Goal: Task Accomplishment & Management: Use online tool/utility

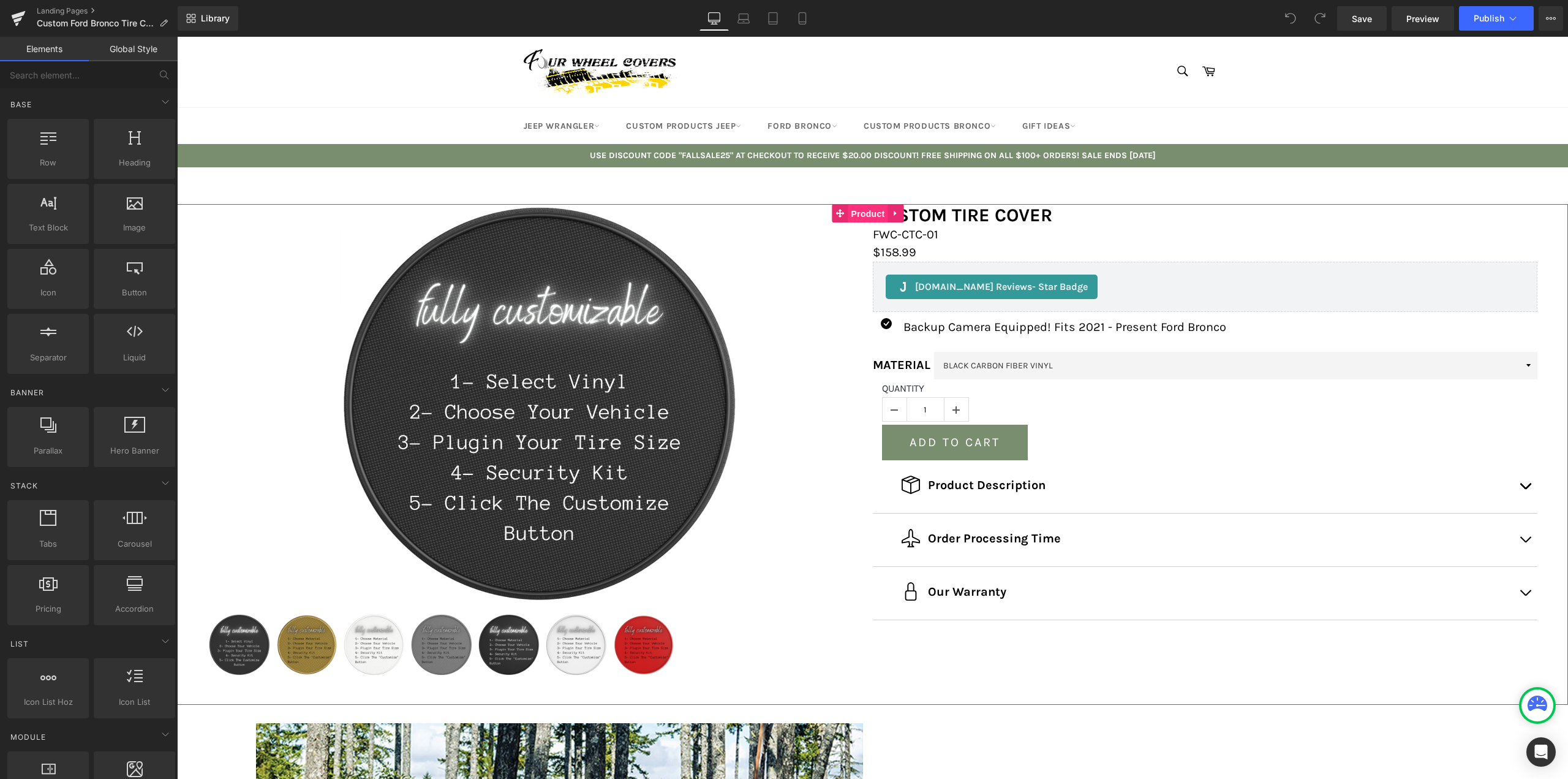
click at [872, 217] on span "Product" at bounding box center [868, 214] width 40 height 19
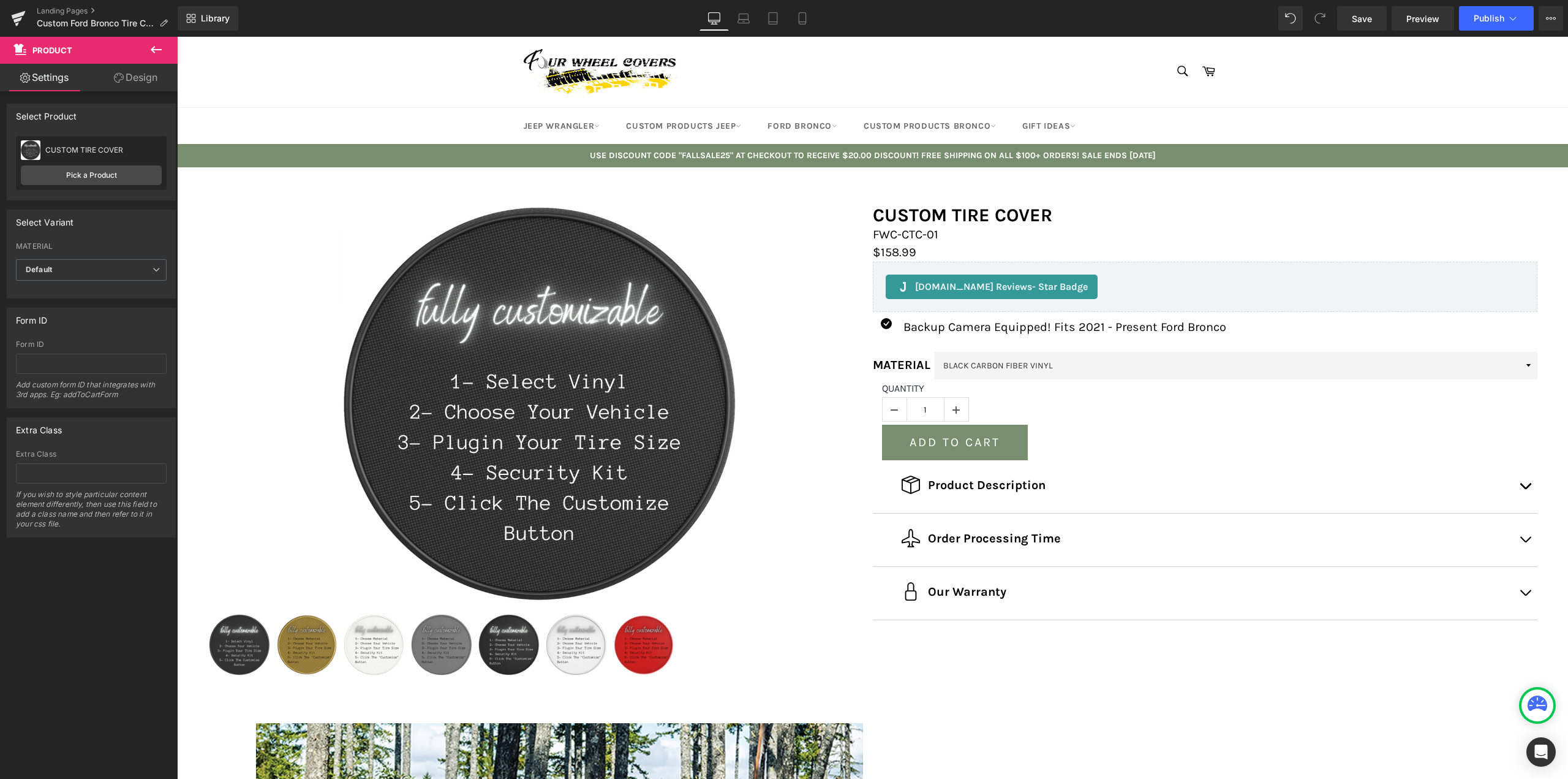
click at [161, 35] on div "Landing Pages Custom Ford Bronco Tire Cover Product Page" at bounding box center [89, 18] width 178 height 37
click at [158, 54] on icon at bounding box center [156, 49] width 15 height 15
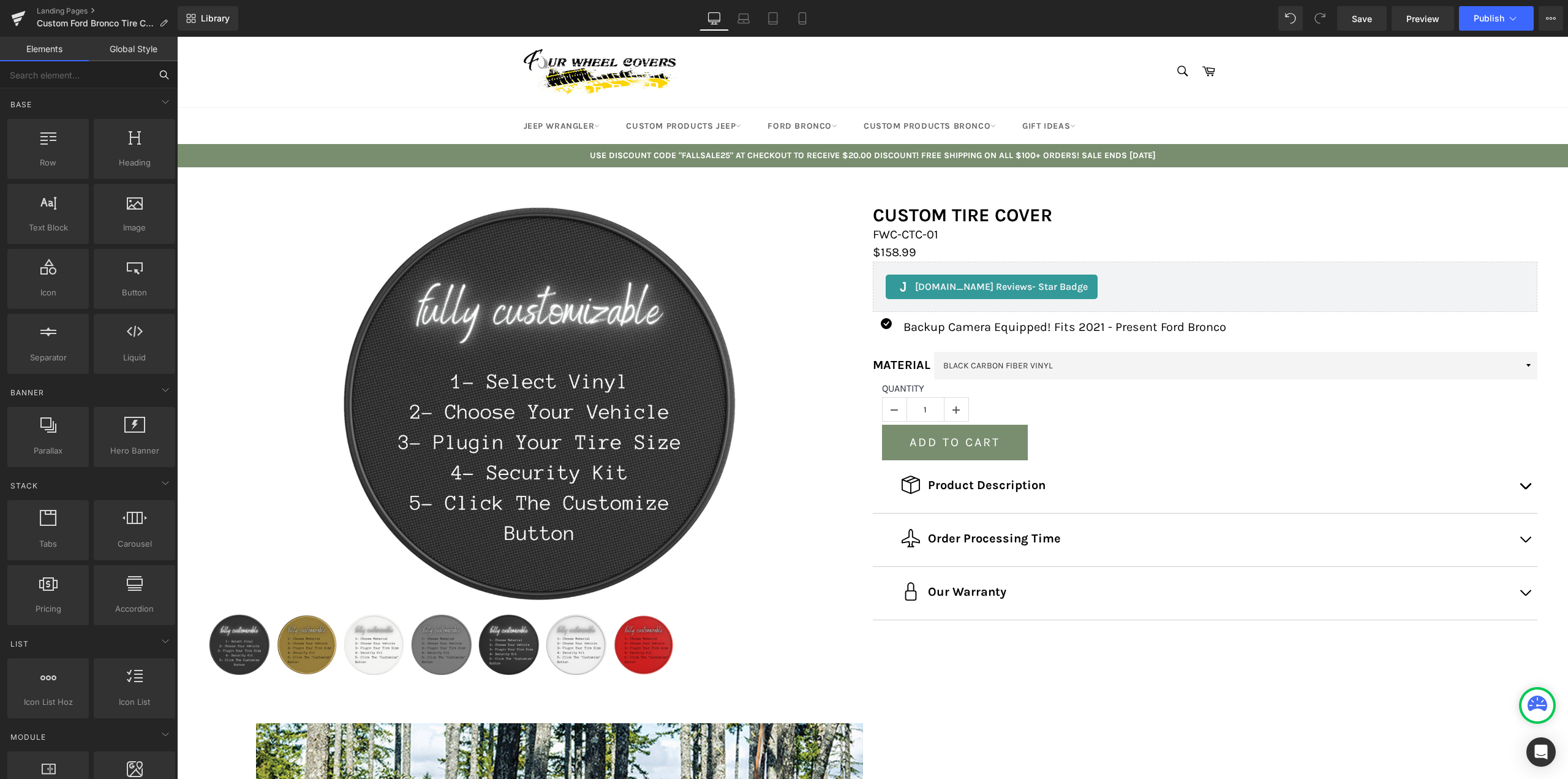
click at [144, 77] on input "text" at bounding box center [75, 74] width 151 height 27
click at [141, 55] on link "Global Style" at bounding box center [133, 49] width 89 height 24
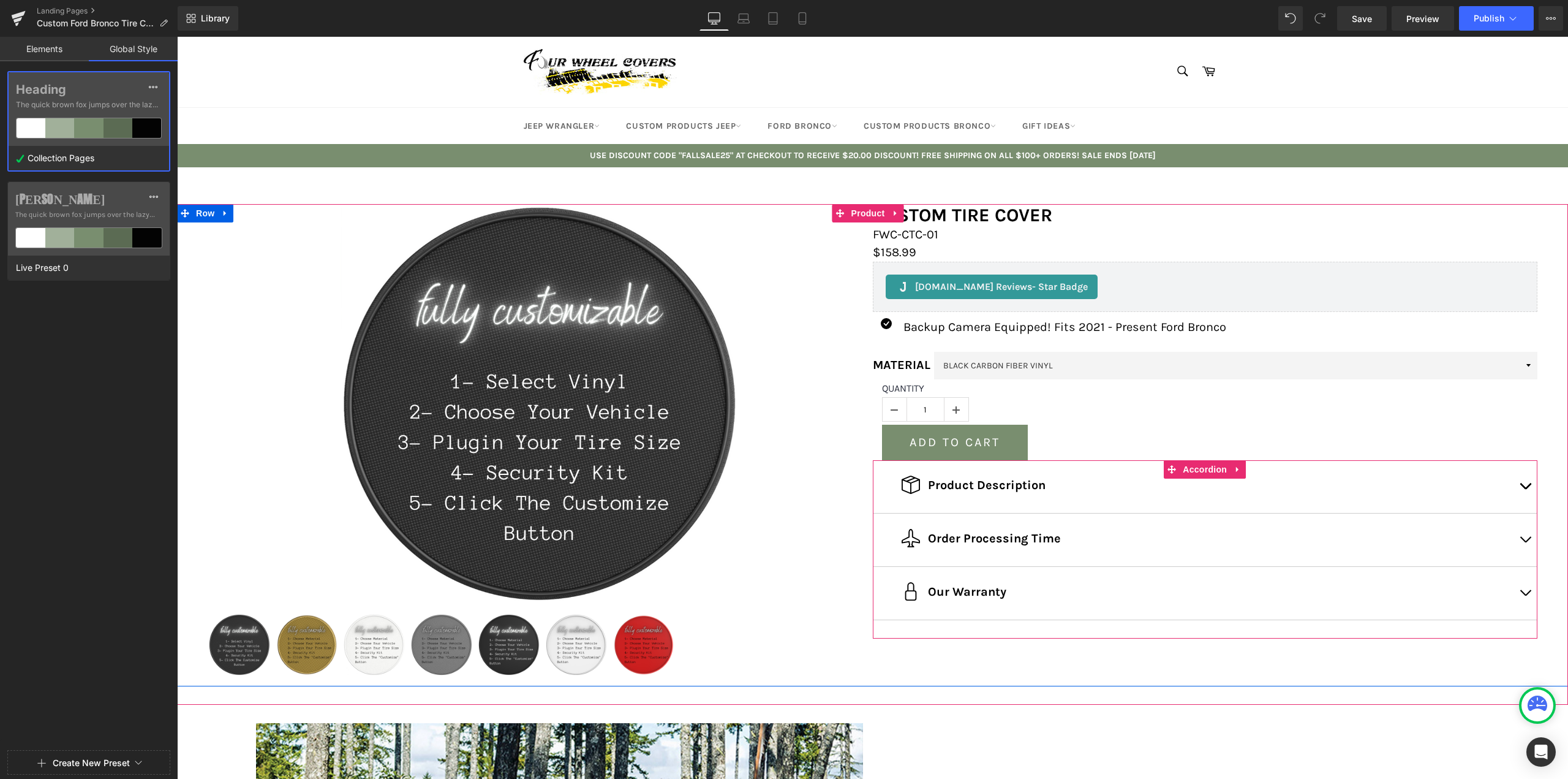
click at [1518, 482] on button "button" at bounding box center [1525, 487] width 24 height 53
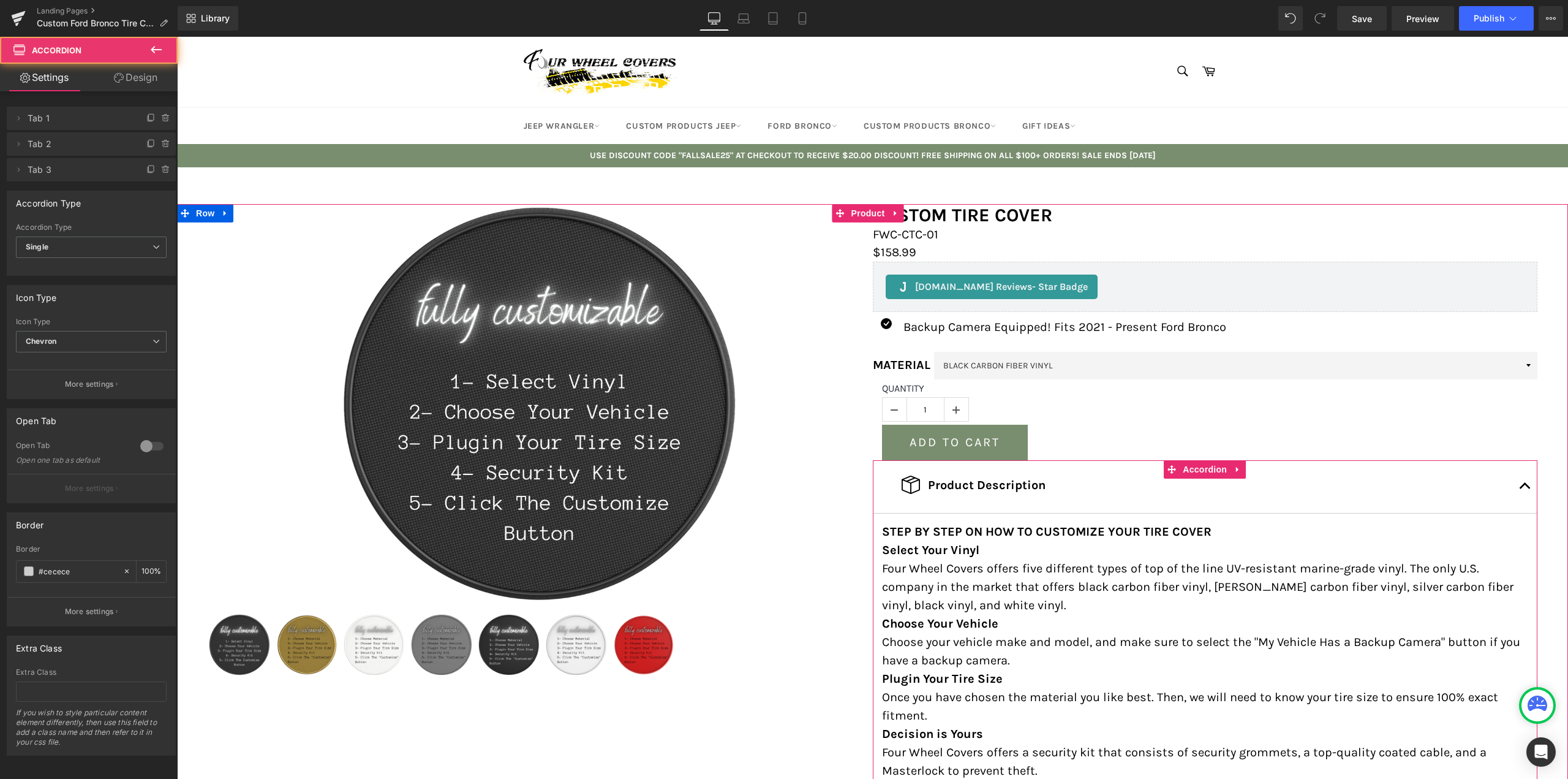
click at [1518, 482] on button "button" at bounding box center [1525, 487] width 24 height 53
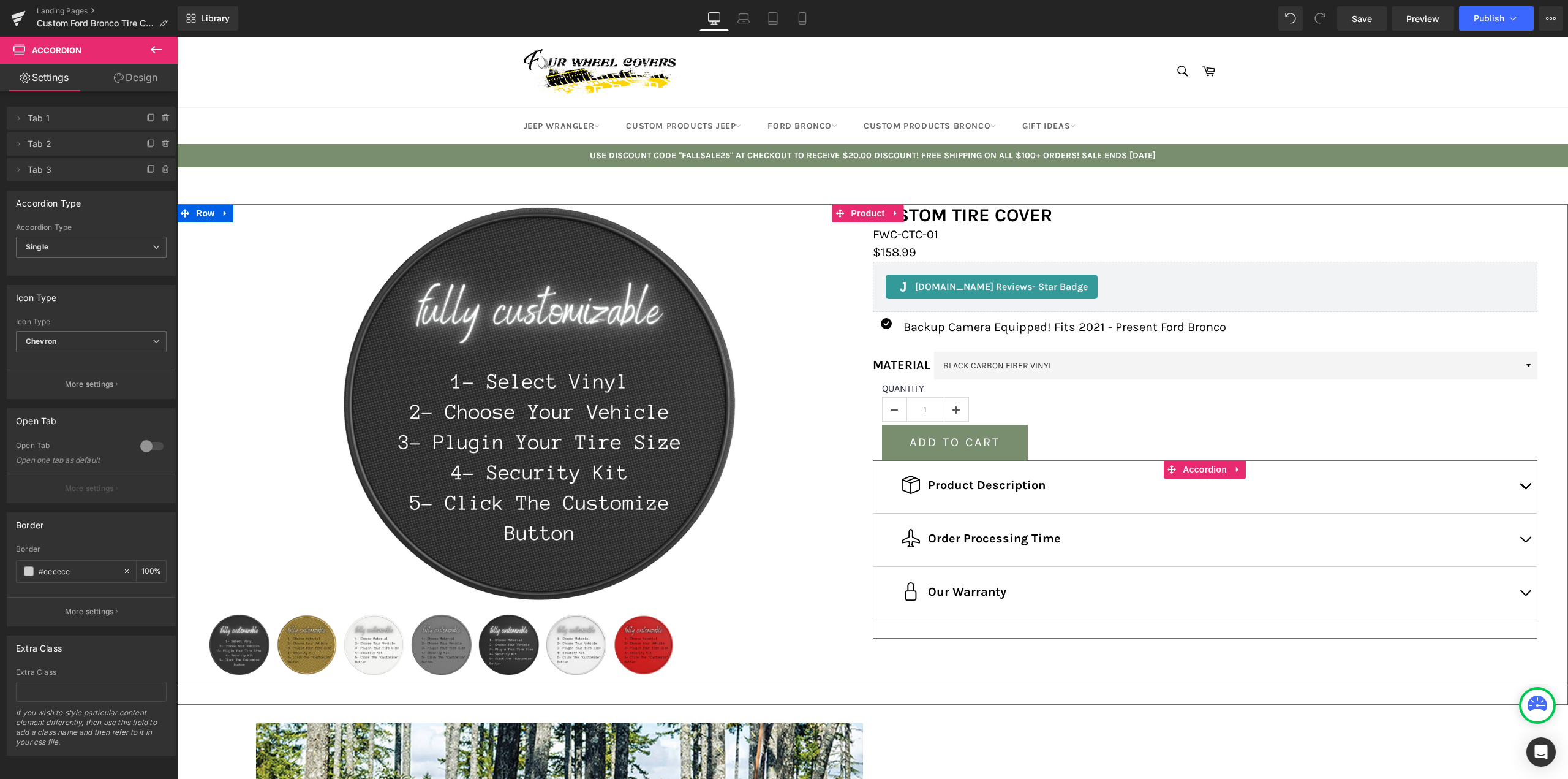
click at [1525, 539] on button "button" at bounding box center [1525, 540] width 24 height 53
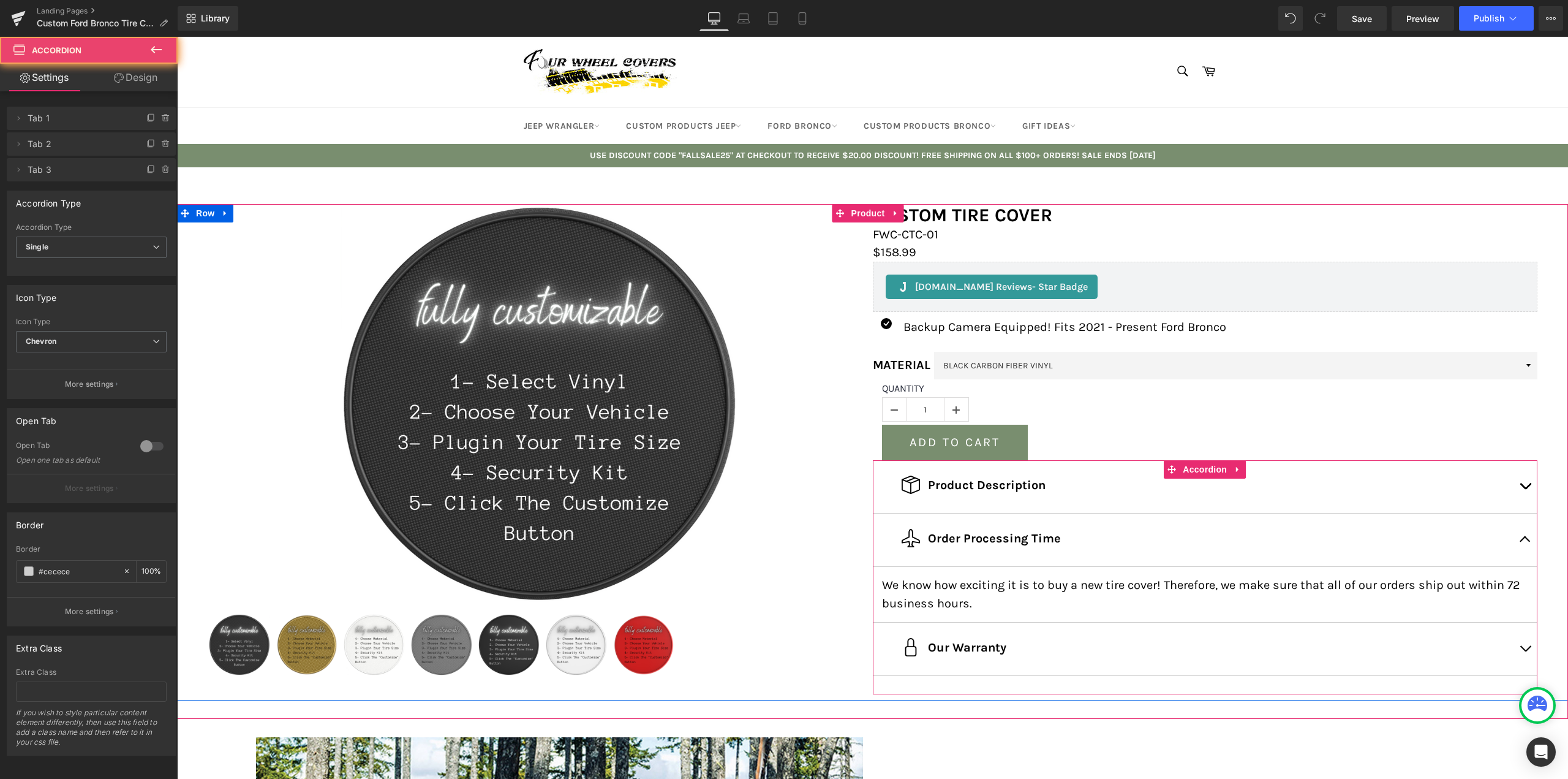
click at [1525, 539] on button "button" at bounding box center [1525, 540] width 24 height 53
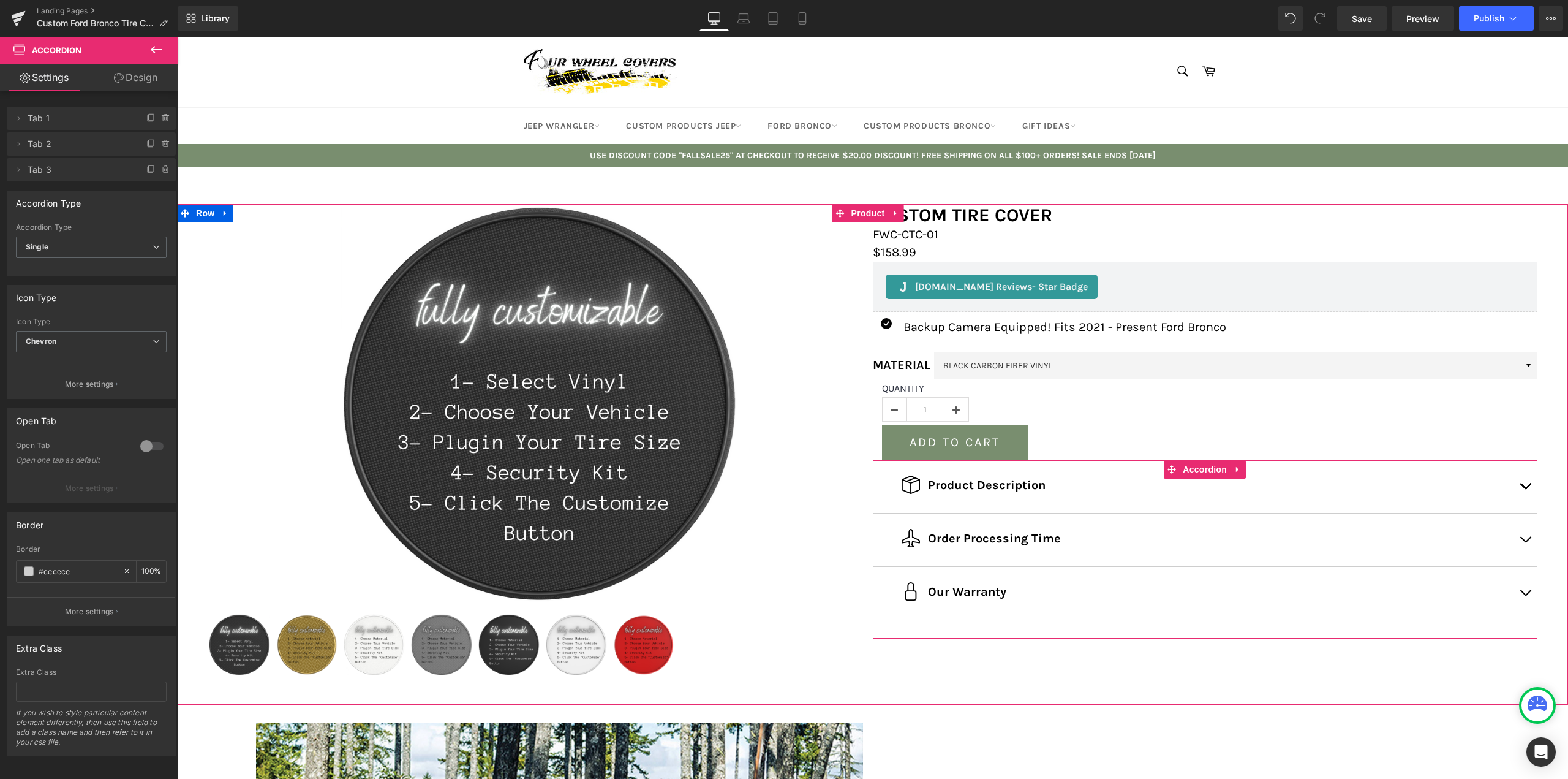
click at [1518, 611] on button "button" at bounding box center [1525, 593] width 24 height 53
click at [895, 640] on p "All of our tire covers come with a" at bounding box center [1205, 638] width 647 height 19
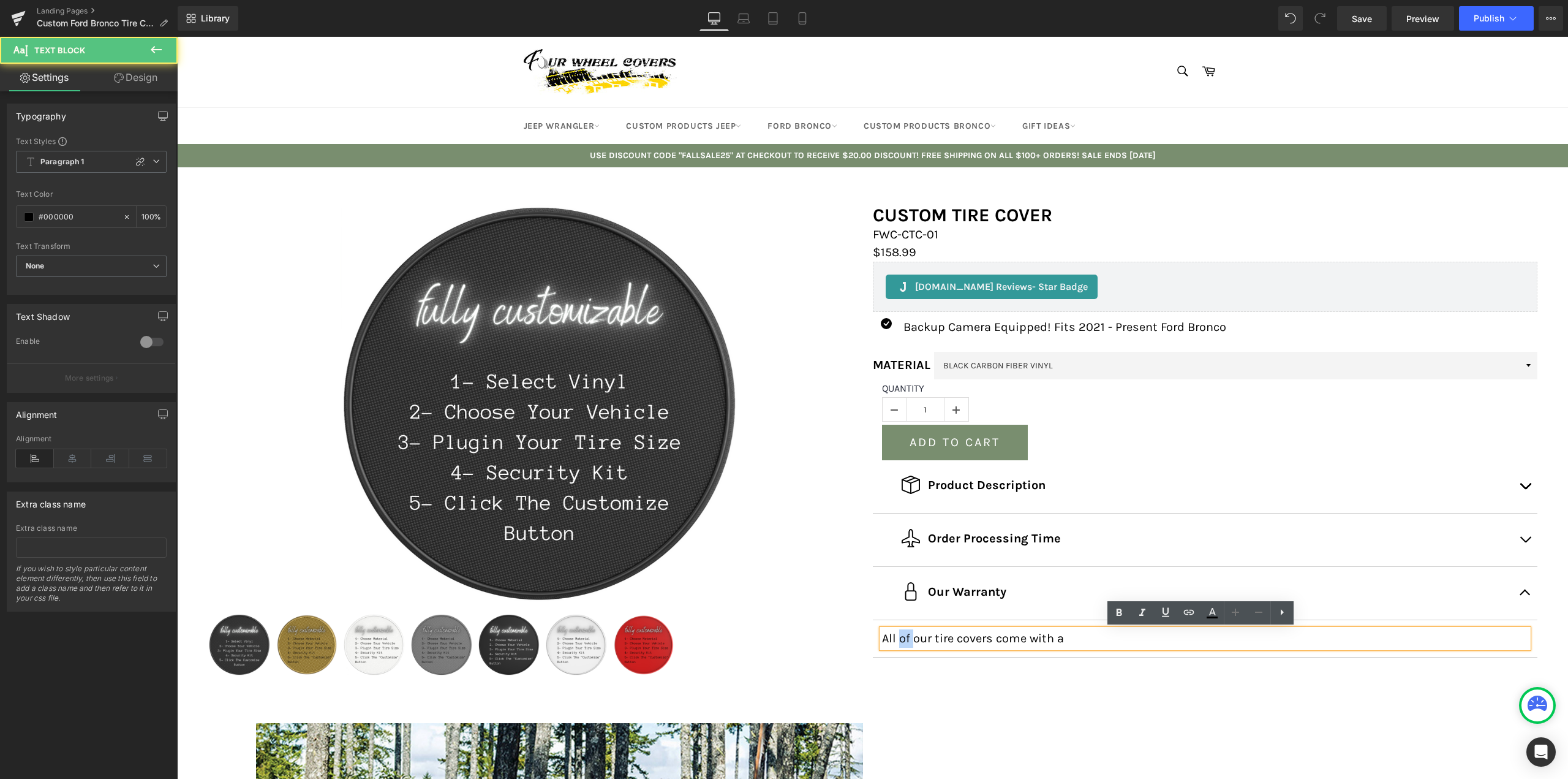
click at [895, 640] on p "All of our tire covers come with a" at bounding box center [1205, 638] width 647 height 19
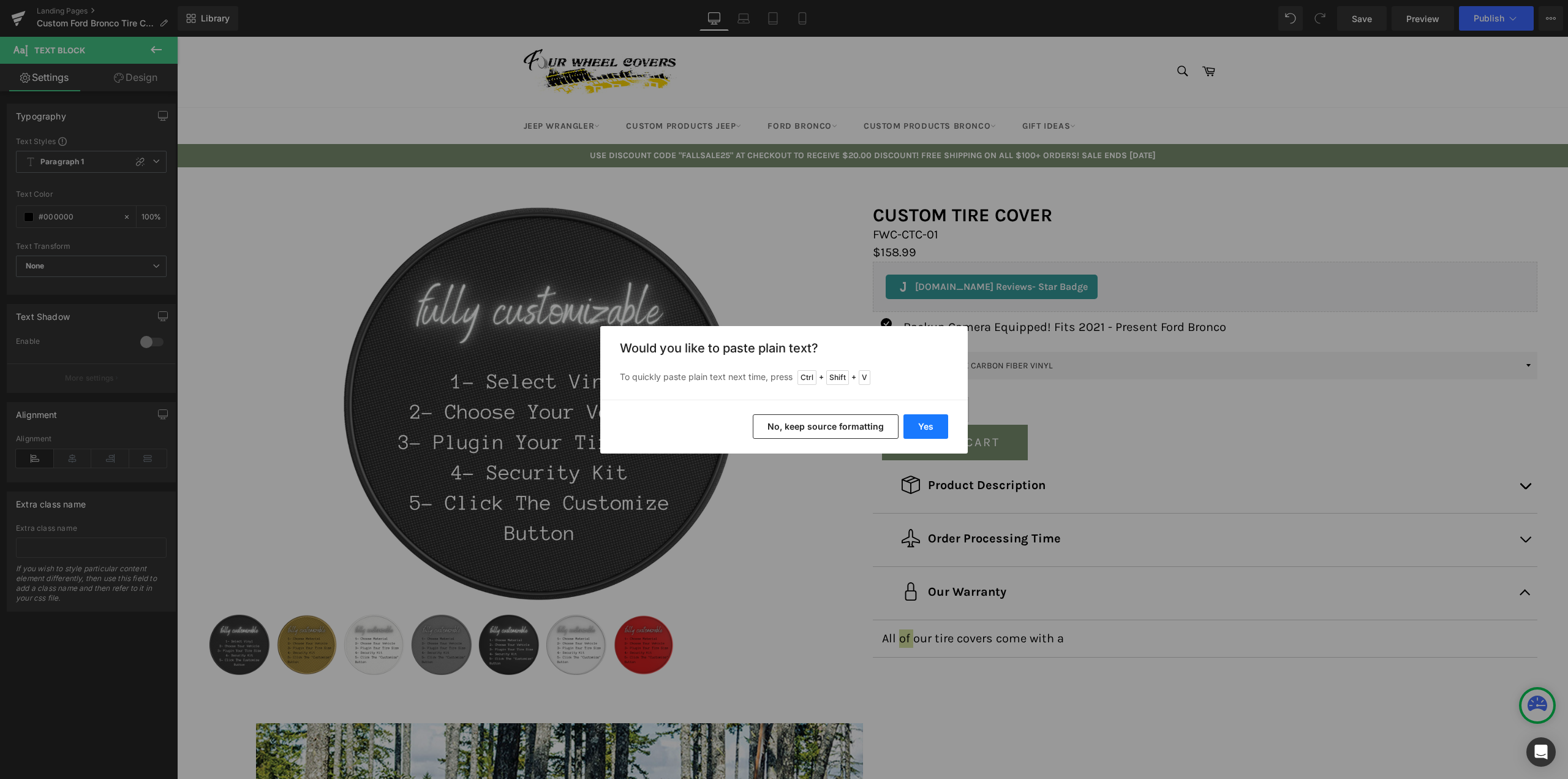
click at [924, 419] on button "Yes" at bounding box center [926, 426] width 45 height 24
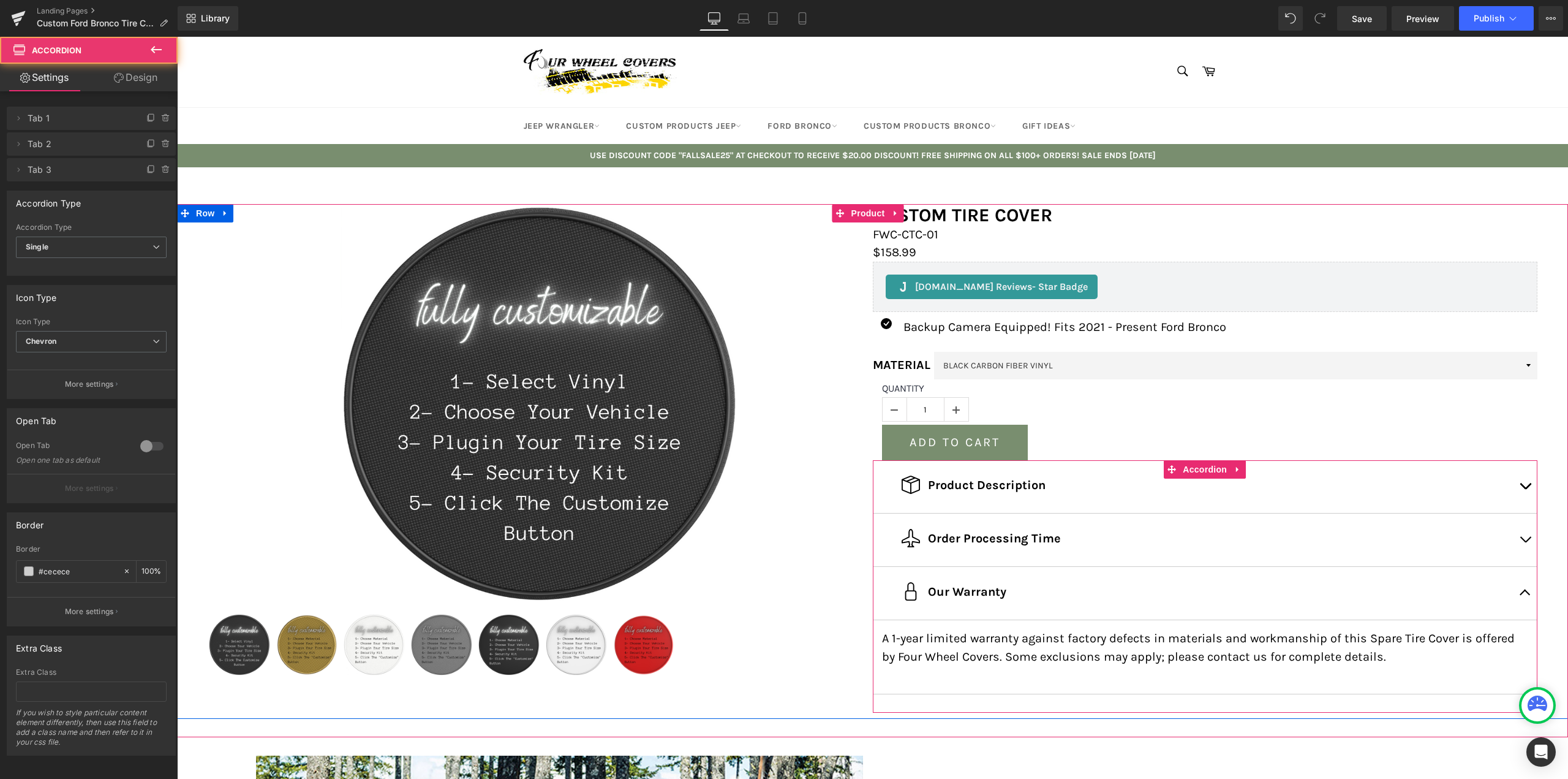
click at [1523, 590] on button "button" at bounding box center [1525, 593] width 24 height 53
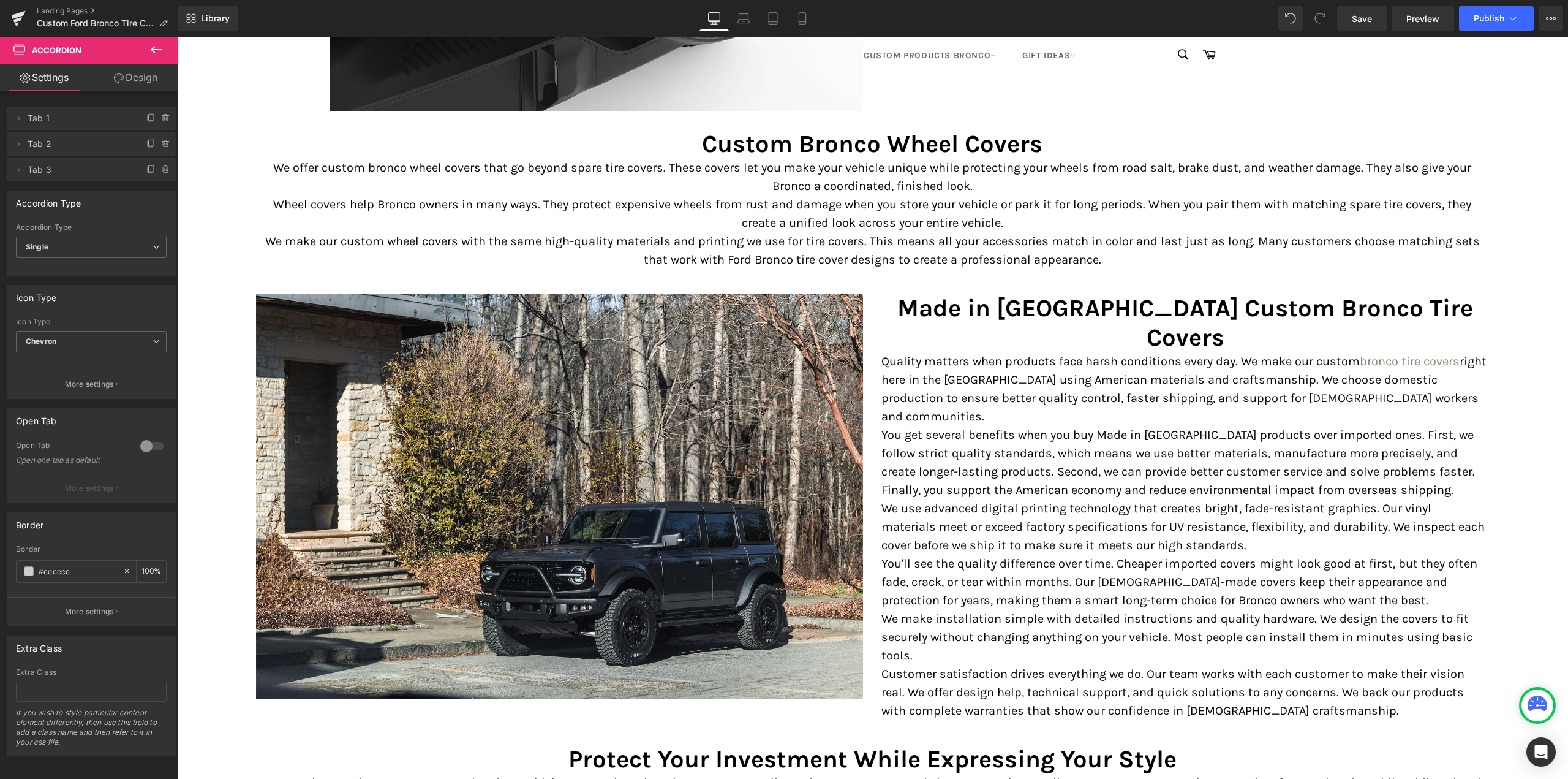
scroll to position [1900, 0]
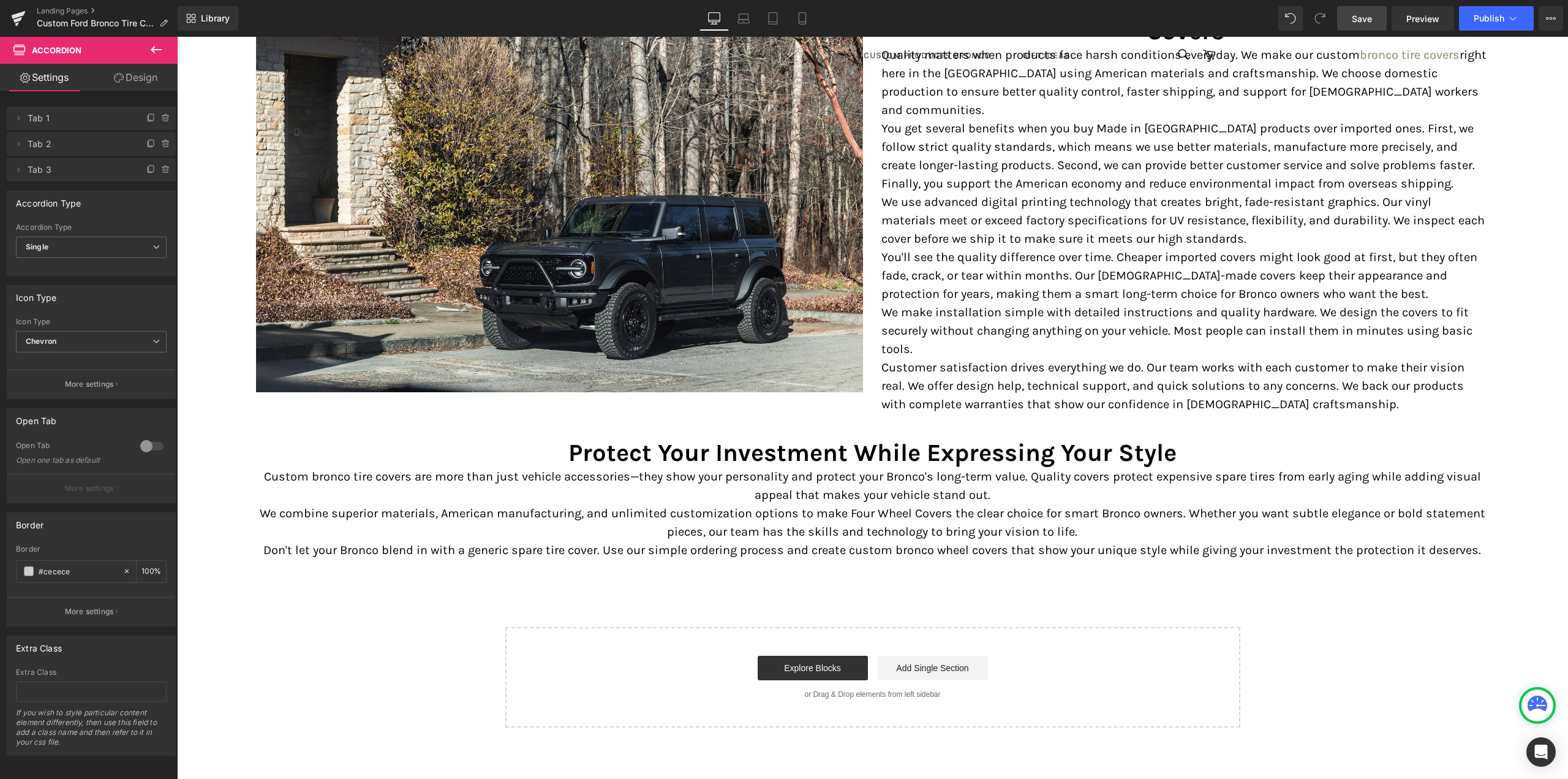
click at [1355, 13] on span "Save" at bounding box center [1361, 19] width 20 height 13
click at [739, 13] on icon at bounding box center [743, 18] width 12 height 12
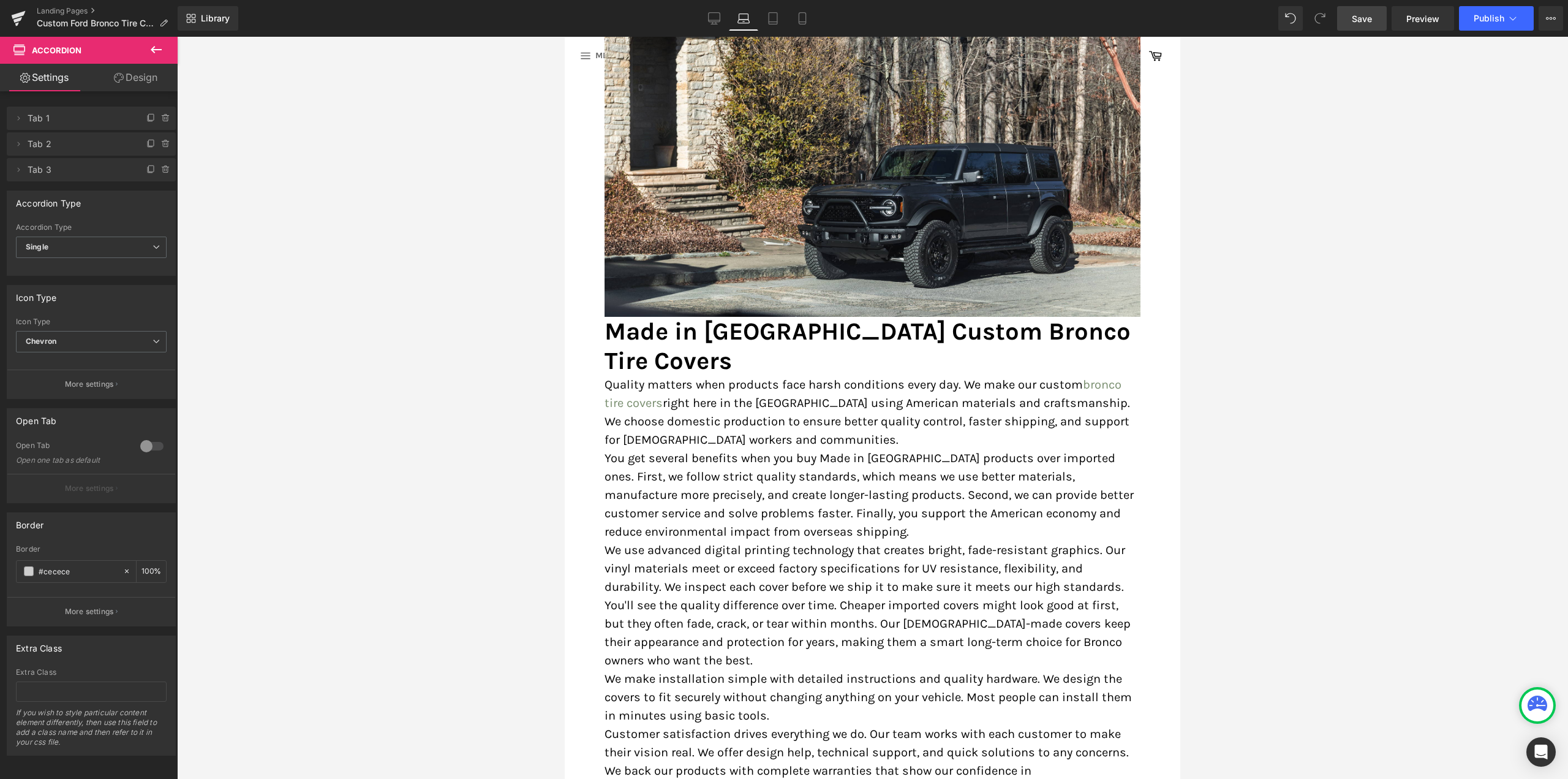
scroll to position [2656, 0]
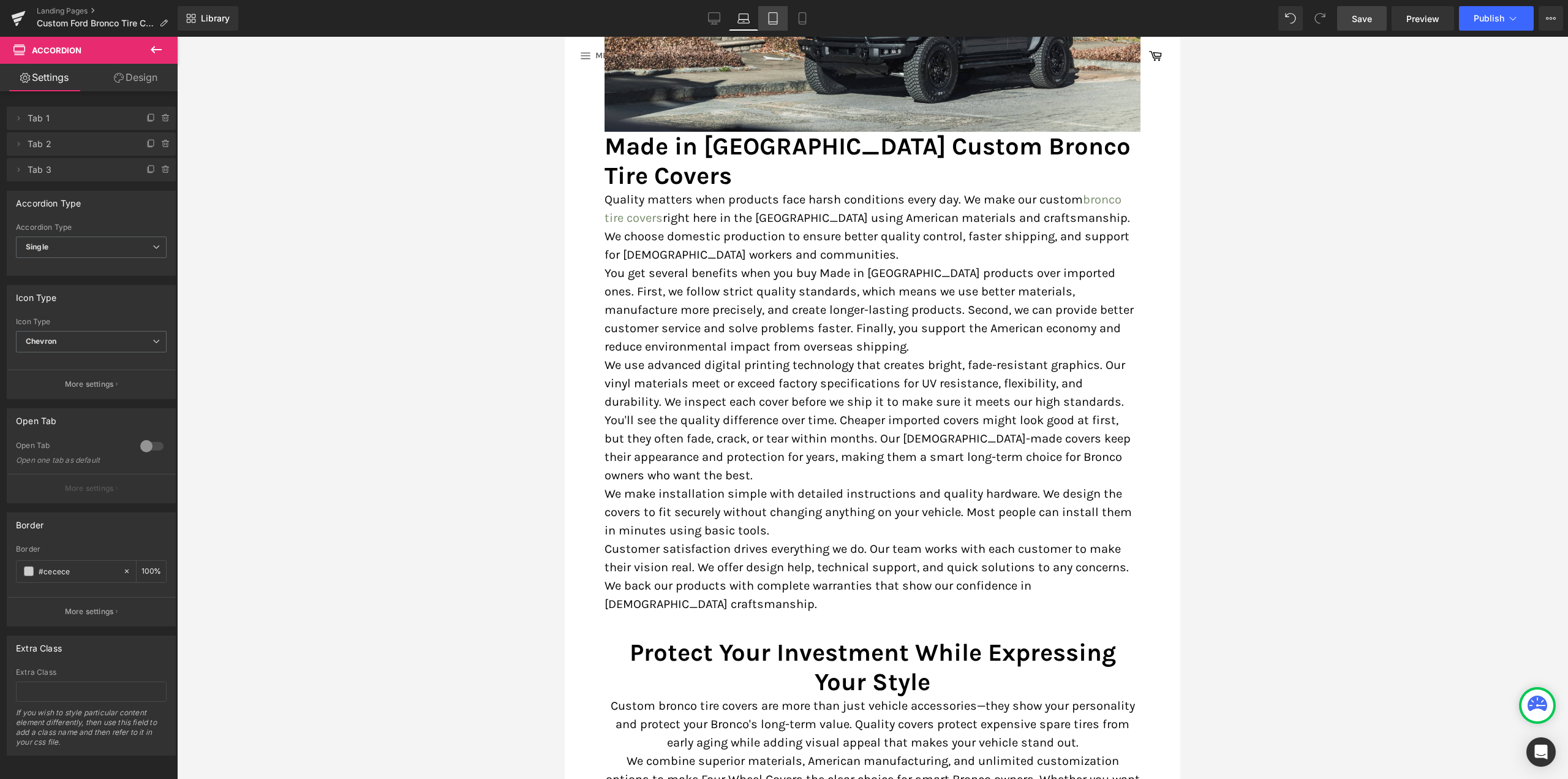
click at [780, 13] on link "Tablet" at bounding box center [773, 19] width 30 height 24
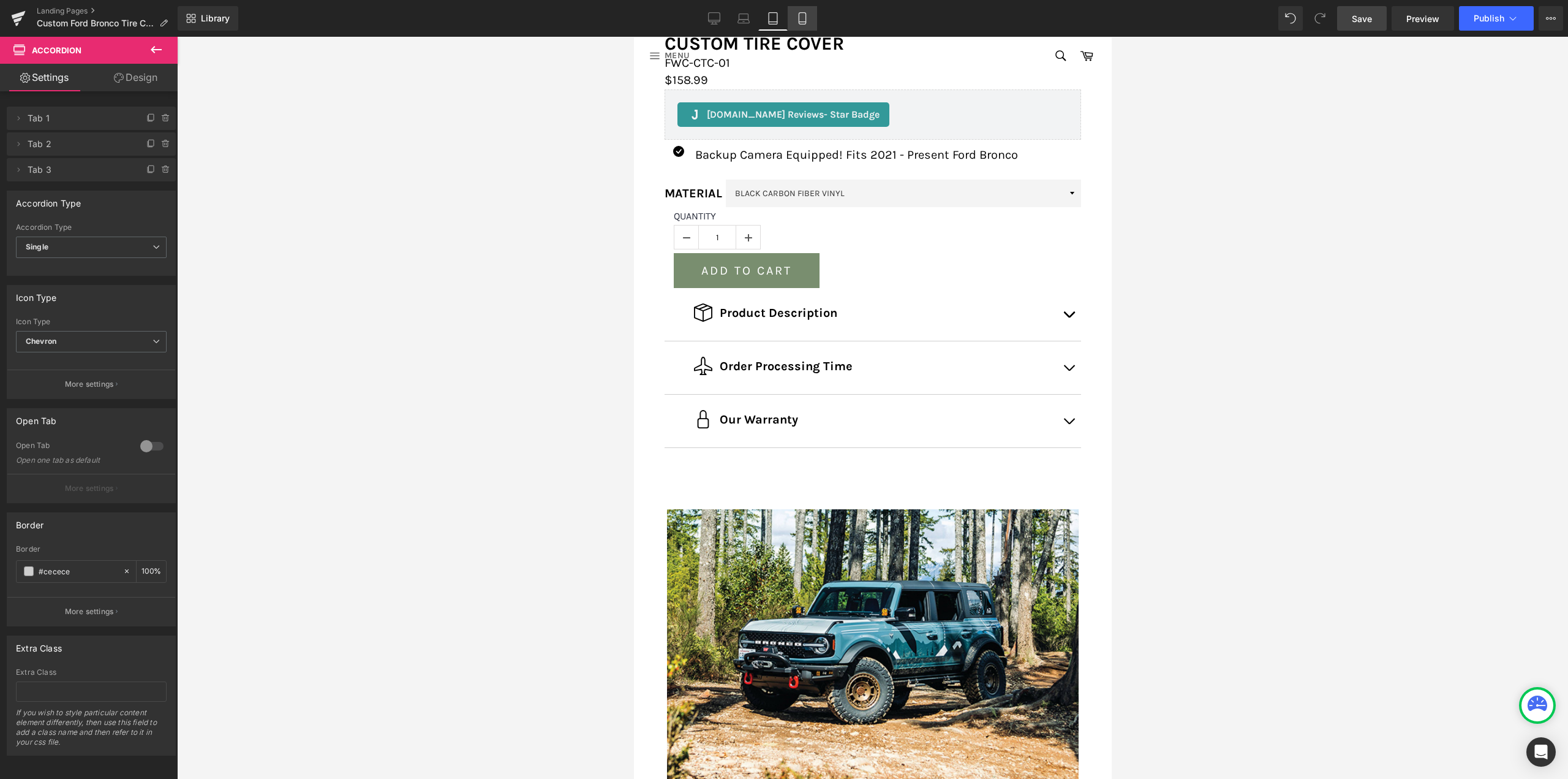
scroll to position [582, 0]
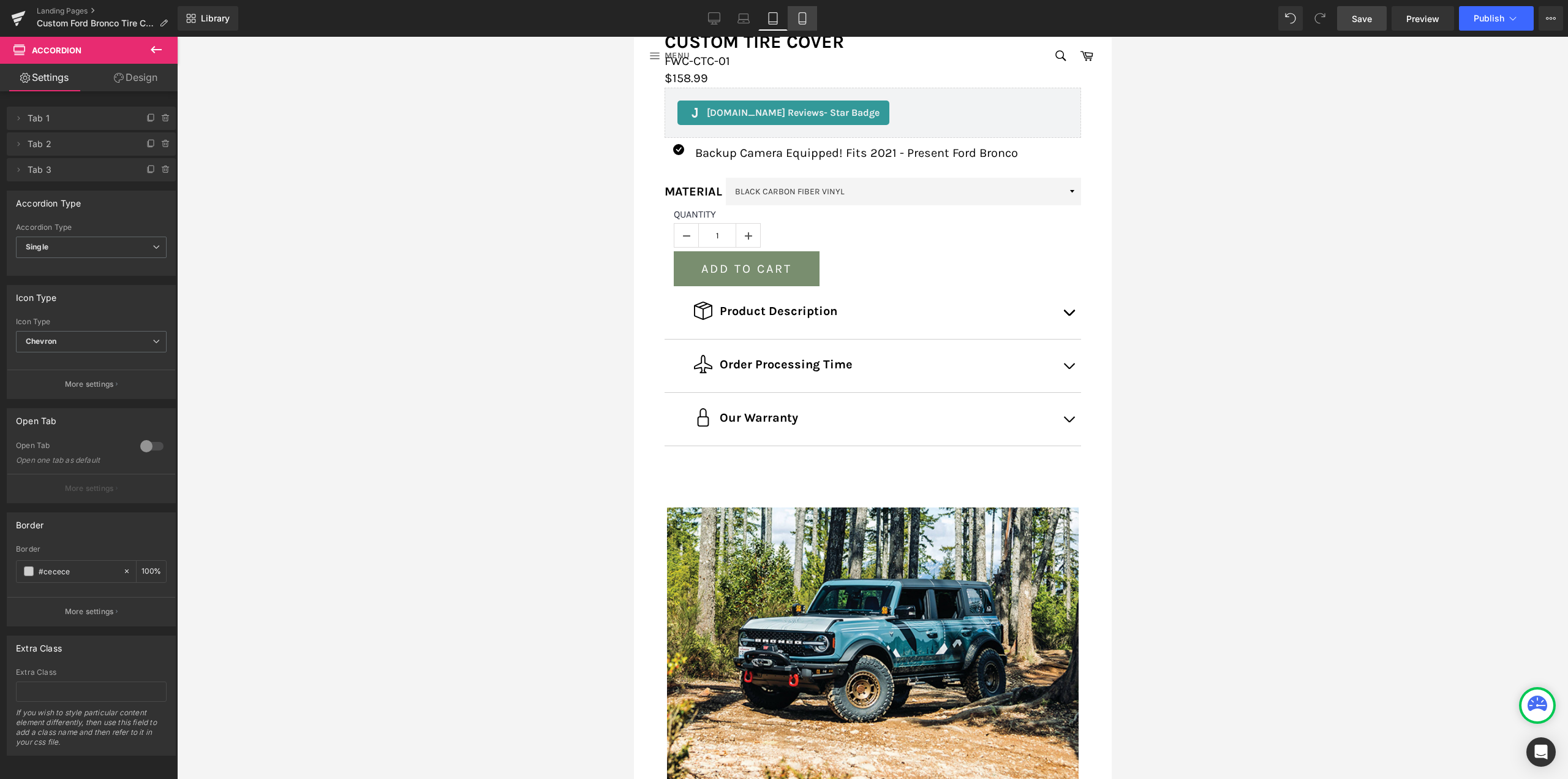
click at [799, 16] on icon at bounding box center [802, 19] width 6 height 12
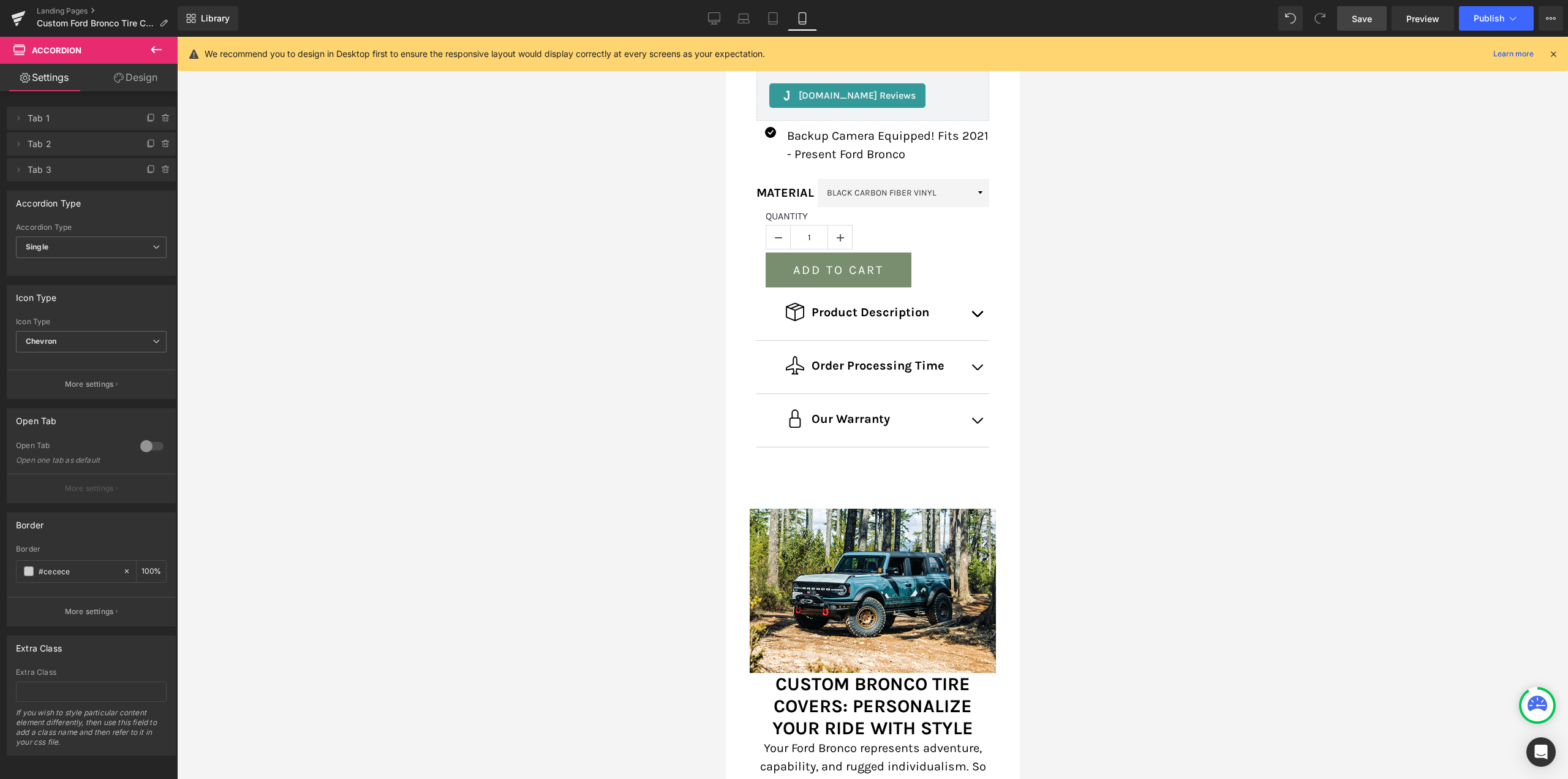
scroll to position [495, 0]
click at [718, 19] on icon at bounding box center [714, 18] width 12 height 12
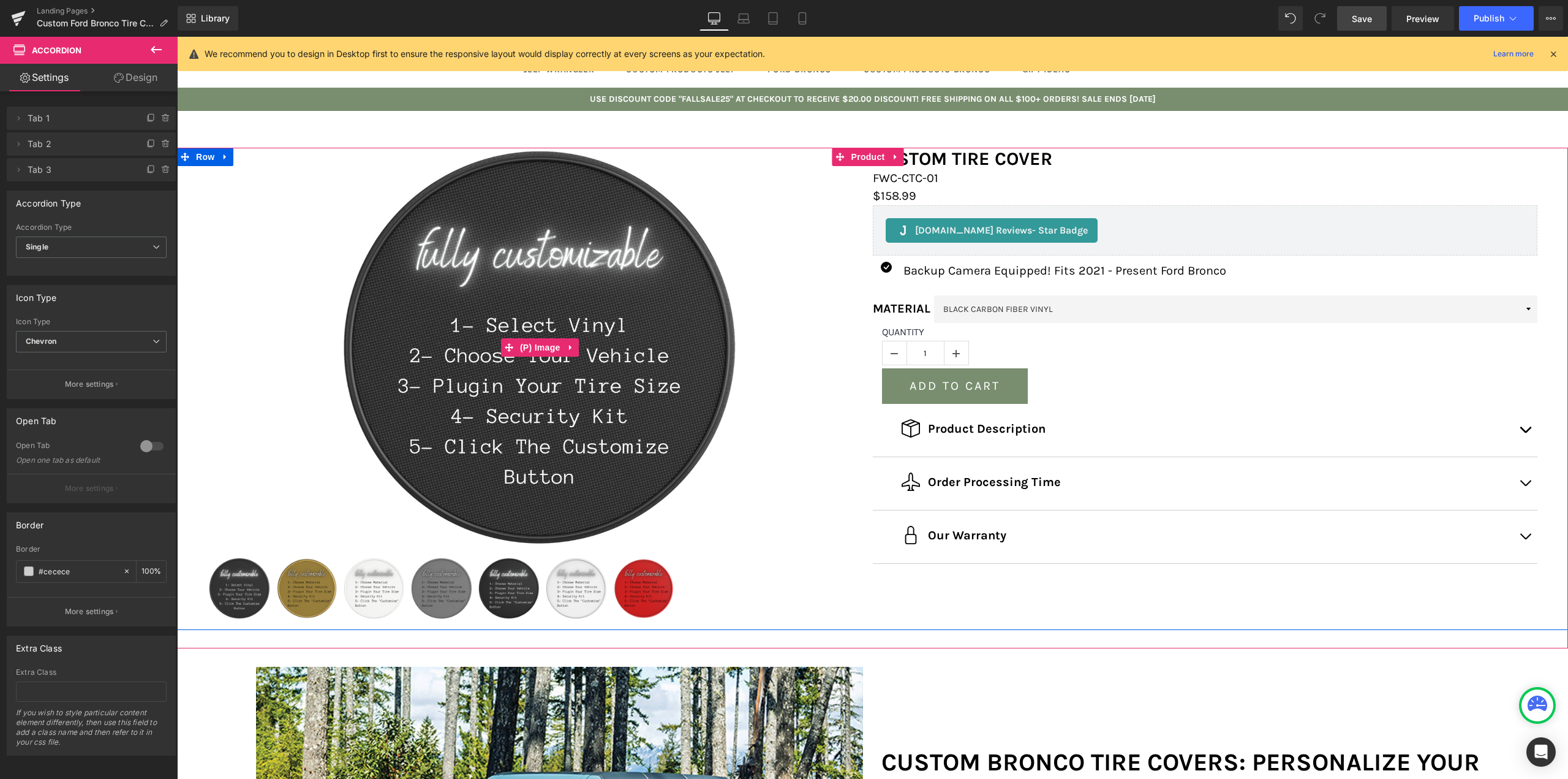
scroll to position [0, 0]
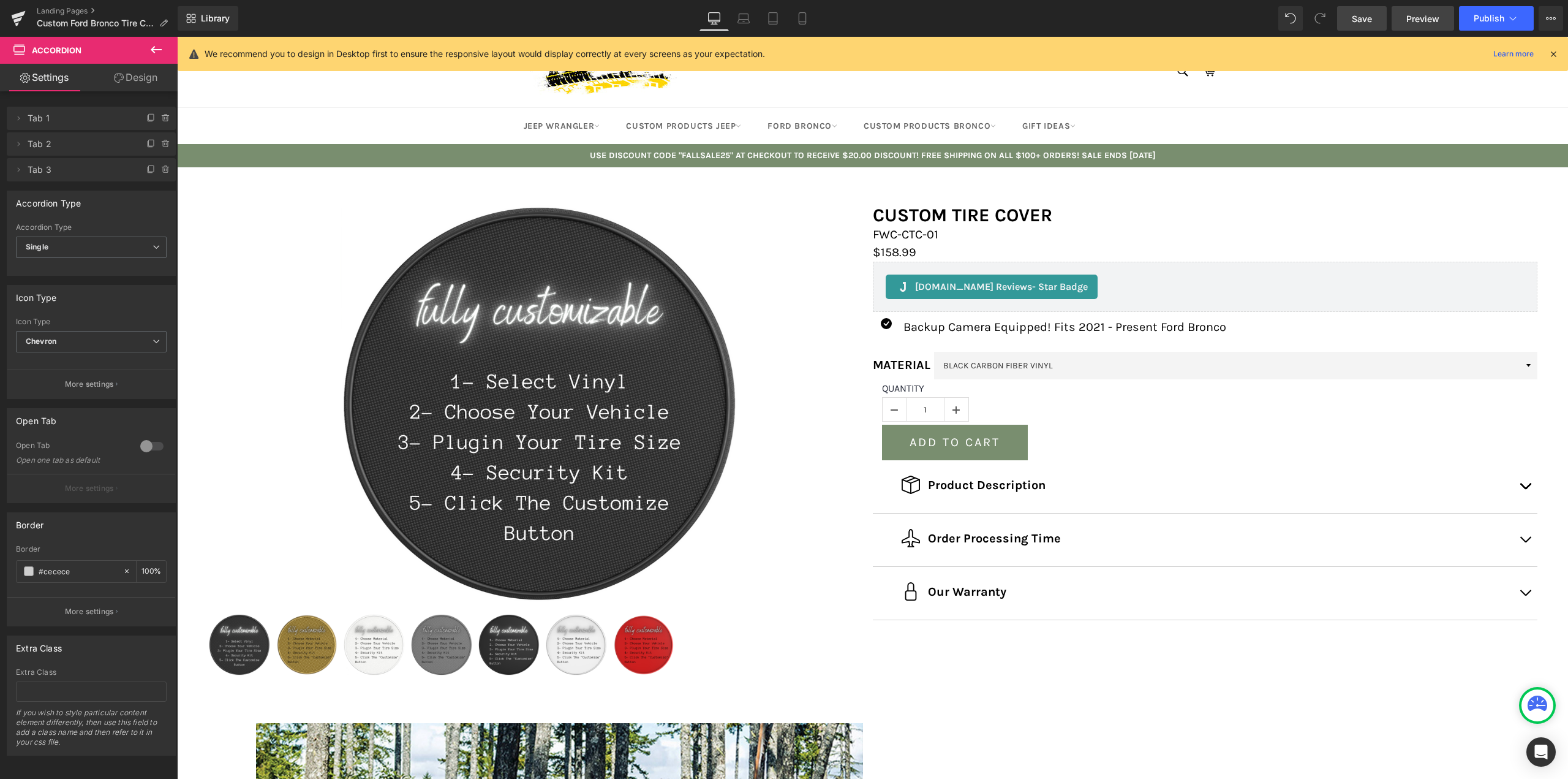
click at [1415, 20] on span "Preview" at bounding box center [1423, 19] width 33 height 13
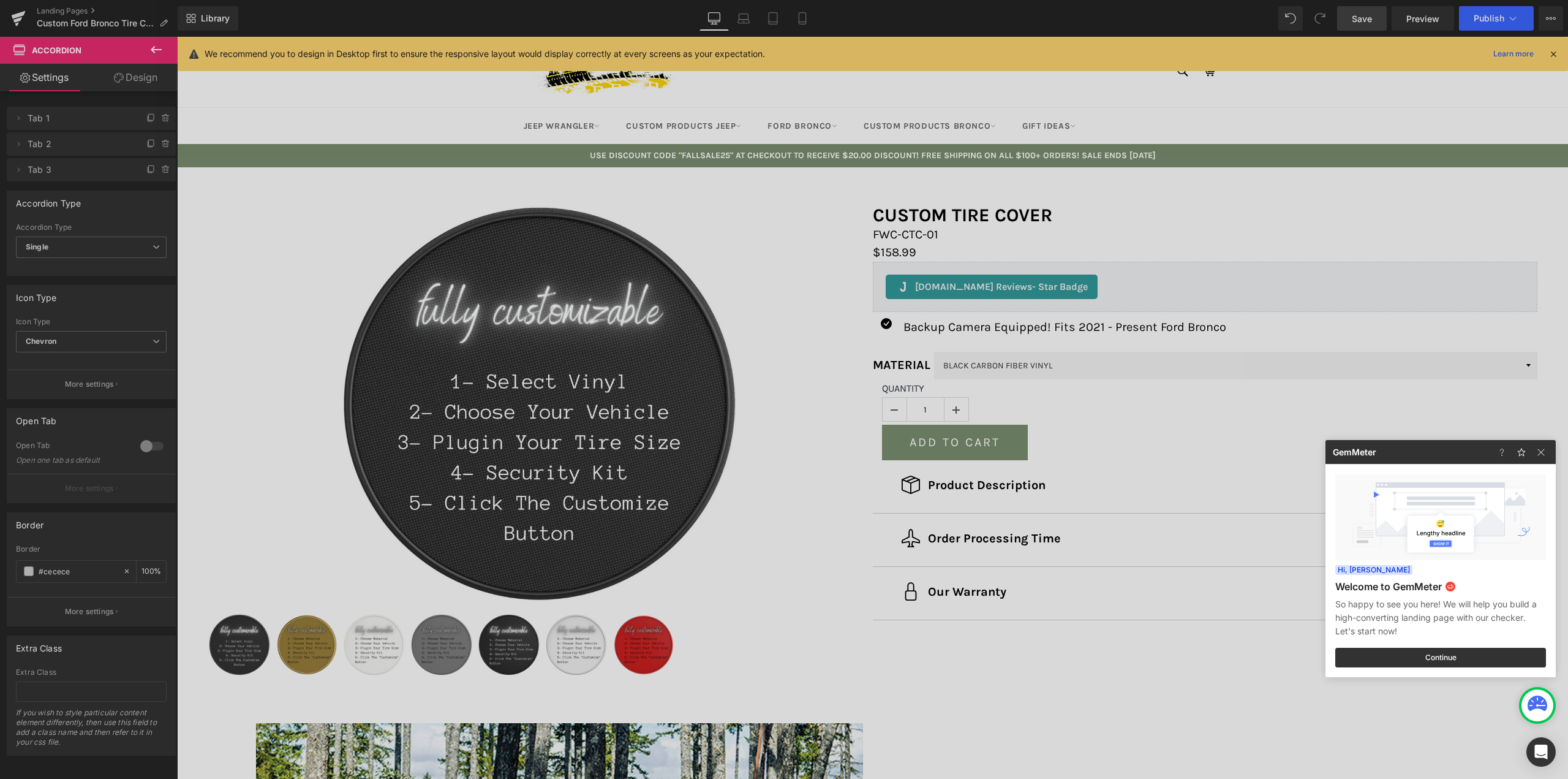
click at [1060, 706] on div at bounding box center [784, 389] width 1568 height 779
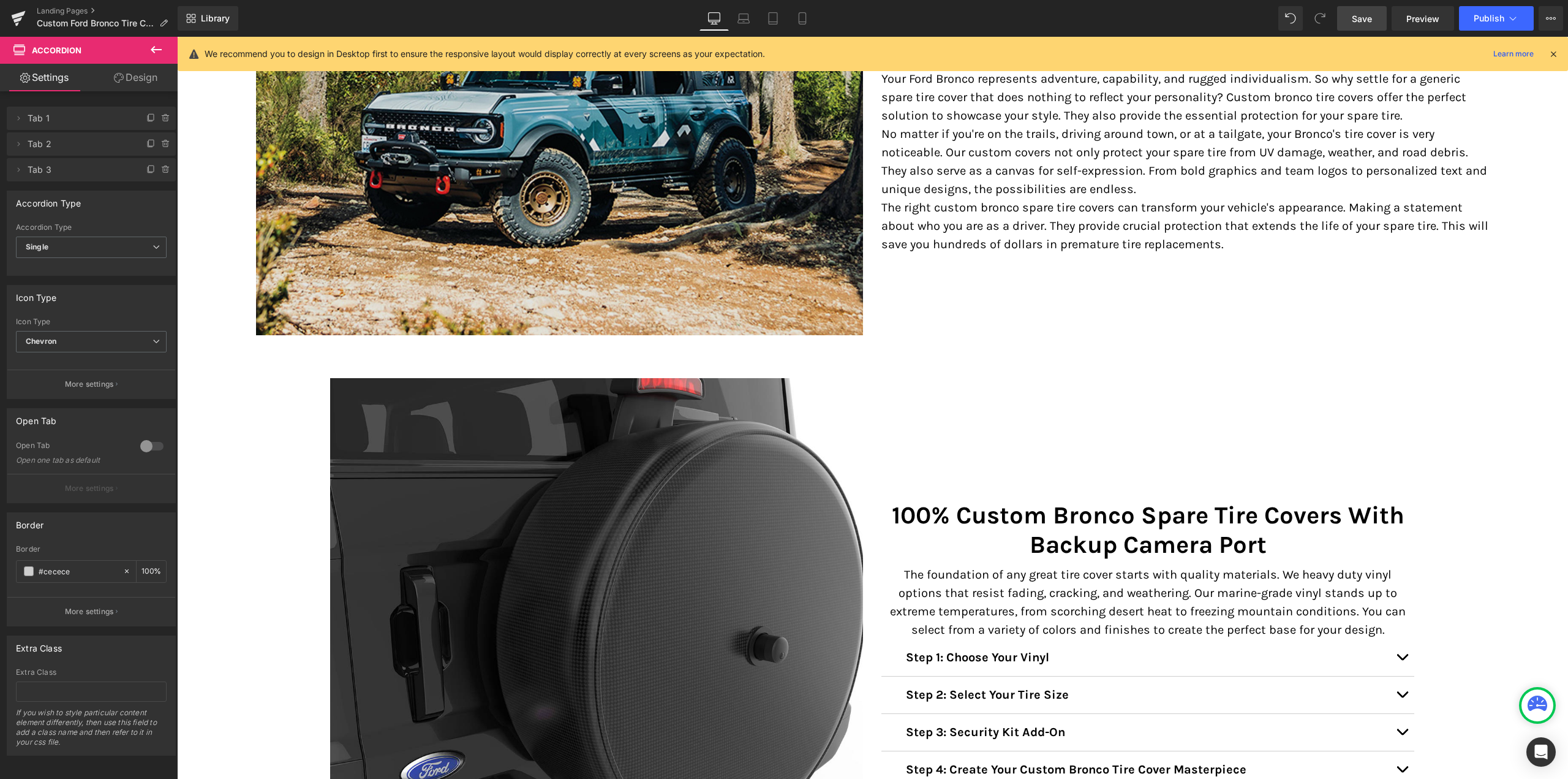
scroll to position [490, 0]
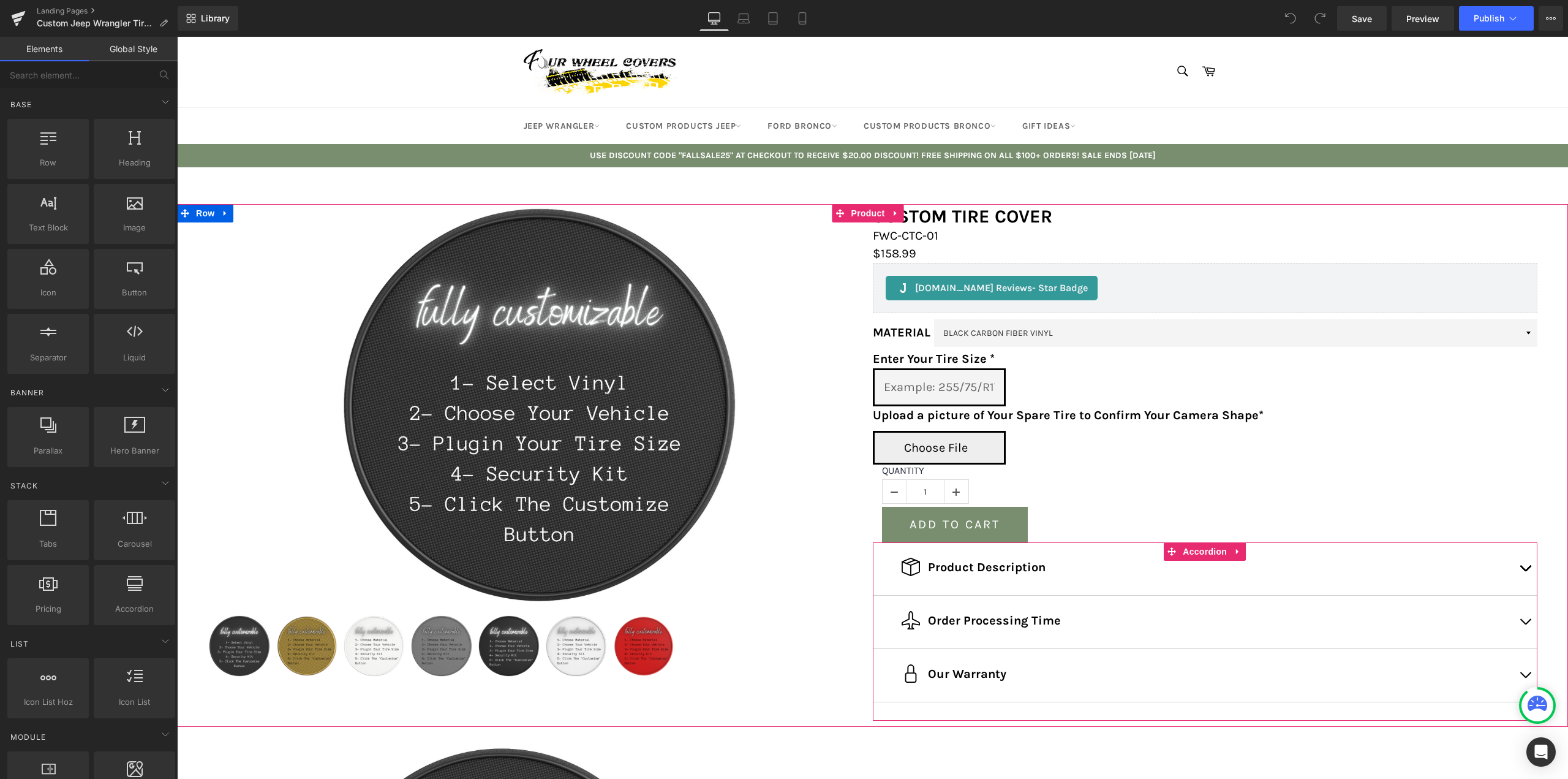
click at [1521, 665] on button "button" at bounding box center [1525, 676] width 24 height 53
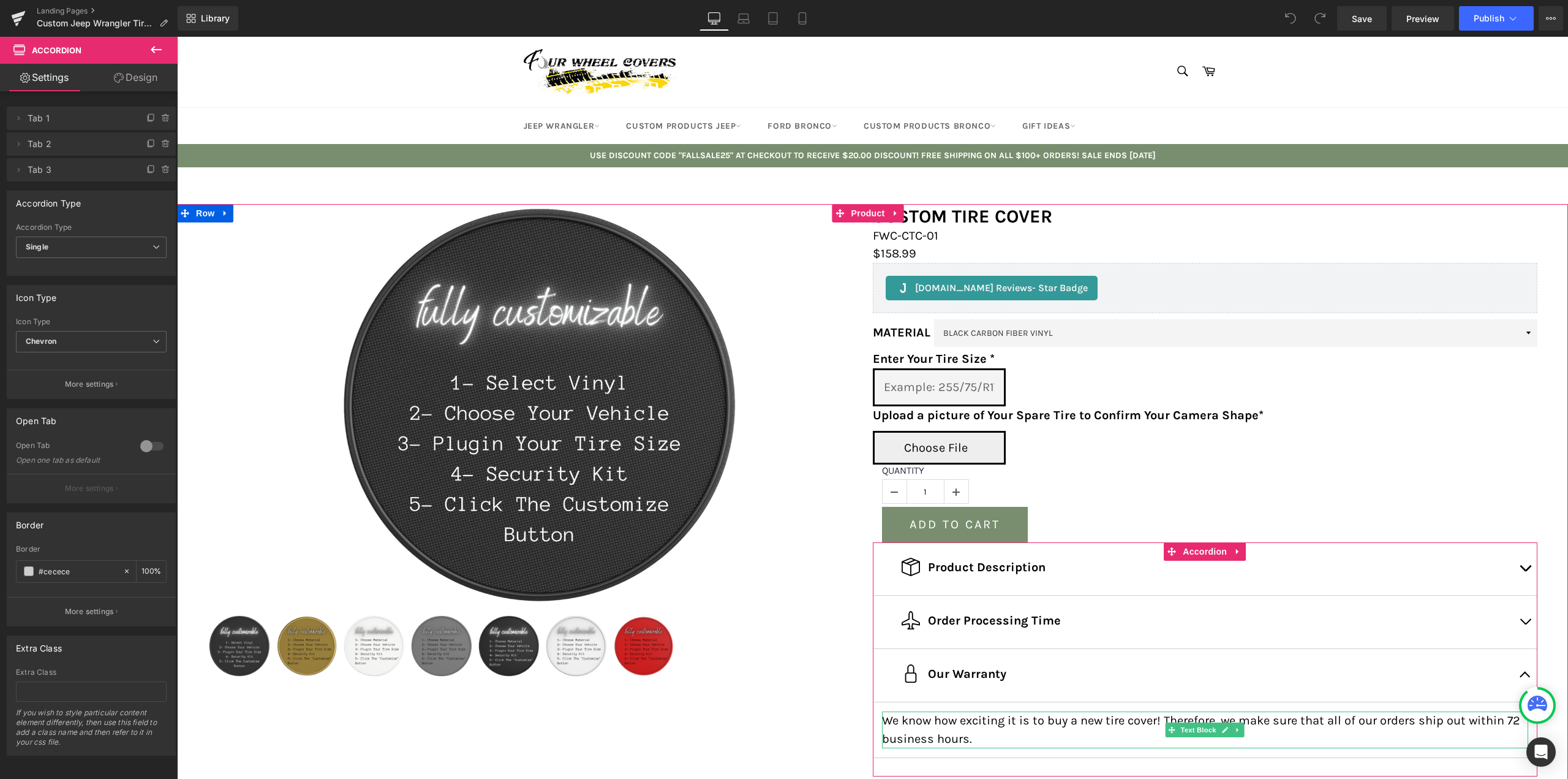
click at [917, 728] on p "We know how exciting it is to buy a new tire cover! Therefore, we make sure tha…" at bounding box center [1205, 730] width 647 height 37
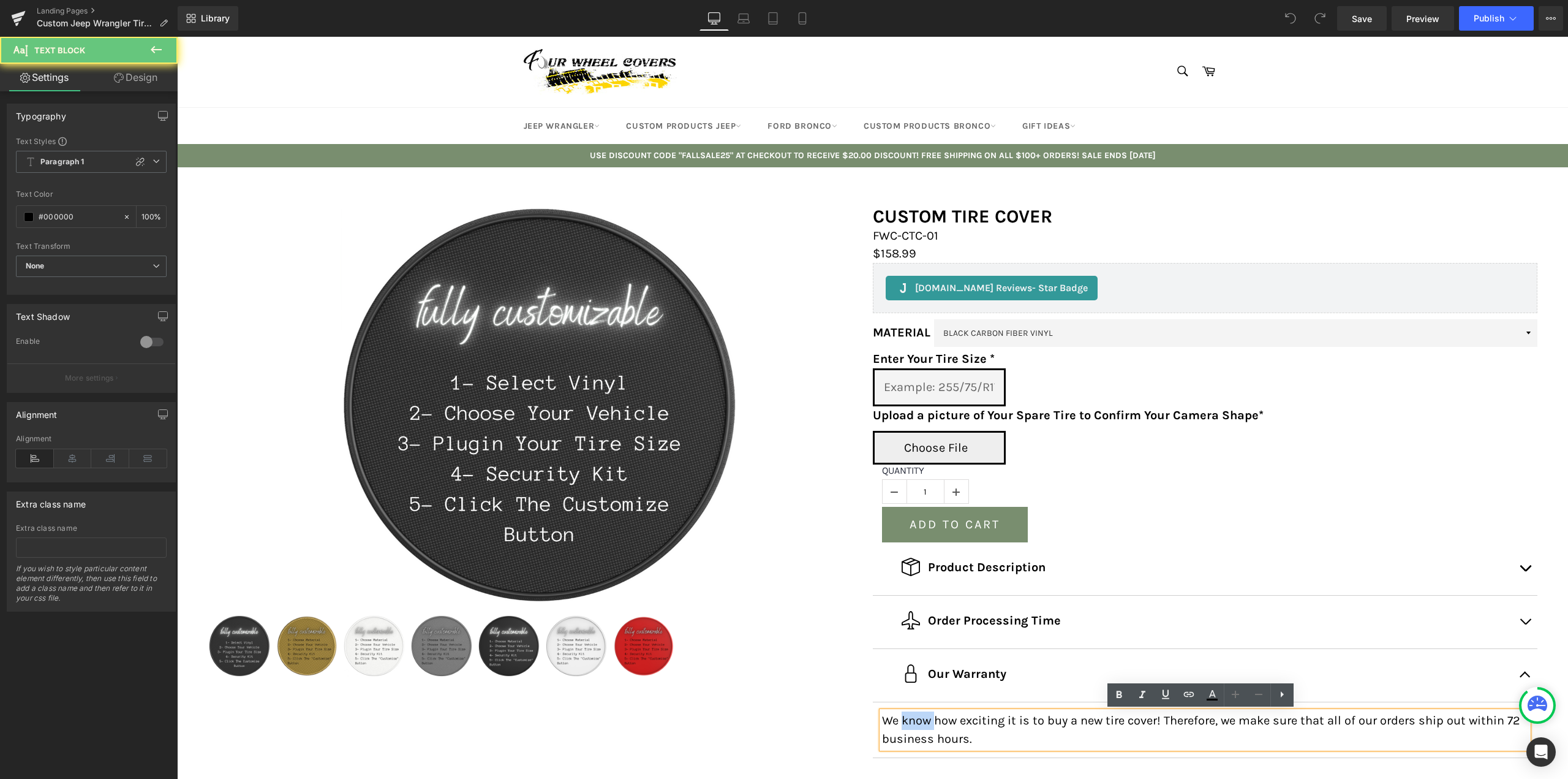
click at [917, 728] on p "We know how exciting it is to buy a new tire cover! Therefore, we make sure tha…" at bounding box center [1205, 730] width 647 height 37
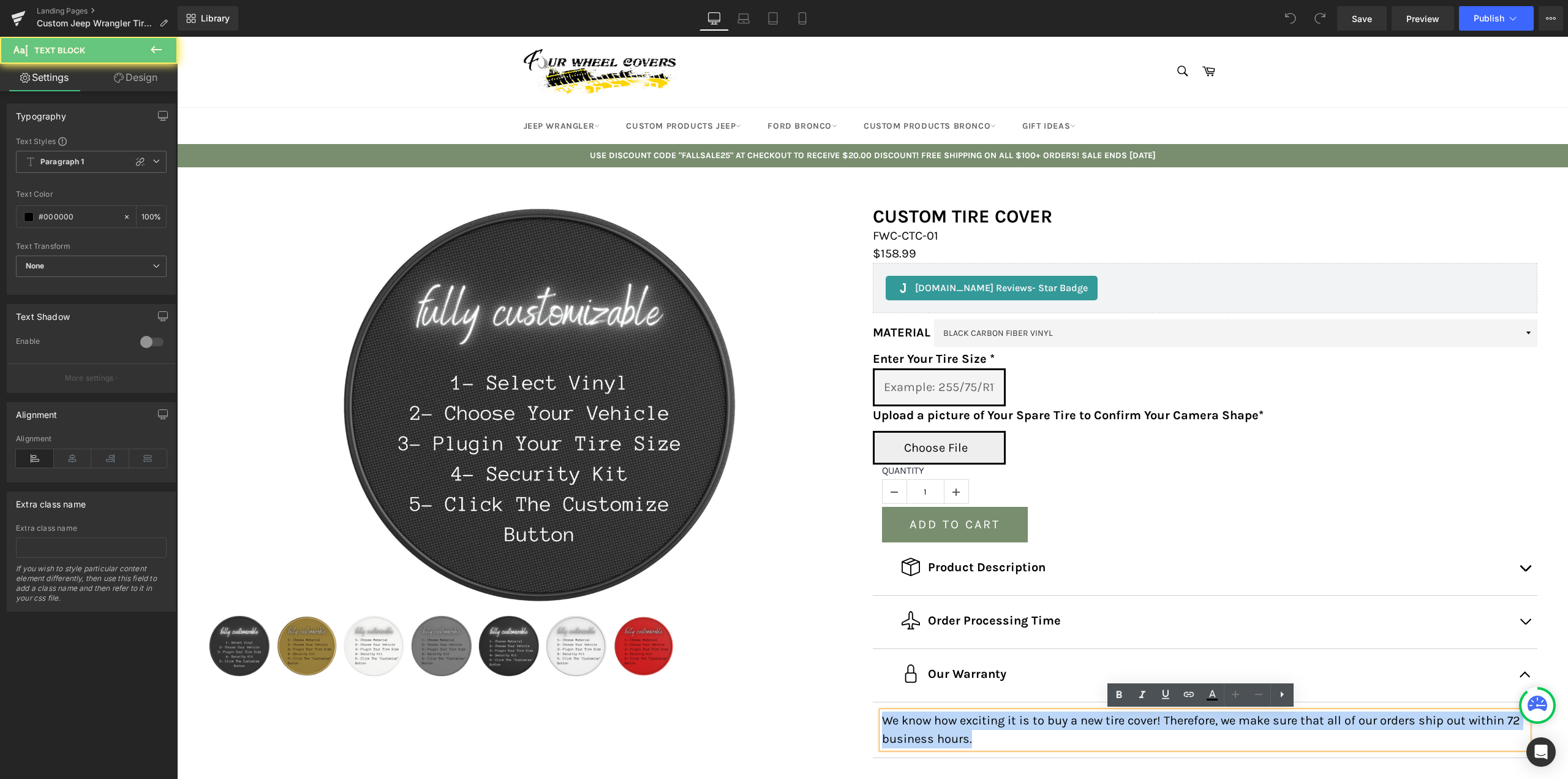
click at [917, 728] on p "We know how exciting it is to buy a new tire cover! Therefore, we make sure tha…" at bounding box center [1205, 730] width 647 height 37
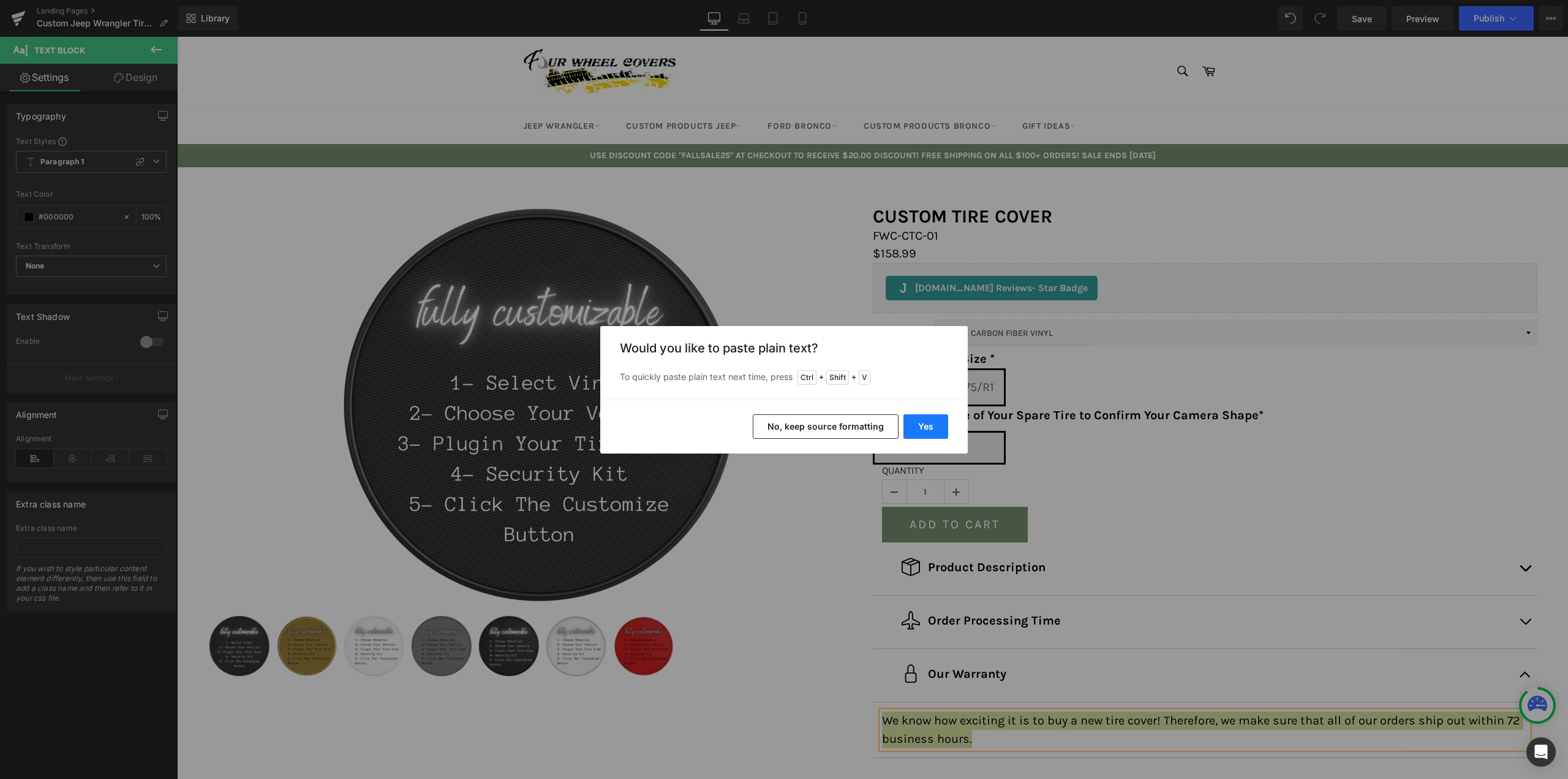
click at [929, 422] on button "Yes" at bounding box center [926, 426] width 45 height 24
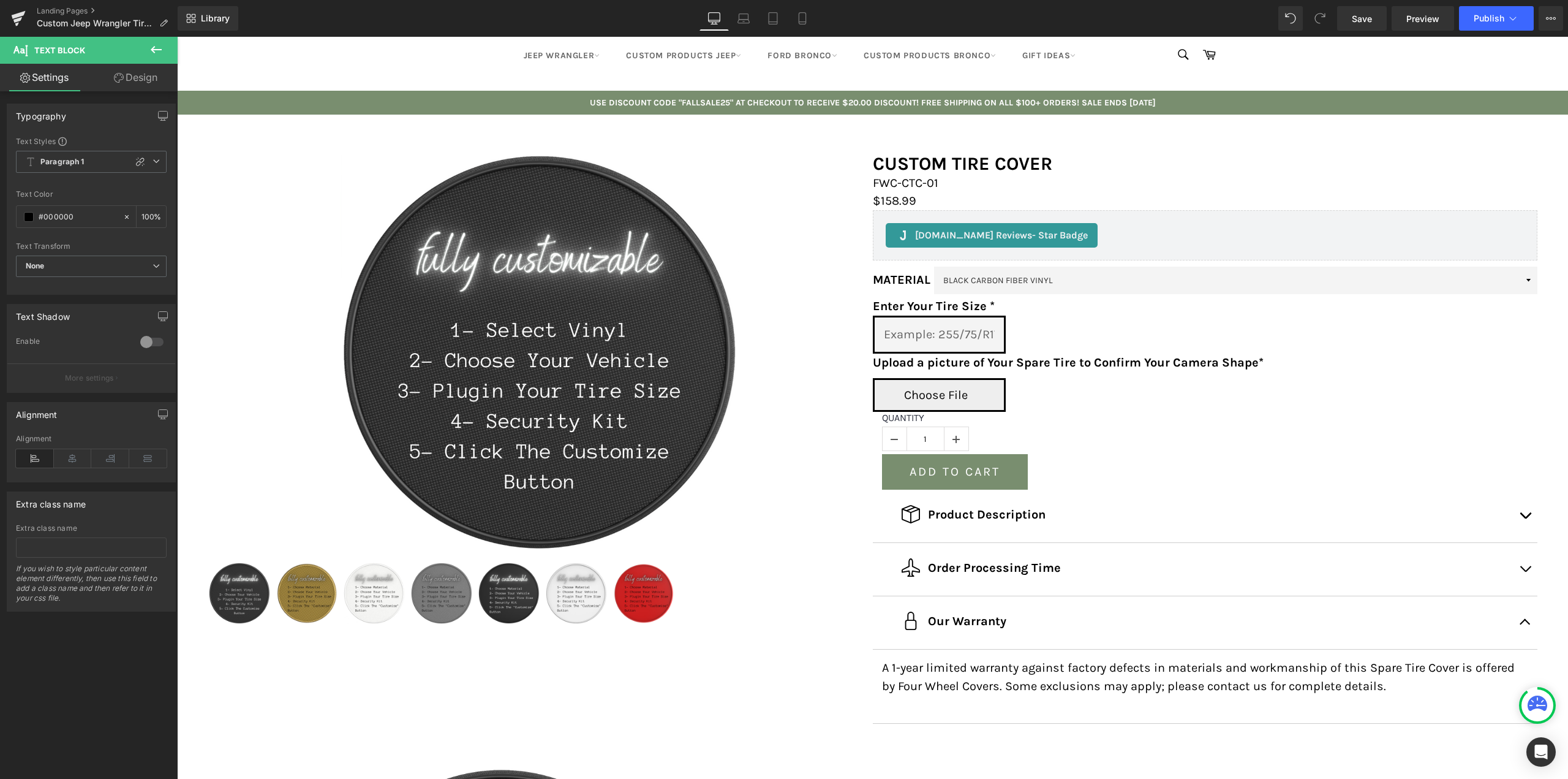
scroll to position [123, 0]
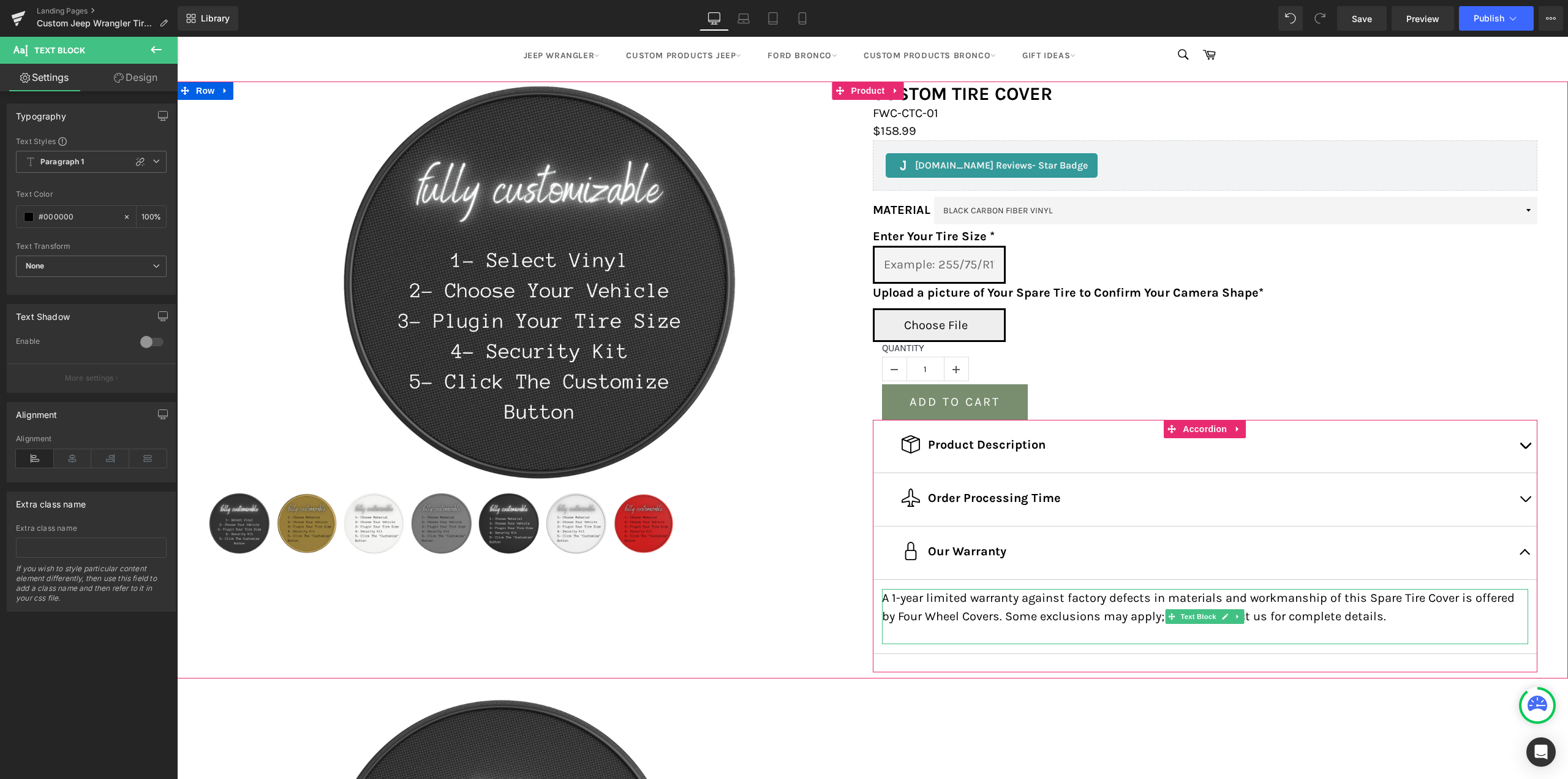
click at [1010, 632] on p at bounding box center [1205, 635] width 647 height 19
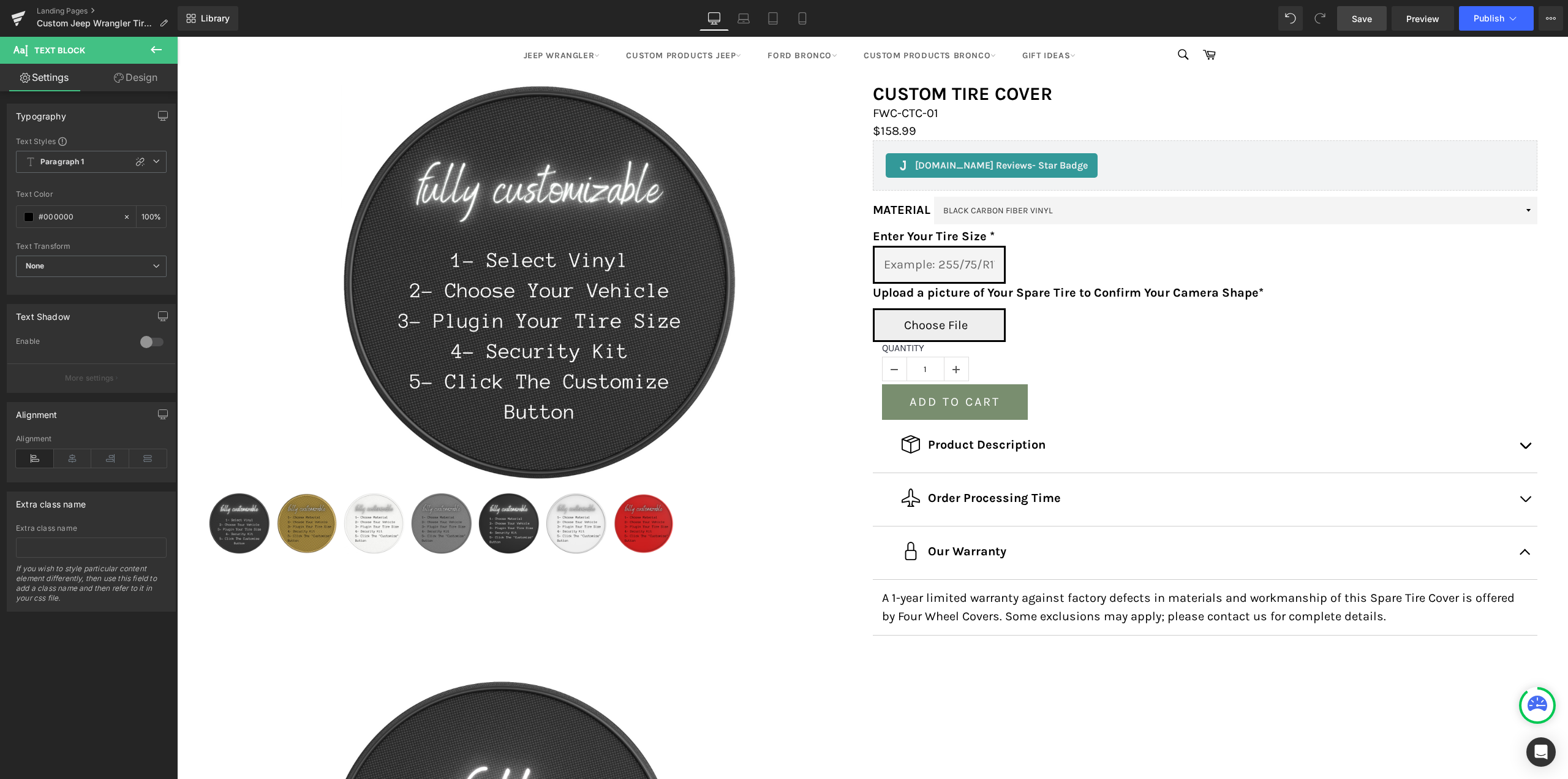
click at [1368, 24] on span "Save" at bounding box center [1361, 19] width 20 height 13
click at [123, 81] on link "Design" at bounding box center [135, 77] width 89 height 28
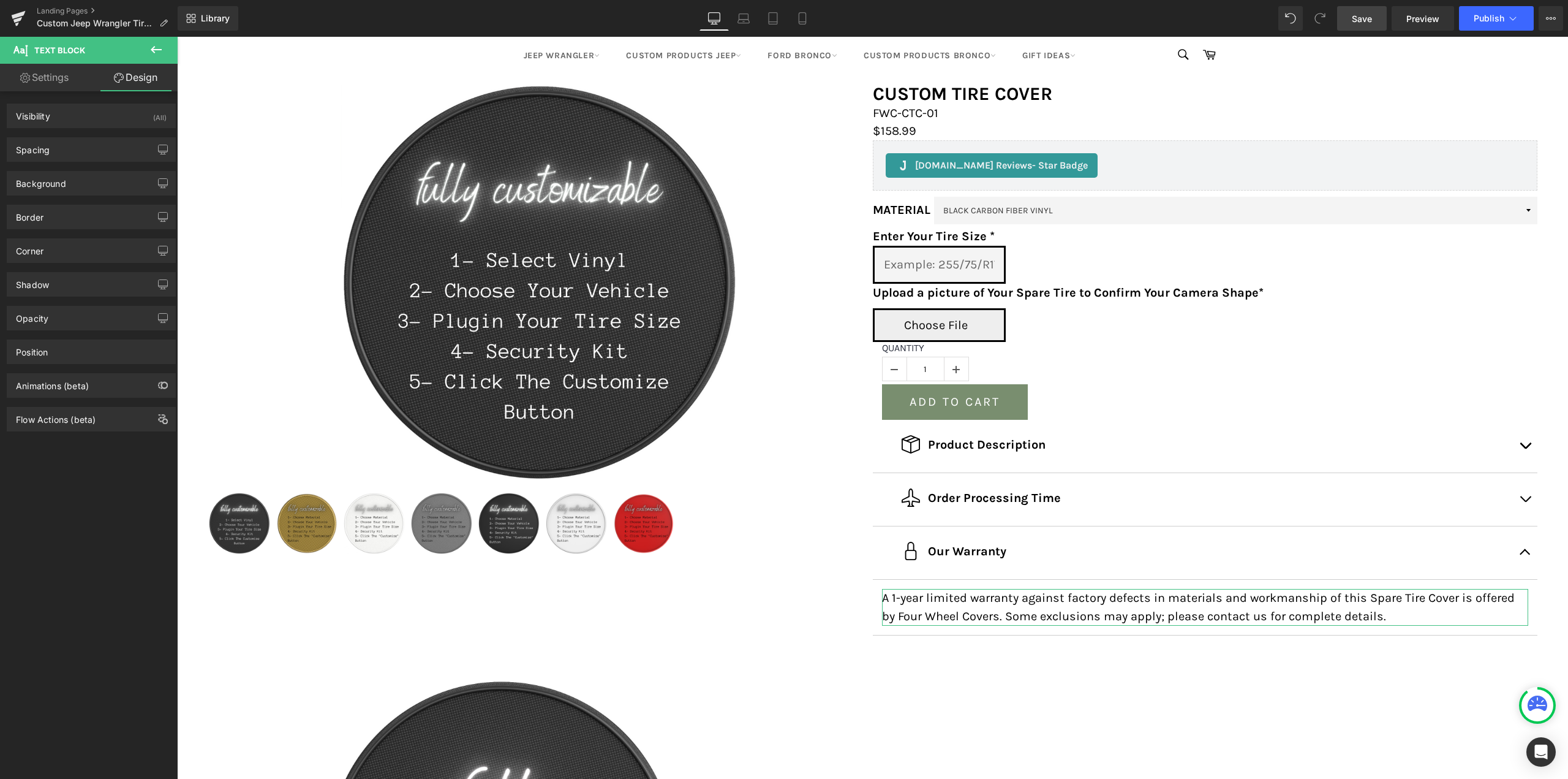
click at [52, 76] on link "Settings" at bounding box center [44, 77] width 89 height 28
type input "100"
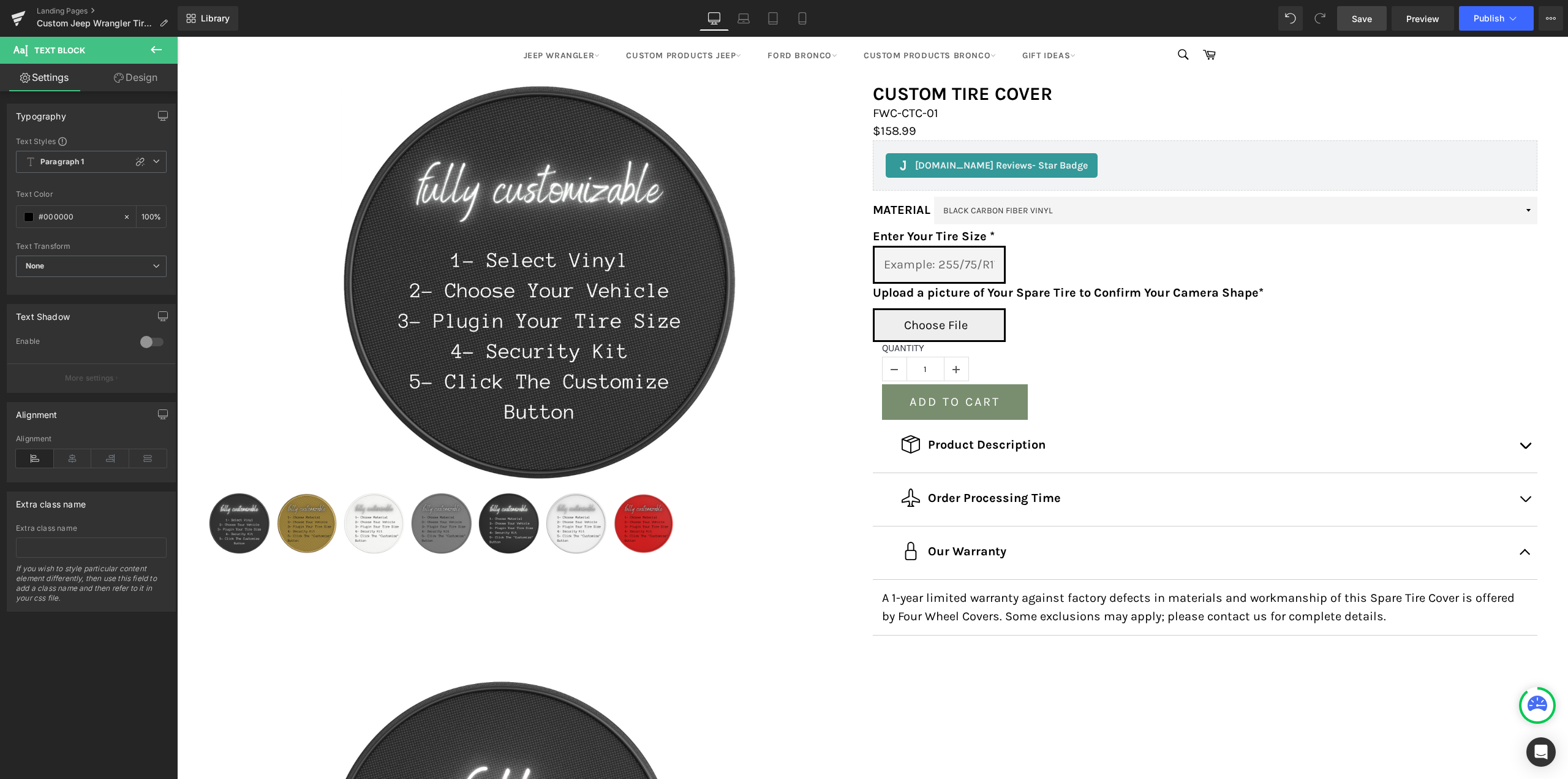
click at [176, 44] on button at bounding box center [156, 50] width 43 height 27
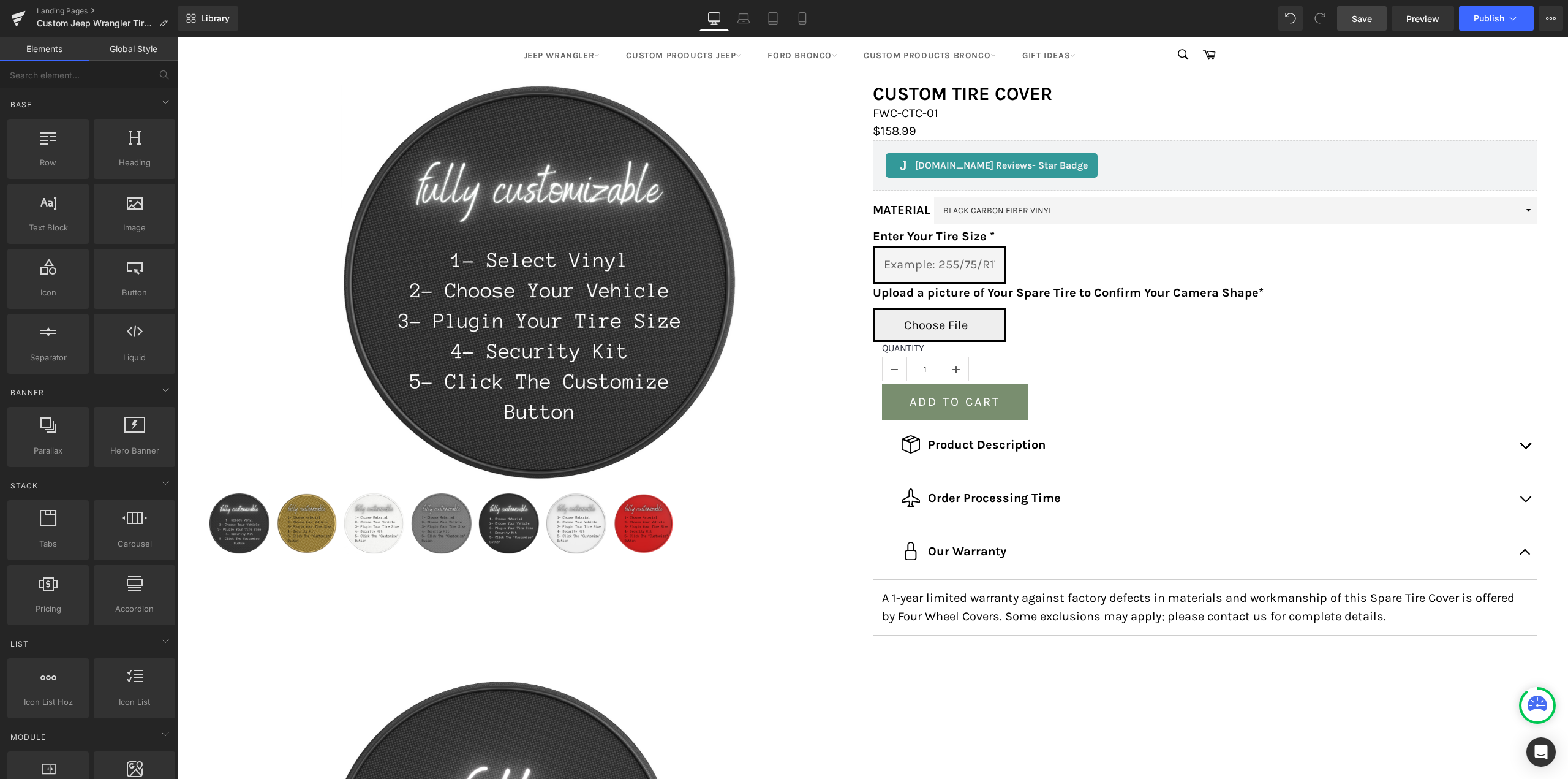
click at [137, 48] on link "Global Style" at bounding box center [133, 49] width 89 height 24
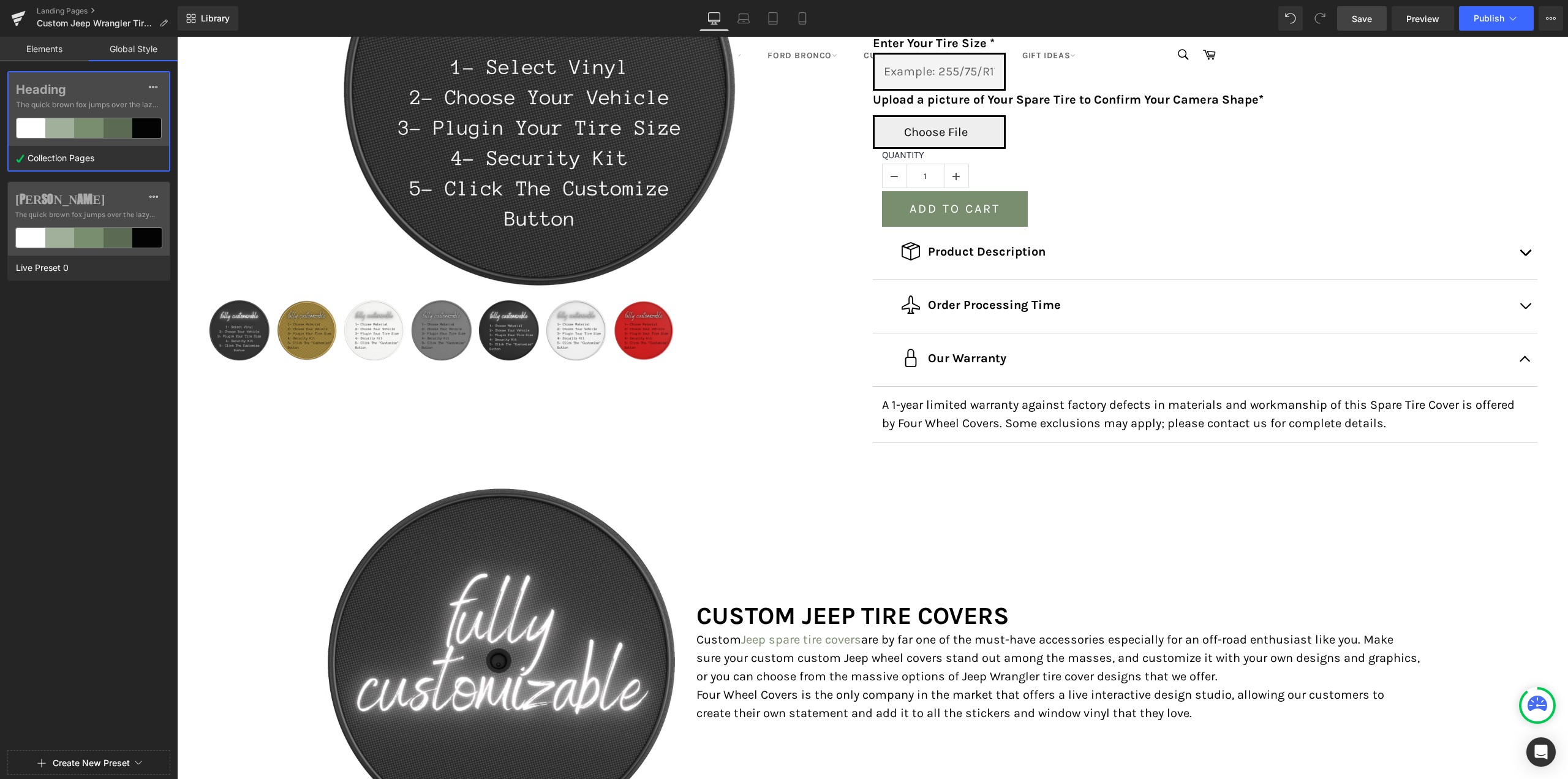
scroll to position [184, 0]
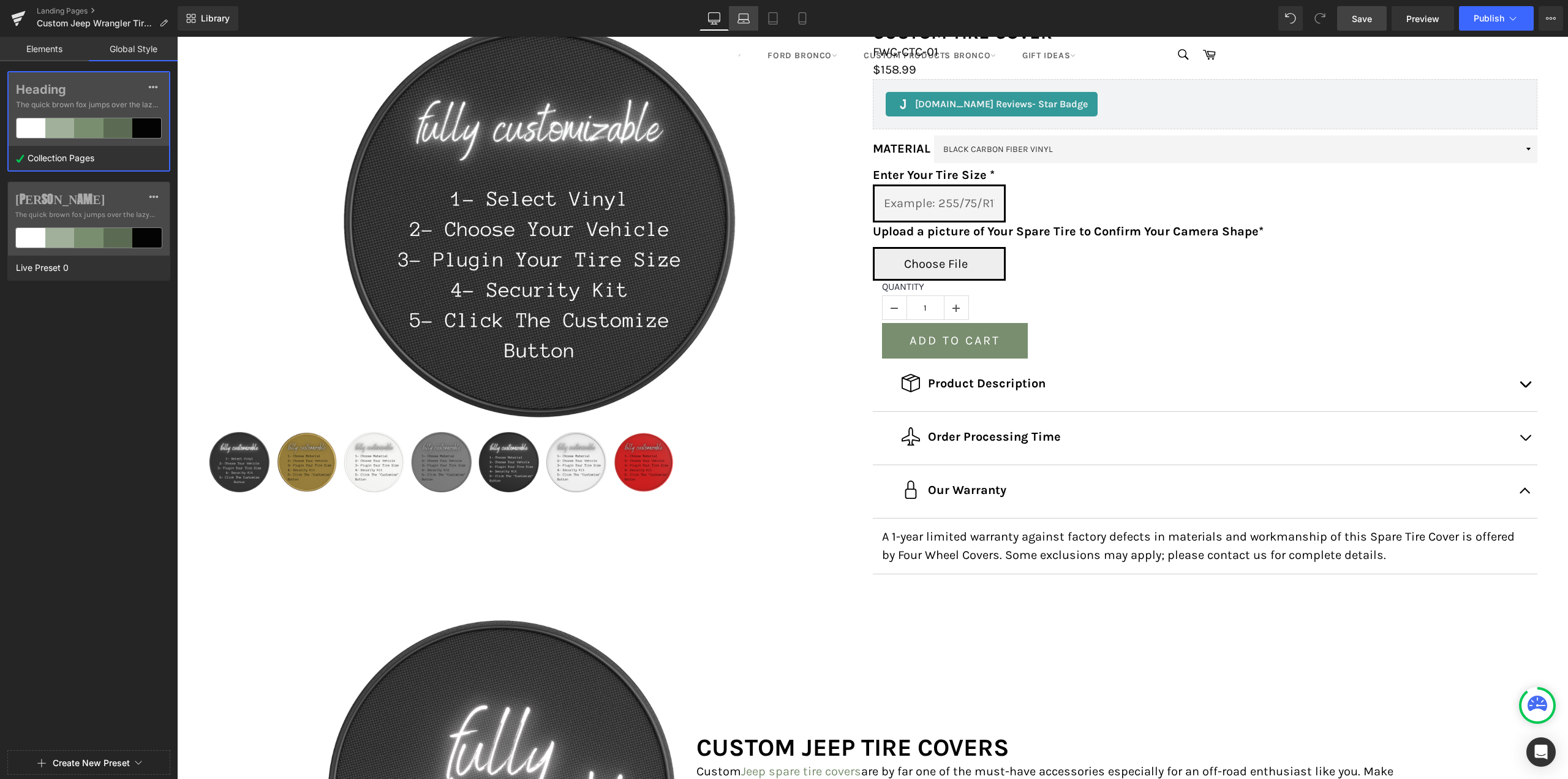
click at [745, 13] on icon at bounding box center [743, 18] width 12 height 12
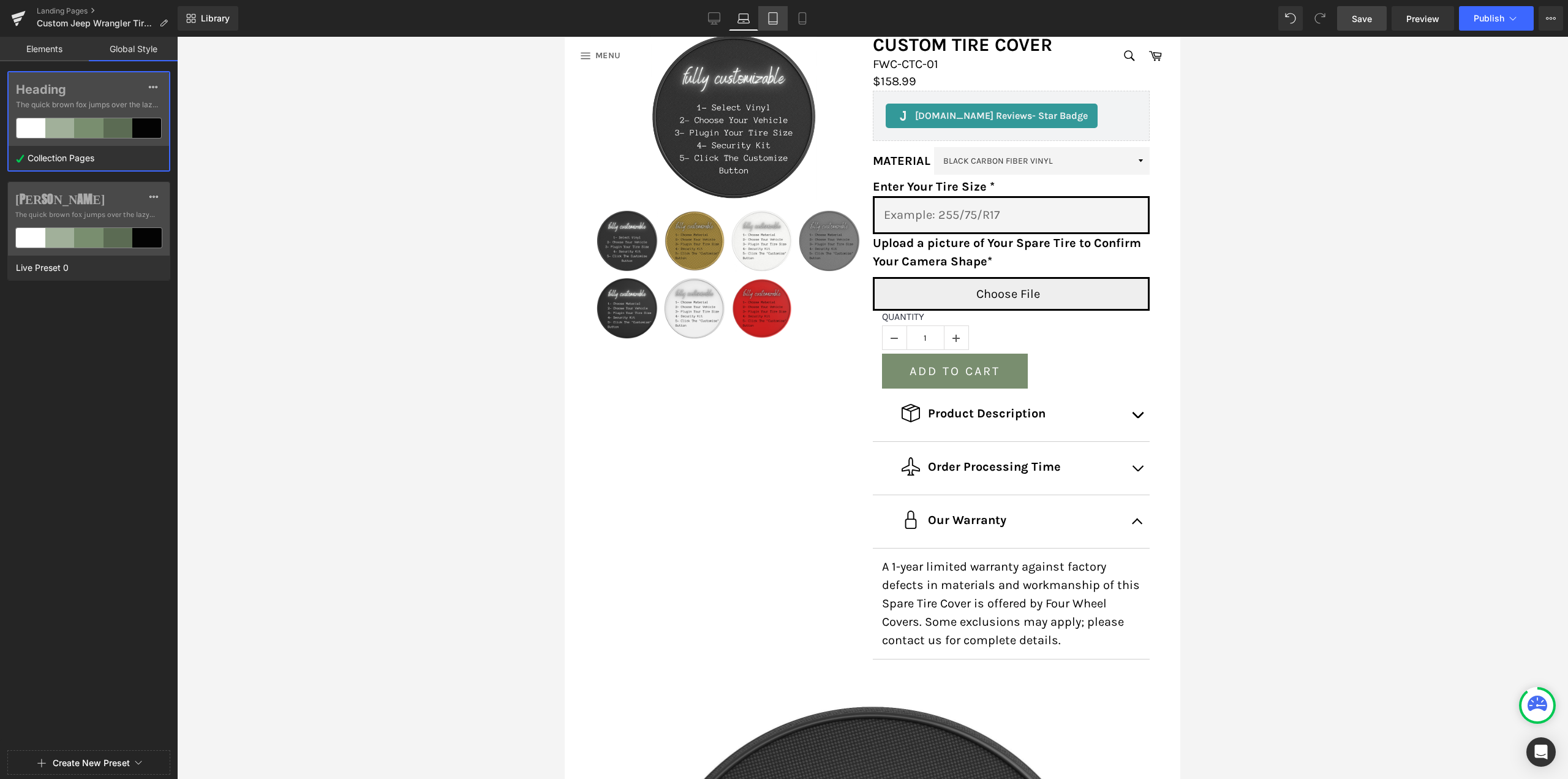
click at [775, 18] on icon at bounding box center [773, 18] width 12 height 12
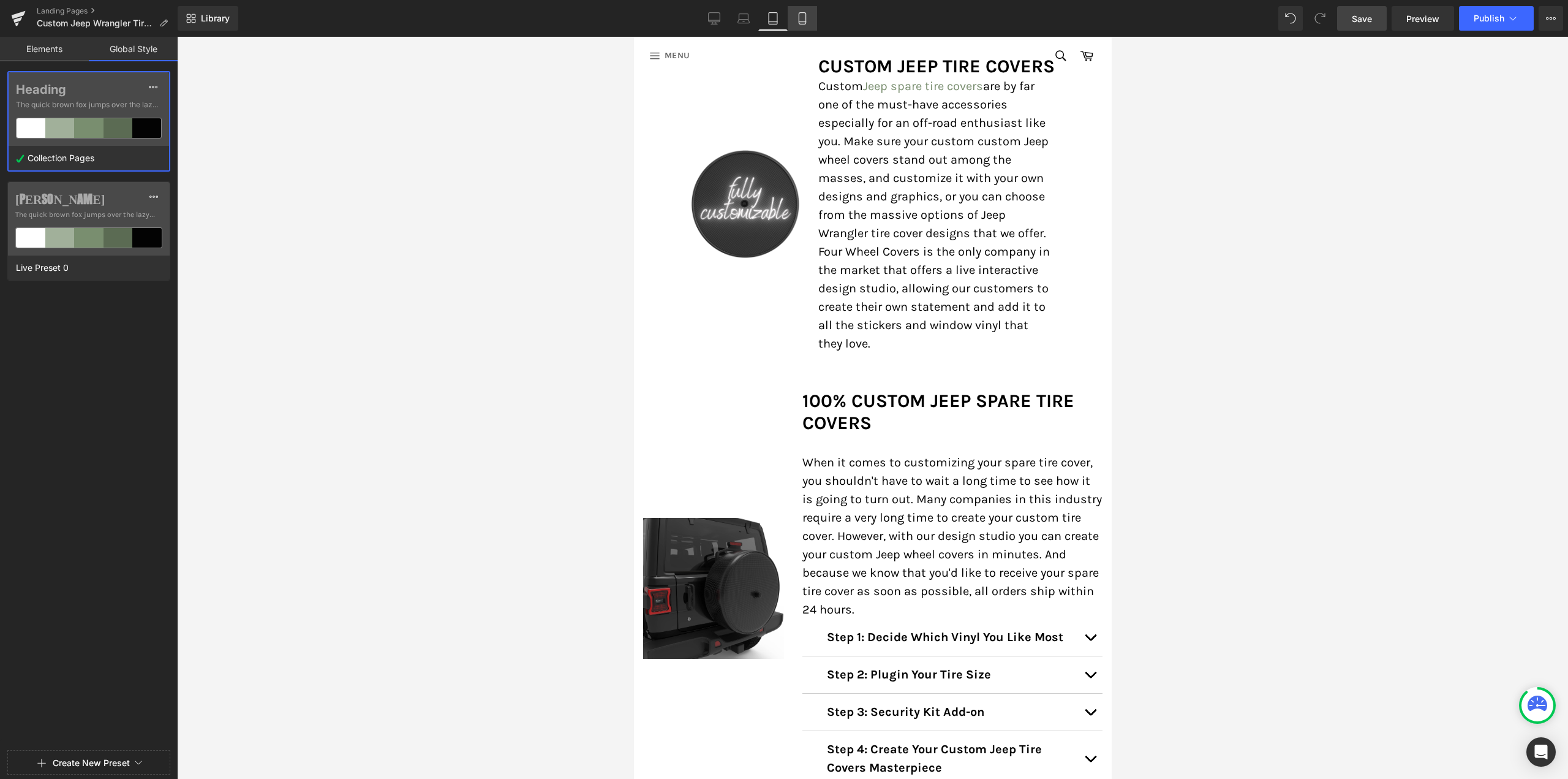
click at [809, 19] on icon at bounding box center [802, 18] width 12 height 12
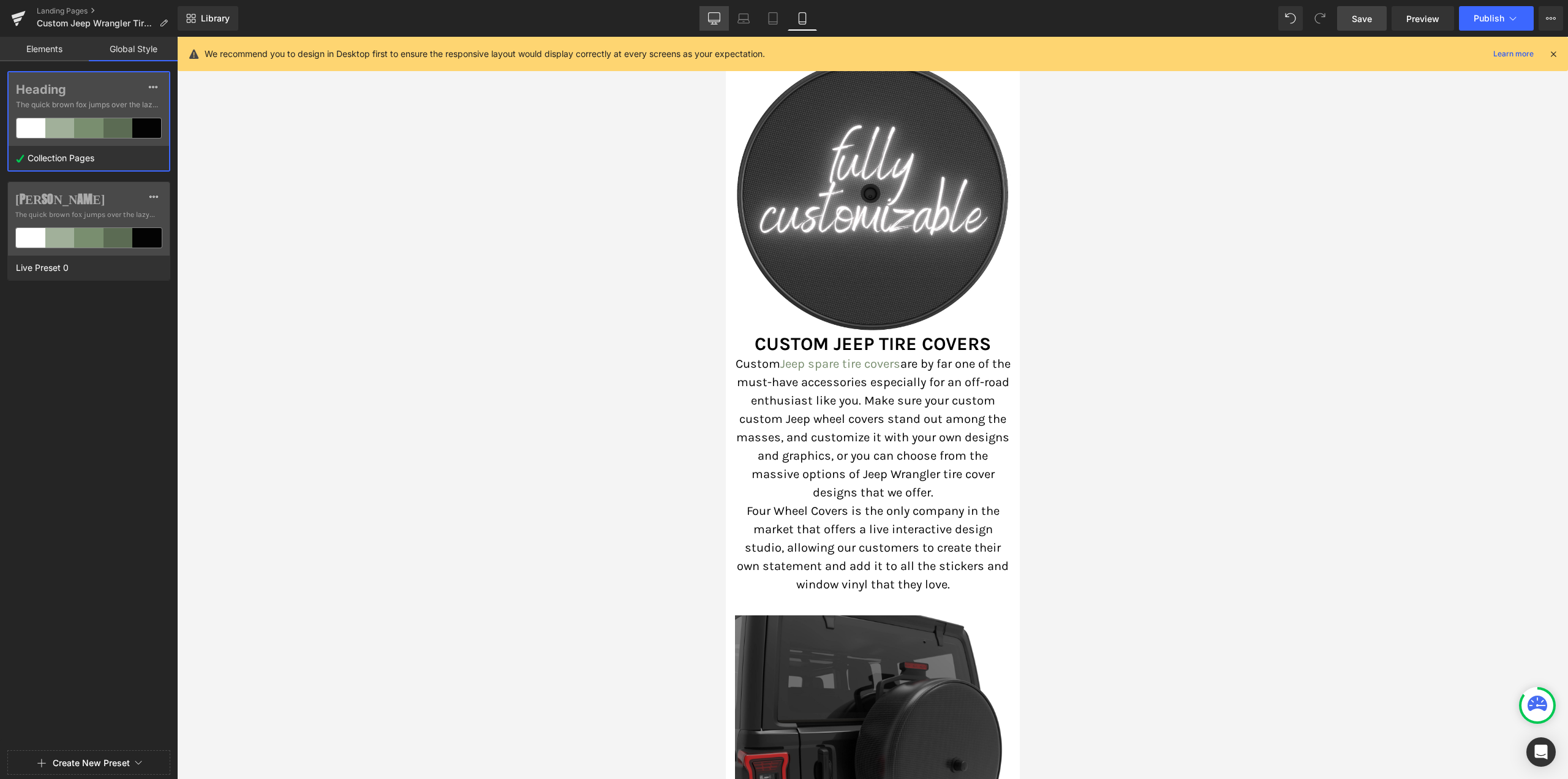
click at [718, 17] on icon at bounding box center [714, 18] width 12 height 12
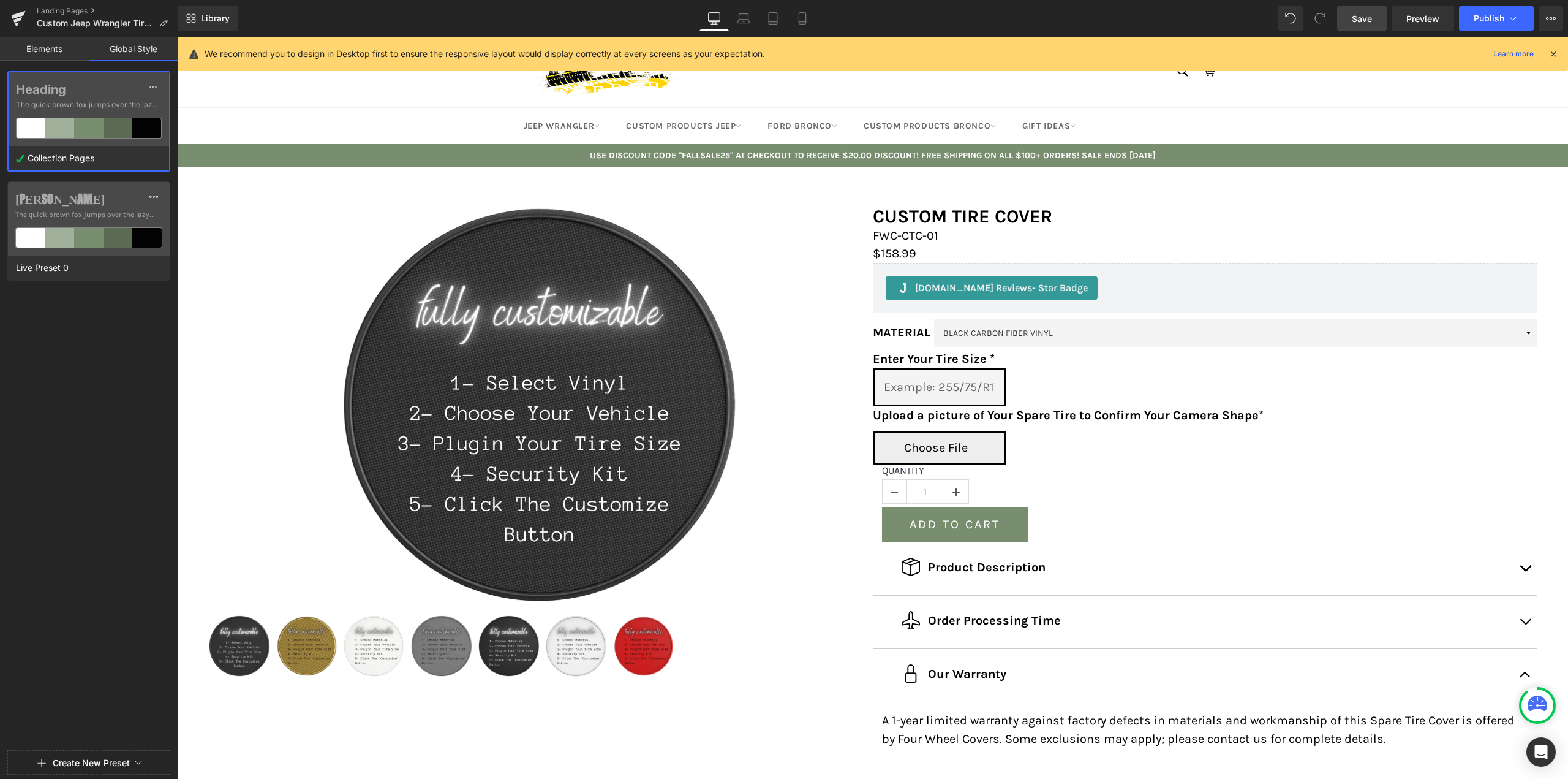
scroll to position [368, 0]
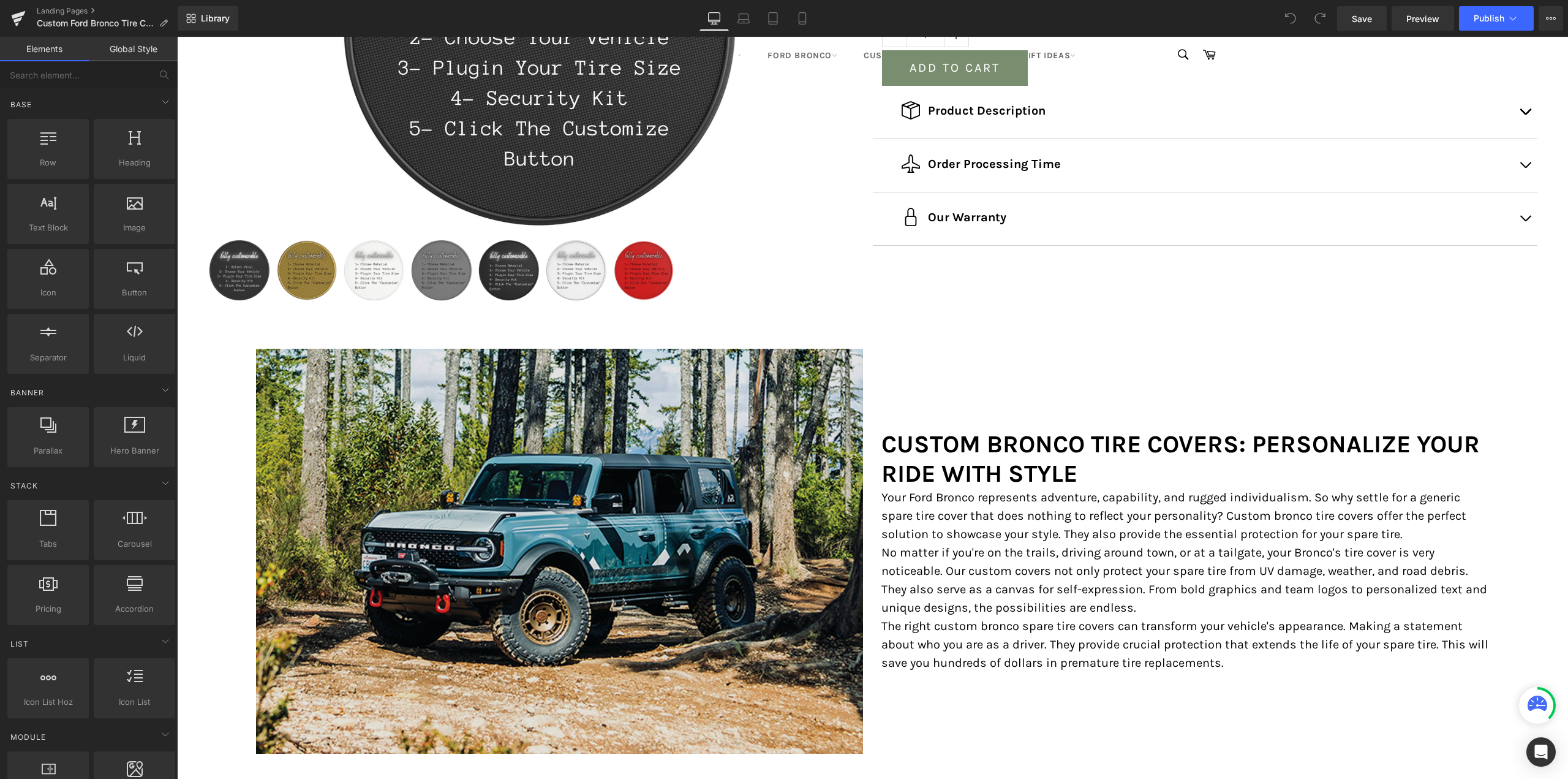
scroll to position [552, 0]
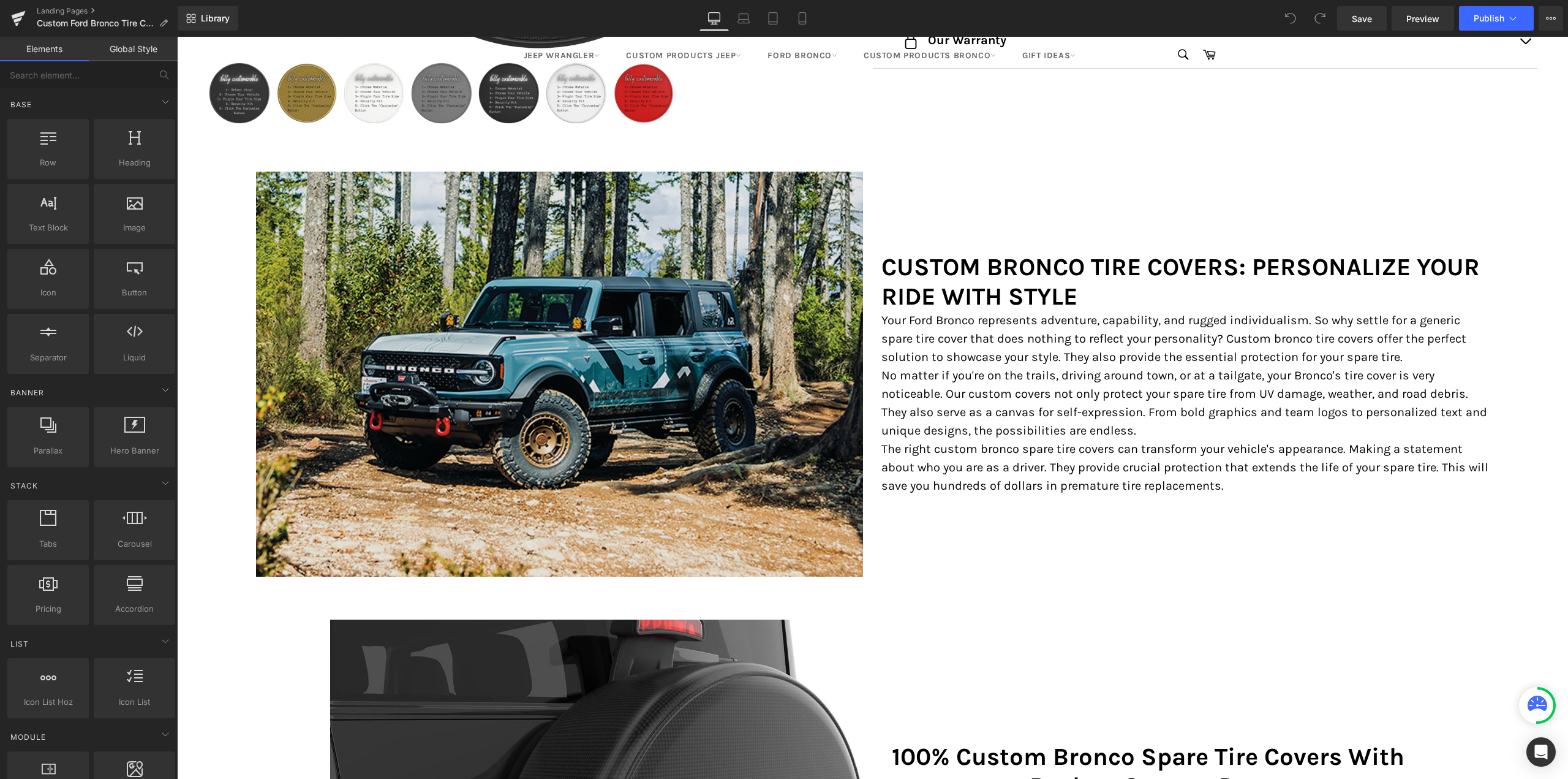
click at [563, 375] on div "Image" at bounding box center [560, 374] width 608 height 405
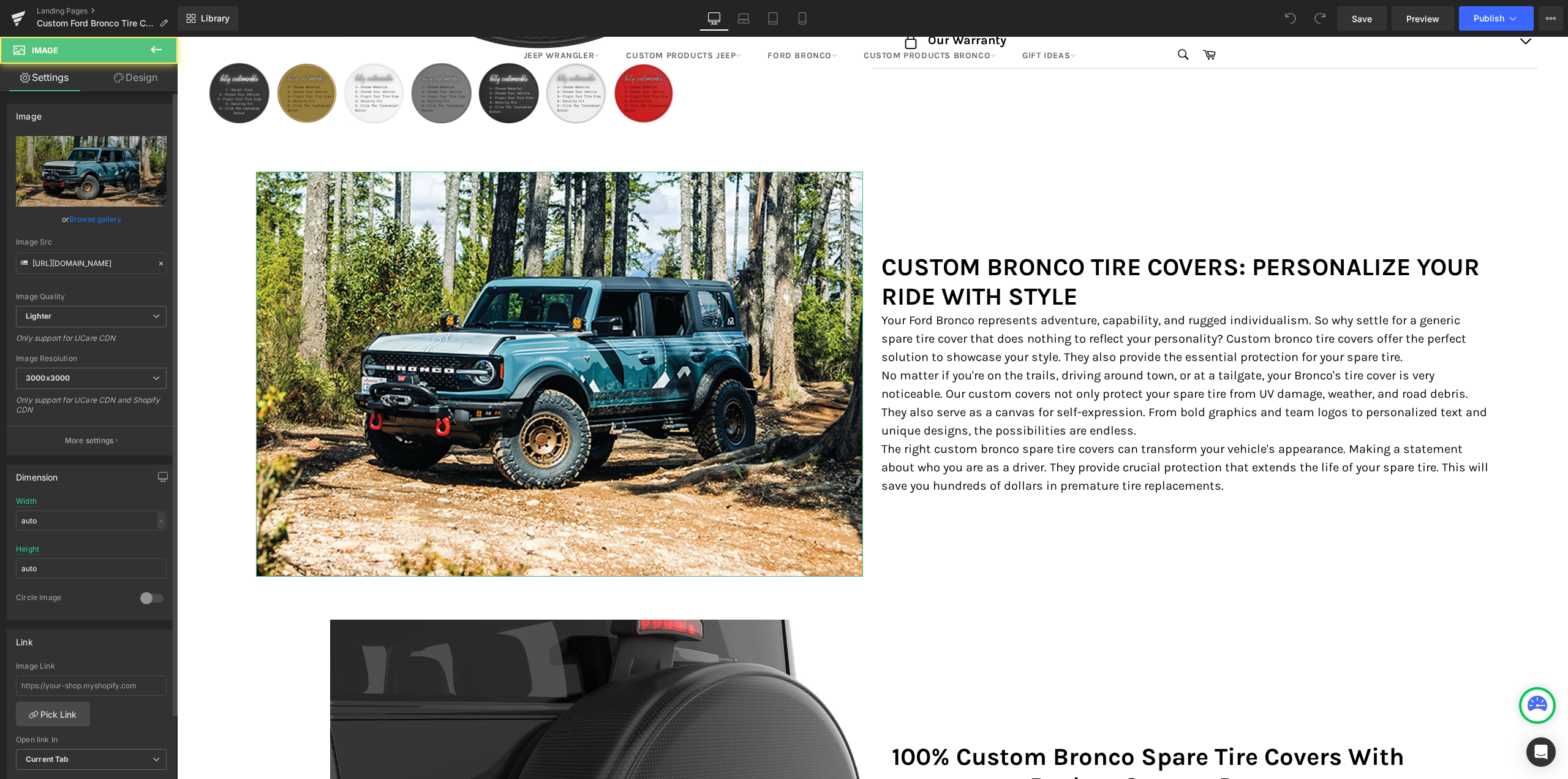
click at [102, 222] on link "Browse gallery" at bounding box center [95, 218] width 52 height 21
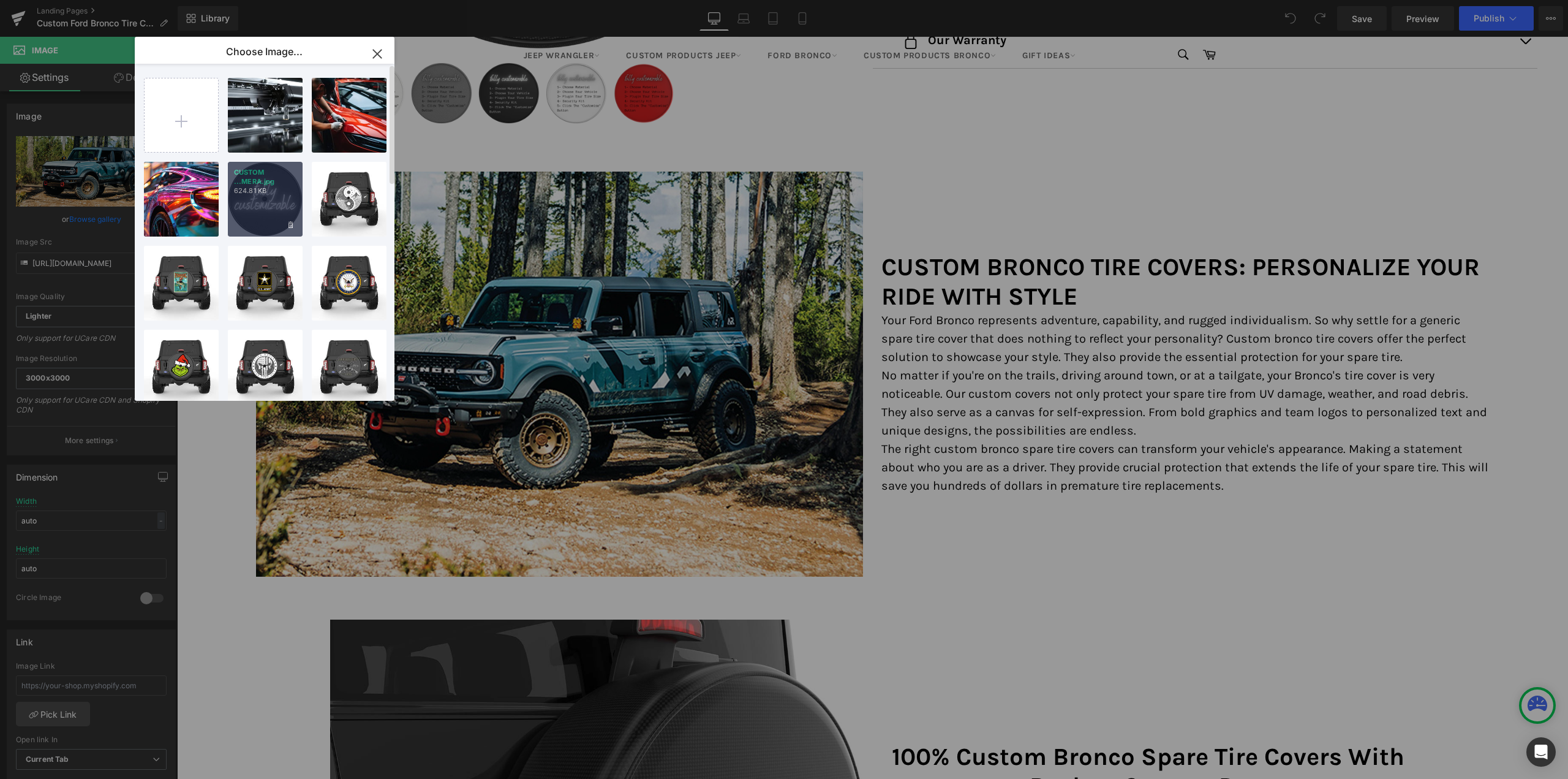
click at [253, 204] on div "CUSTOM ...MERA.jpg 624.81 KB" at bounding box center [265, 199] width 74 height 74
type input "https://ucarecdn.com/138b7555-2560-4183-a9cc-ec36f387b8c0/-/format/auto/-/previ…"
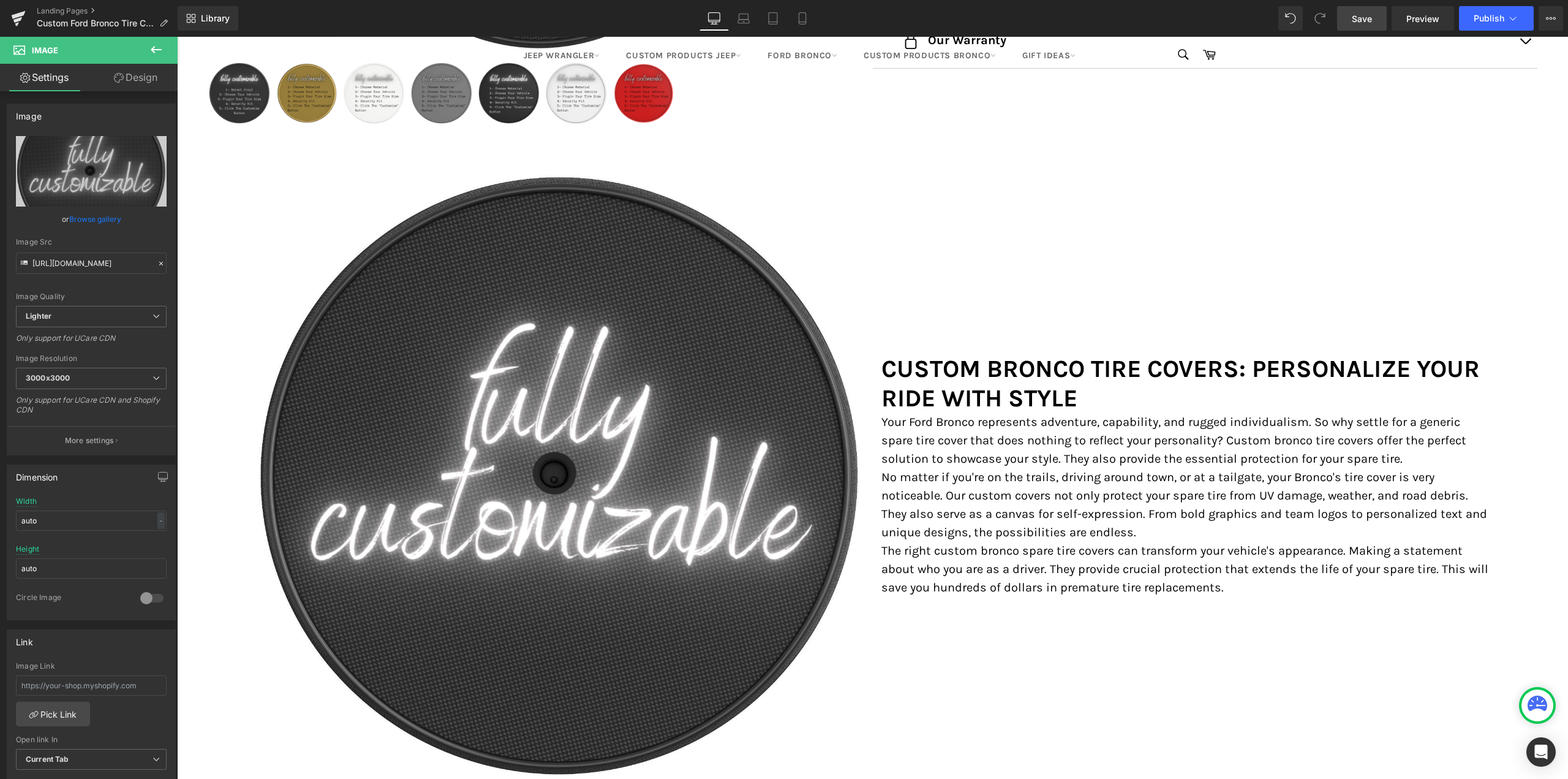
click at [1369, 19] on span "Save" at bounding box center [1361, 19] width 20 height 13
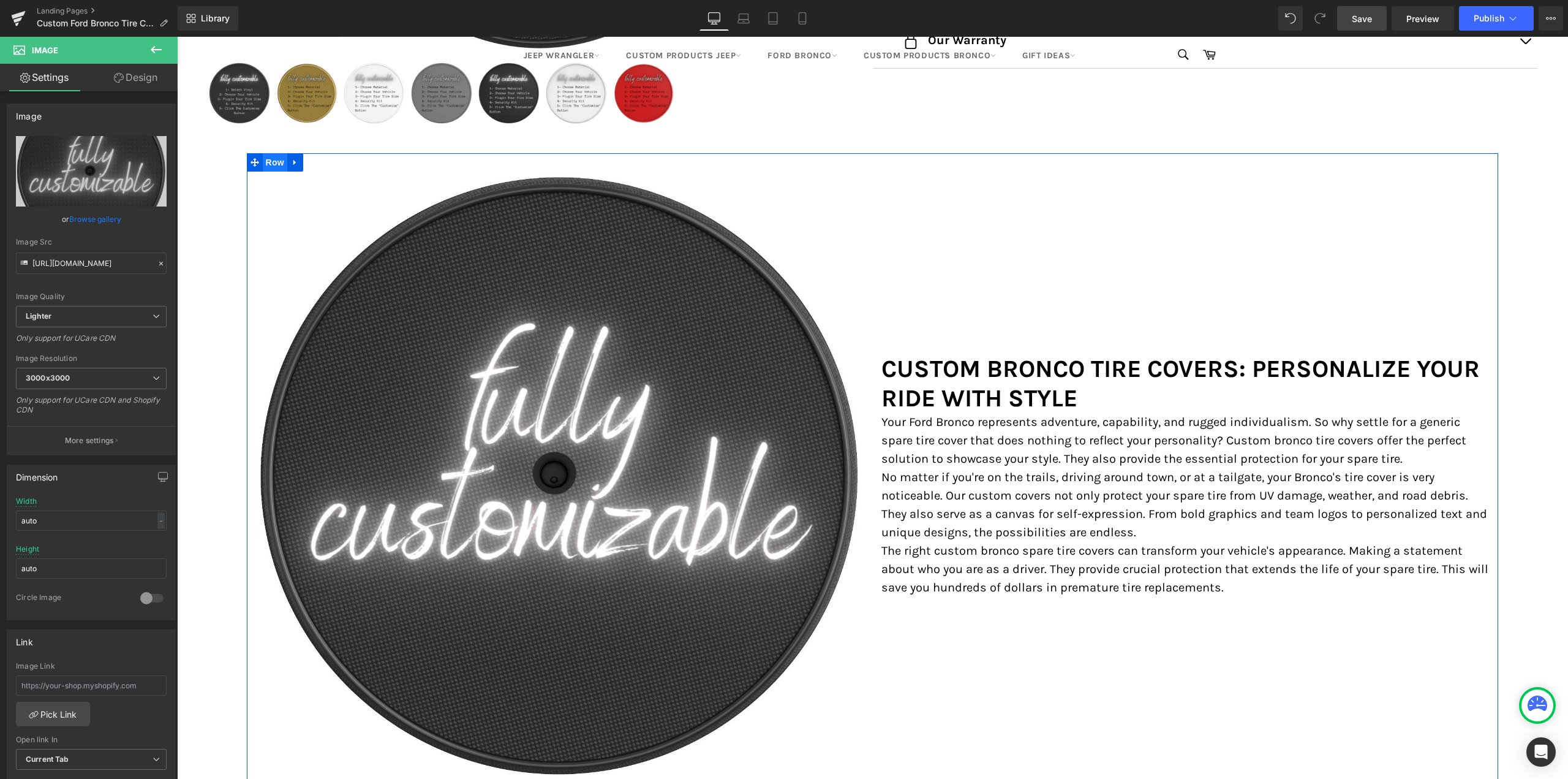
click at [276, 159] on span "Row" at bounding box center [275, 162] width 24 height 19
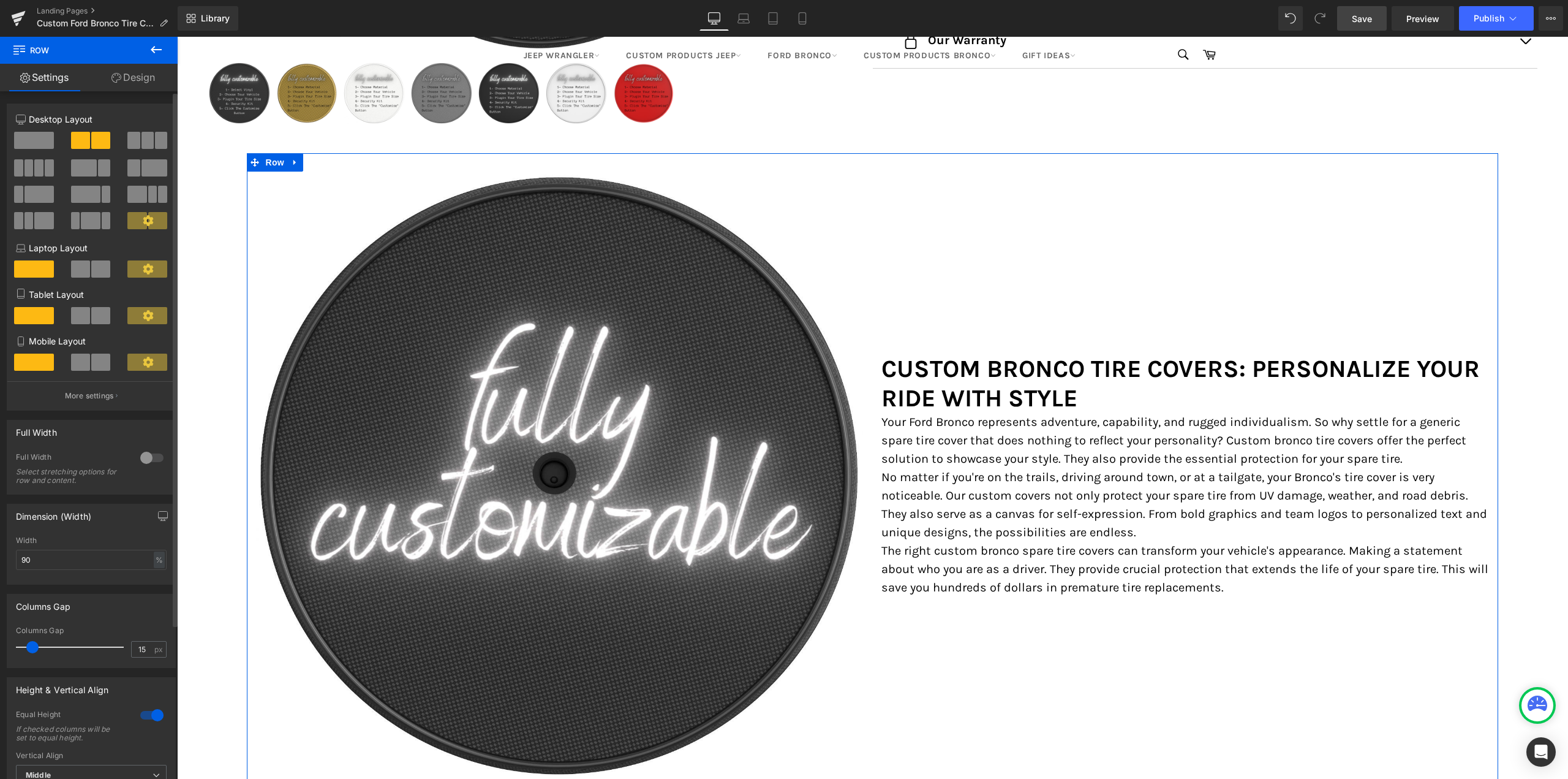
click at [146, 173] on span at bounding box center [154, 168] width 26 height 17
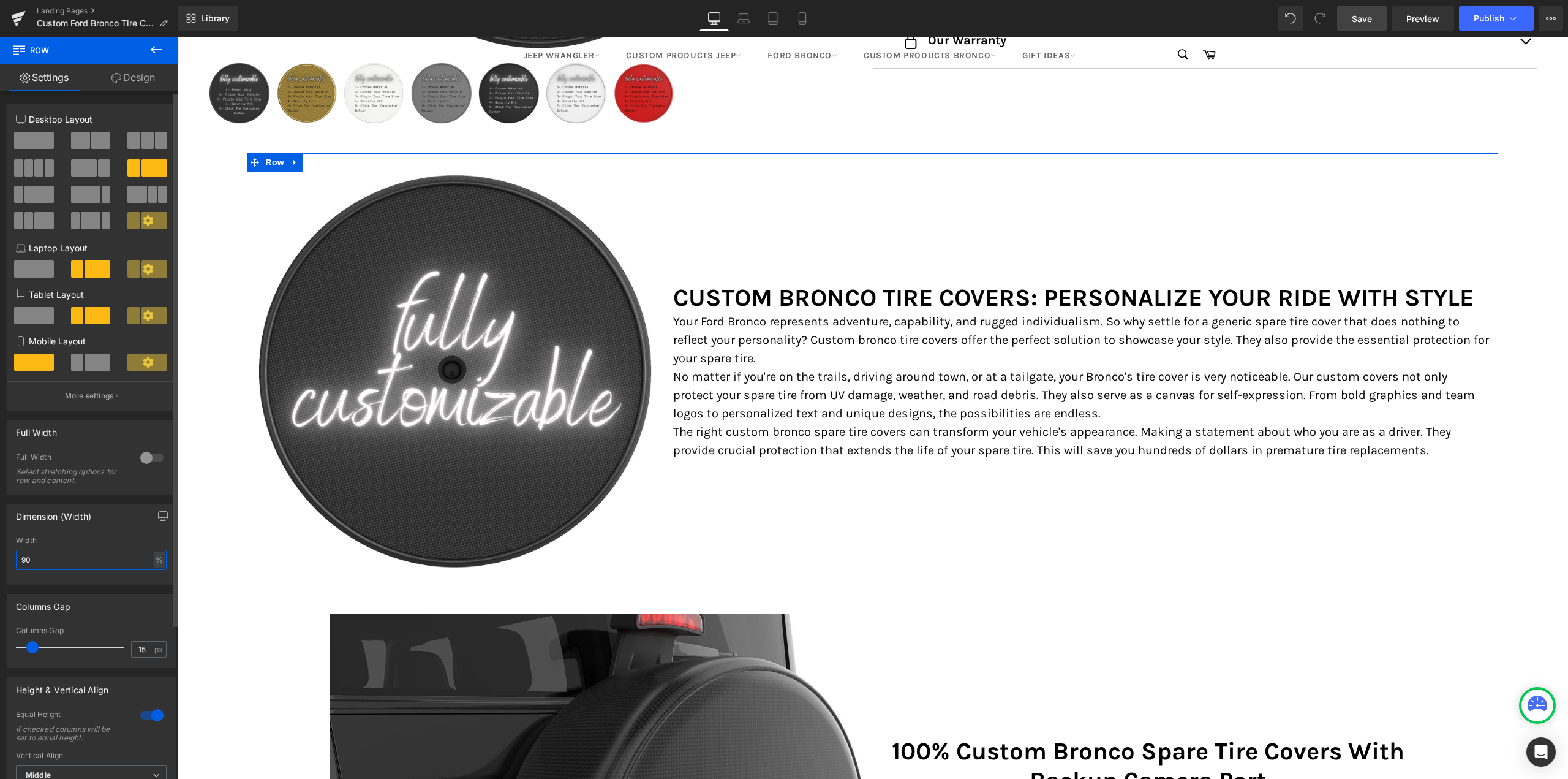
drag, startPoint x: 69, startPoint y: 563, endPoint x: 0, endPoint y: 552, distance: 69.9
click at [0, 552] on div "Dimension (Width) 90% Width 90 % % px" at bounding box center [91, 539] width 183 height 90
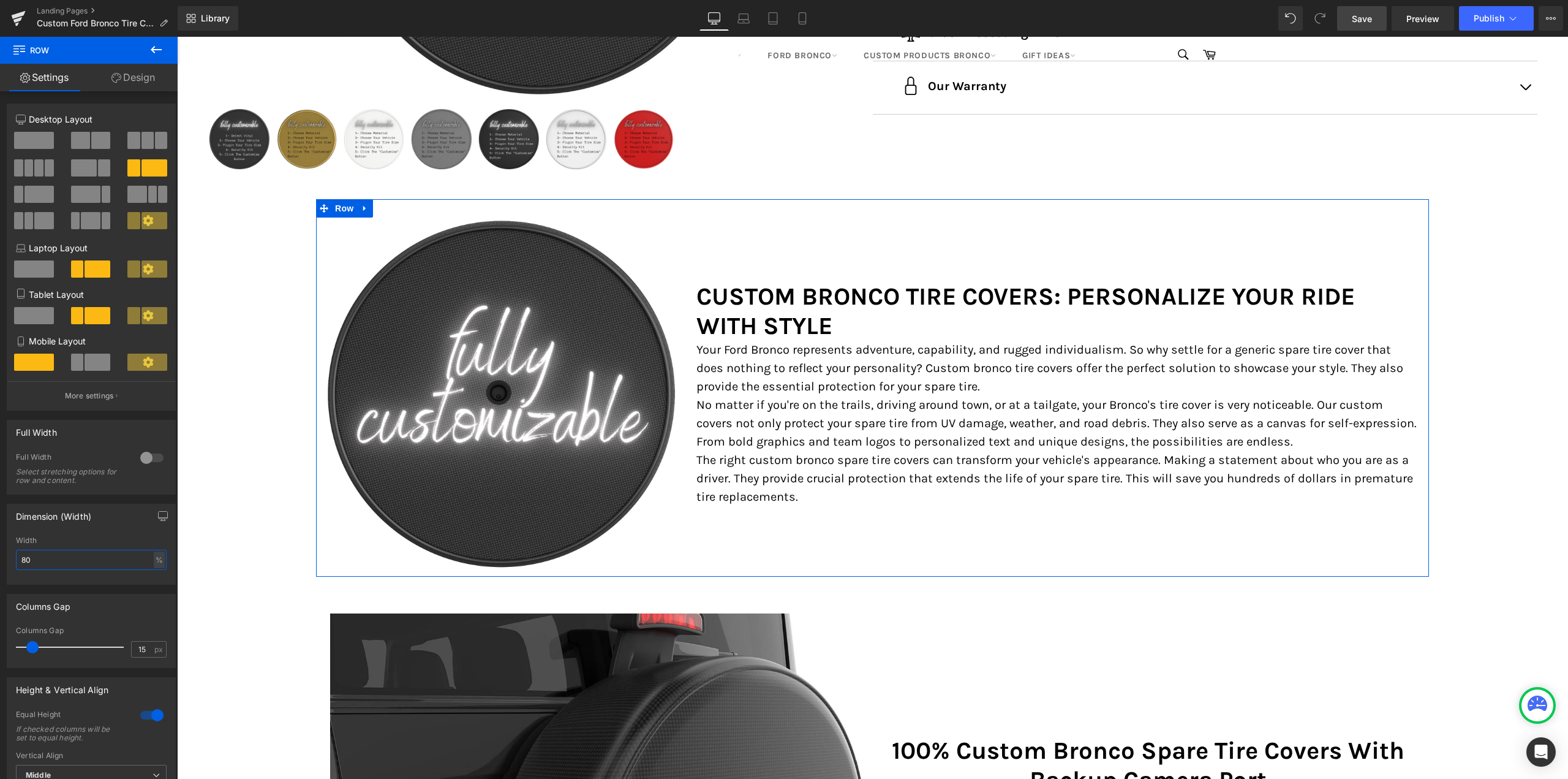
scroll to position [429, 0]
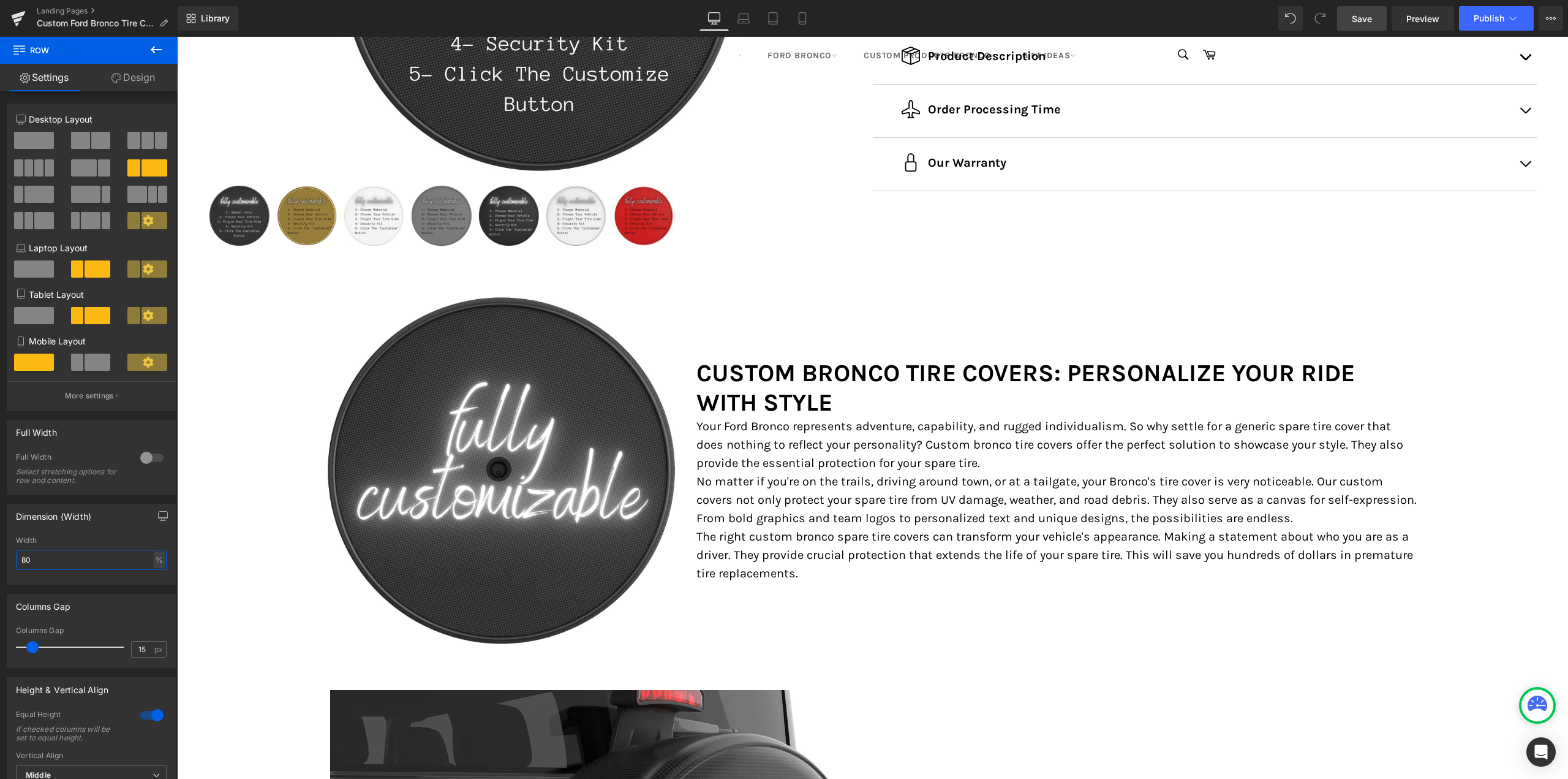
type input "80"
click at [1365, 15] on span "Save" at bounding box center [1361, 19] width 20 height 13
click at [731, 19] on link "Laptop" at bounding box center [744, 19] width 30 height 24
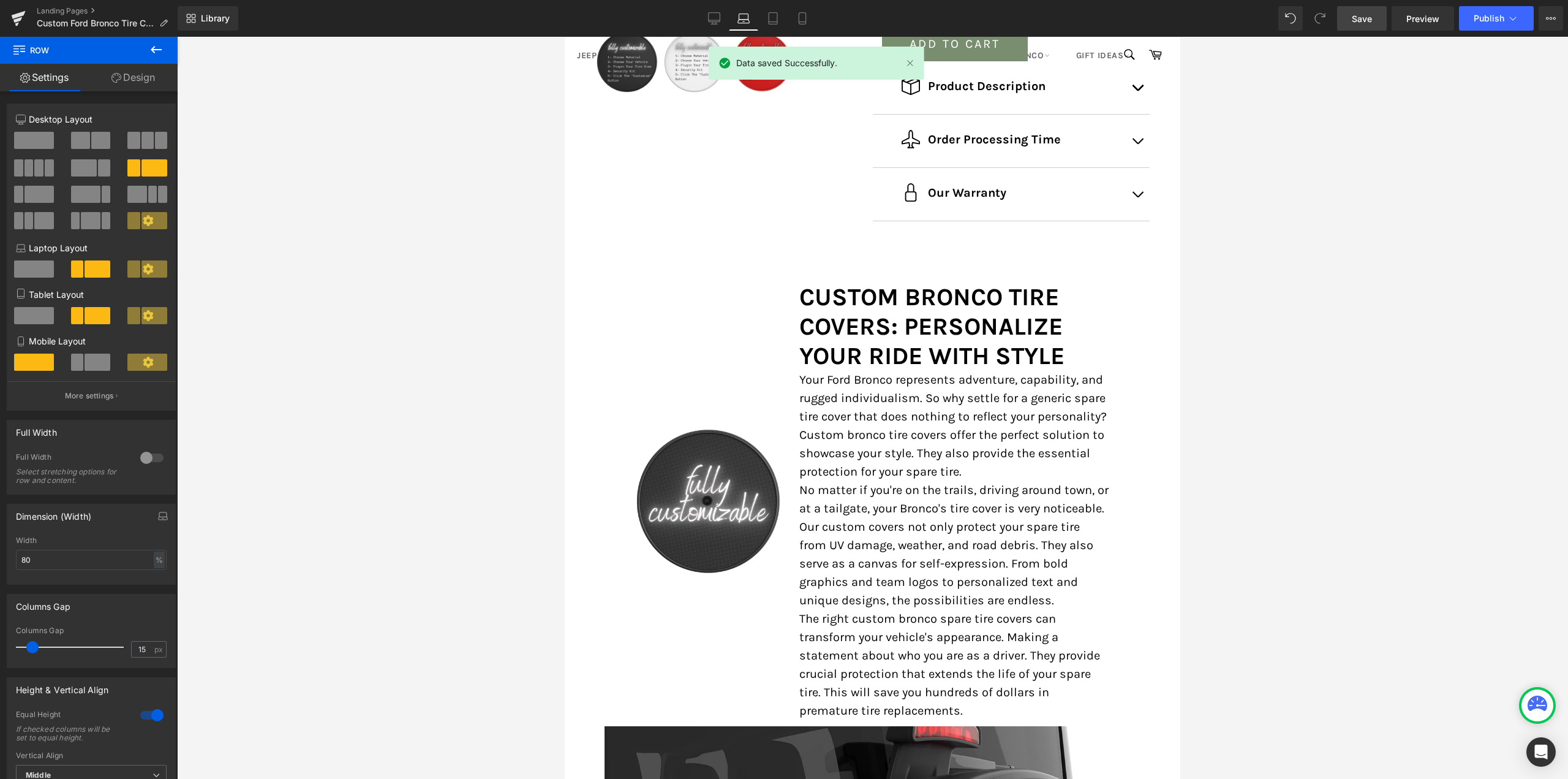
scroll to position [407, 0]
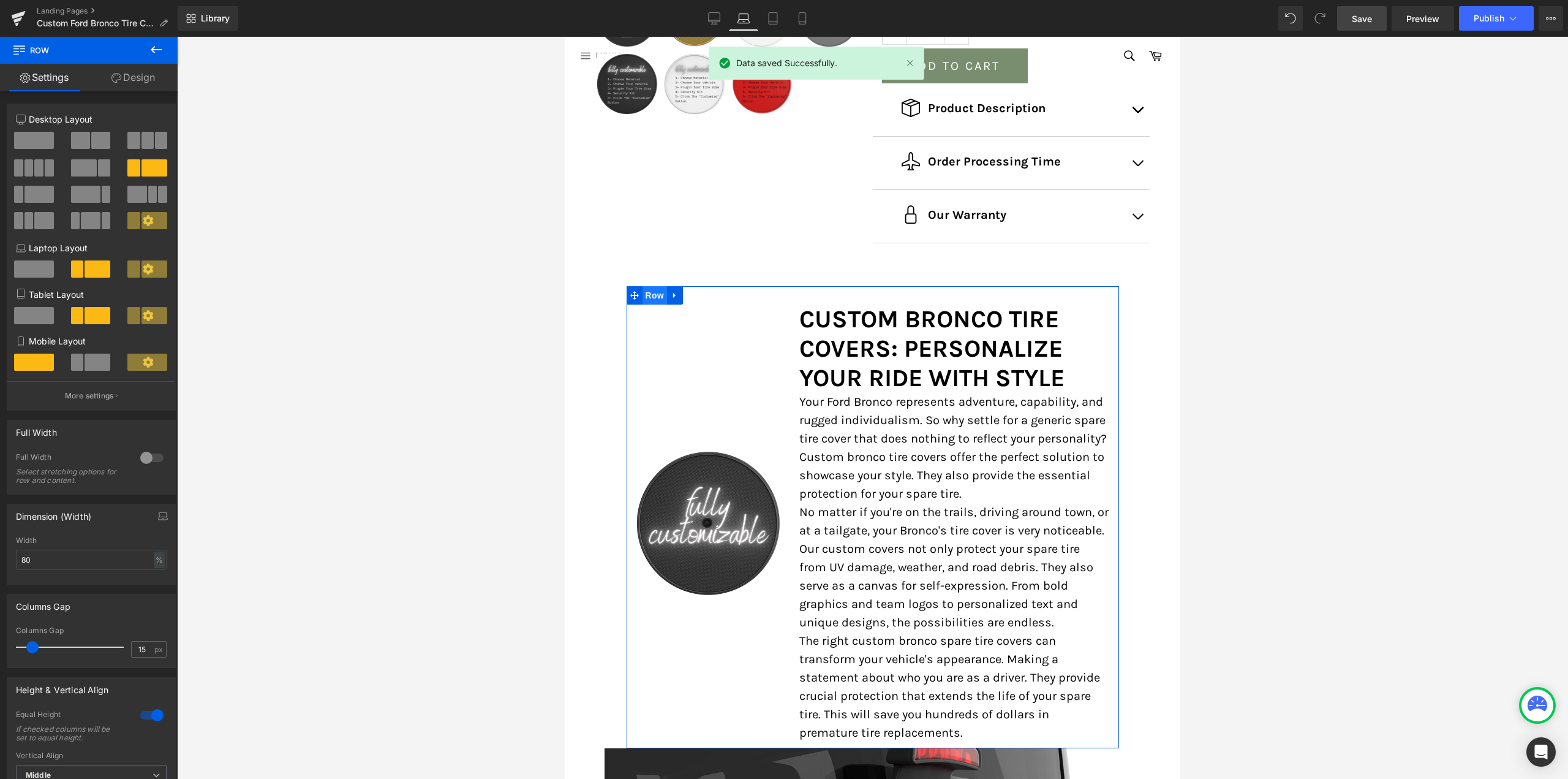
click at [662, 296] on span "Row" at bounding box center [655, 295] width 24 height 19
click at [39, 319] on span at bounding box center [34, 315] width 40 height 17
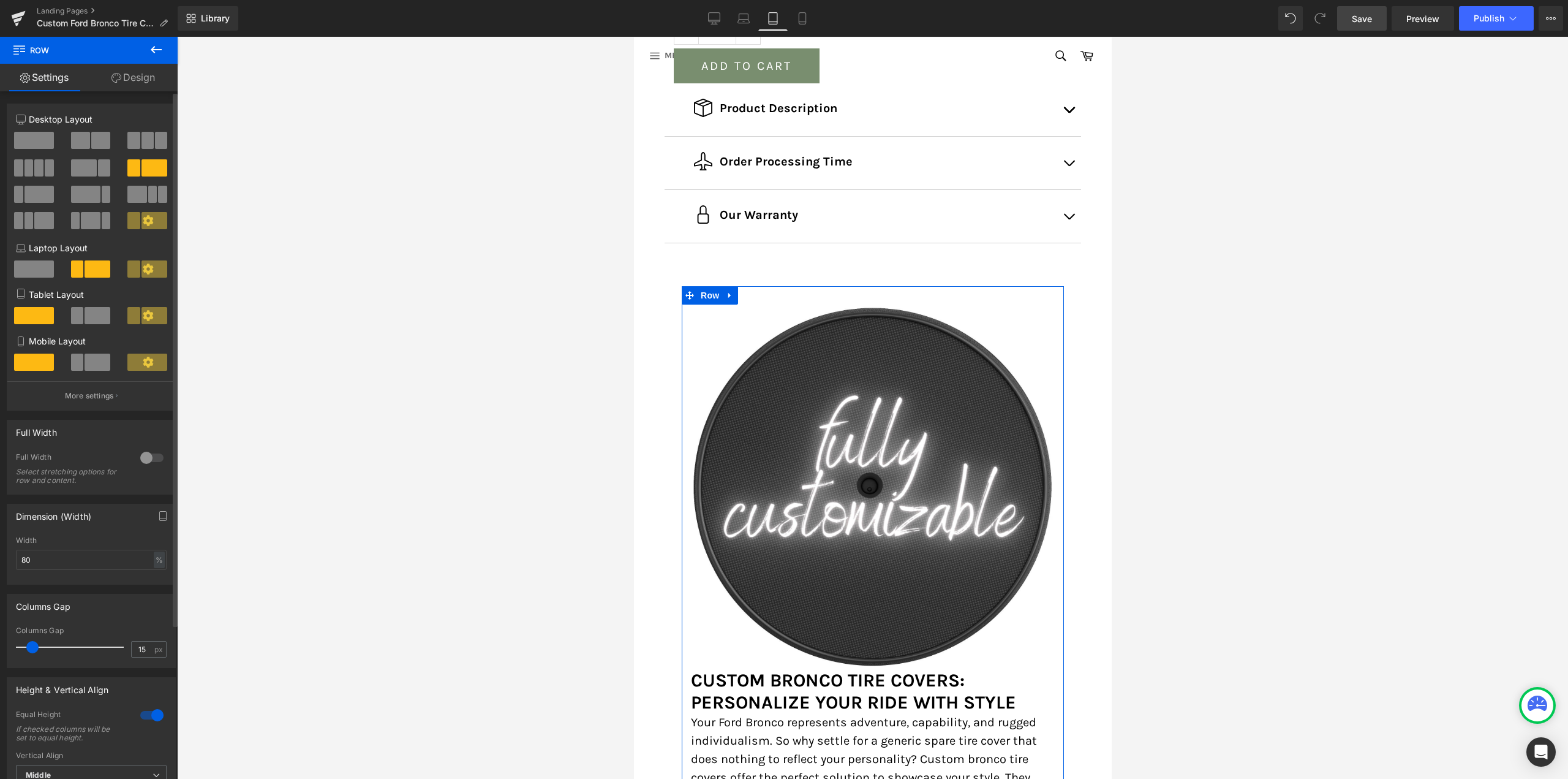
click at [29, 270] on span at bounding box center [34, 269] width 40 height 17
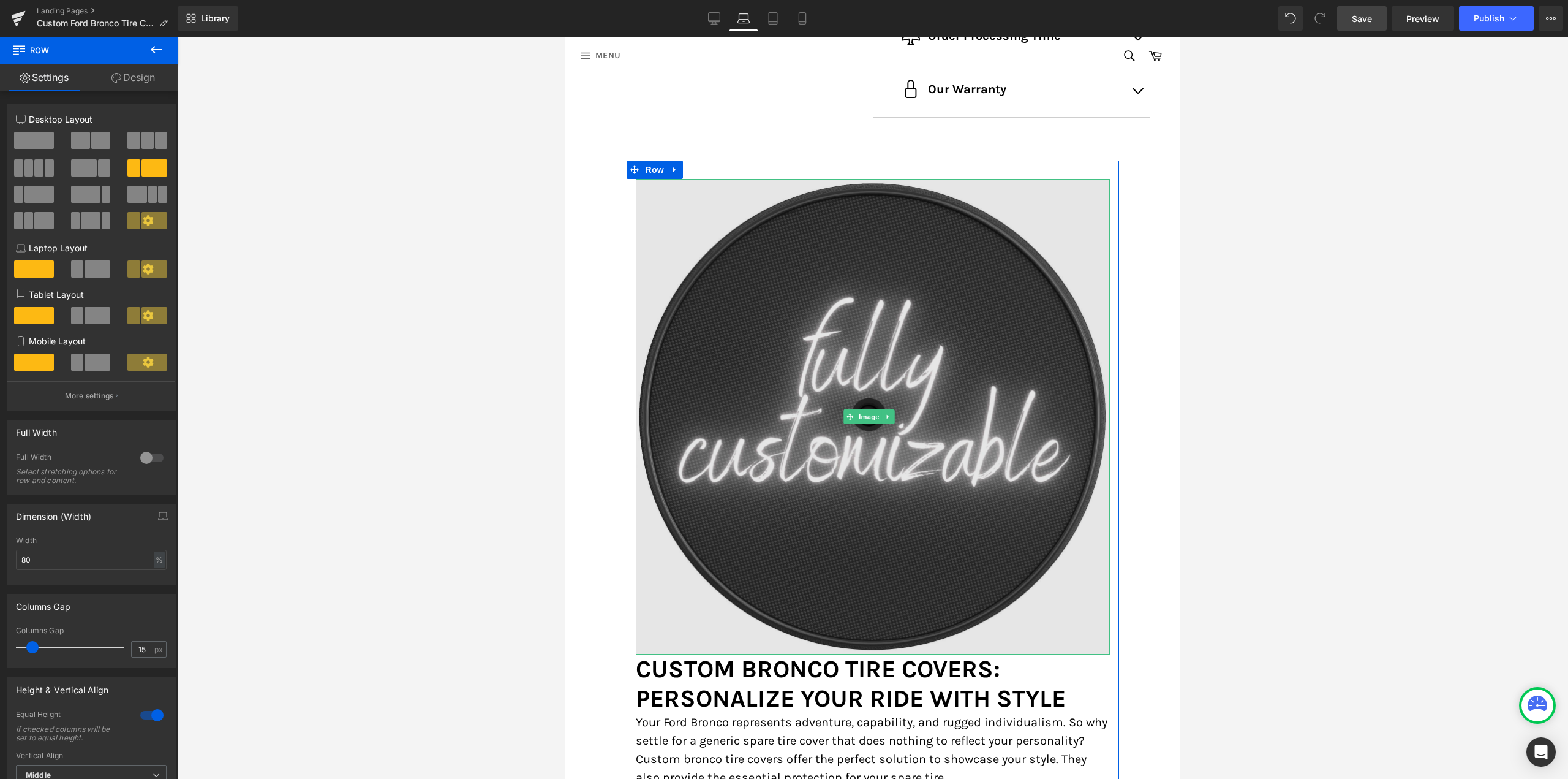
scroll to position [531, 0]
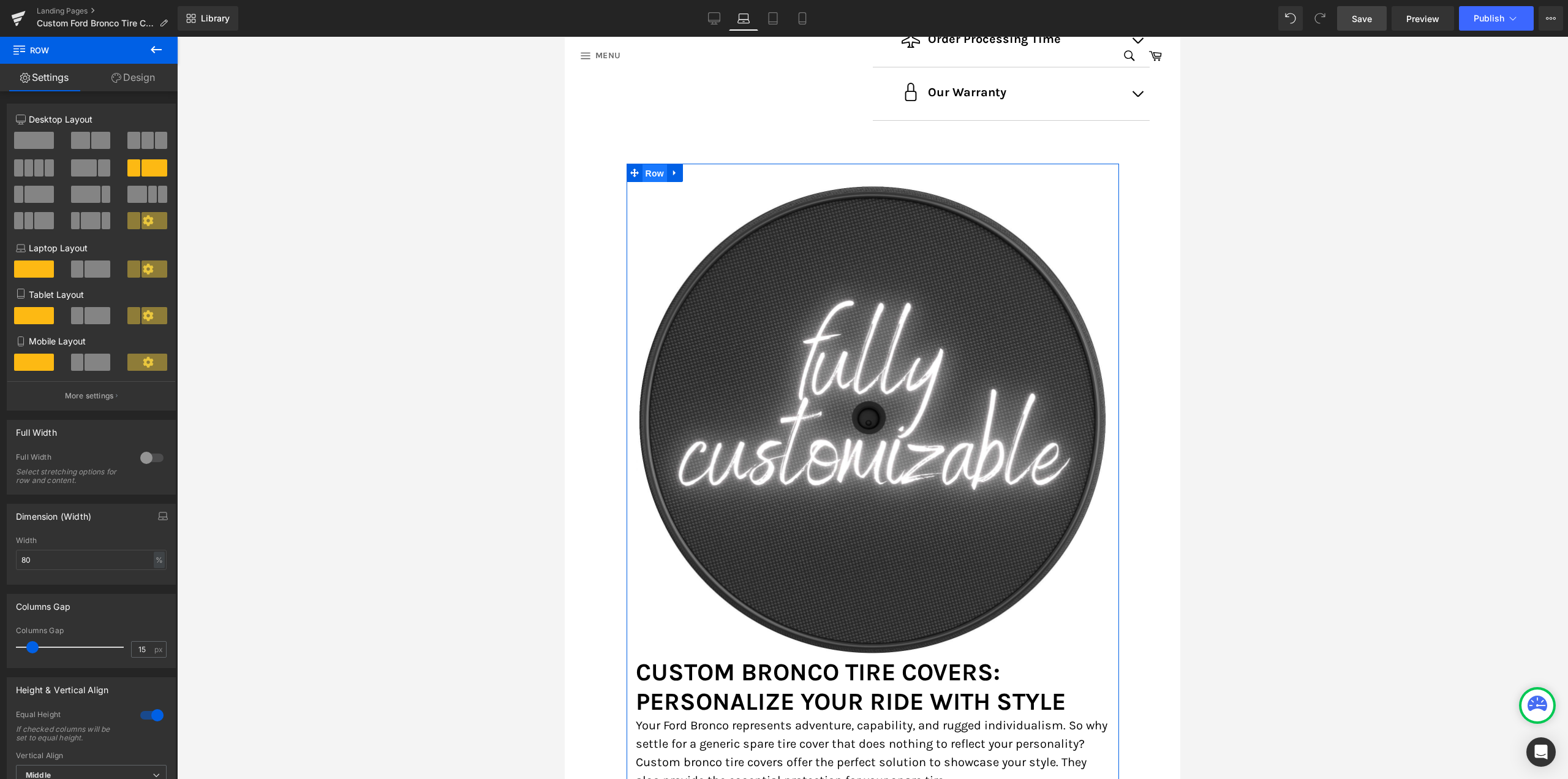
click at [654, 170] on span "Row" at bounding box center [655, 173] width 24 height 19
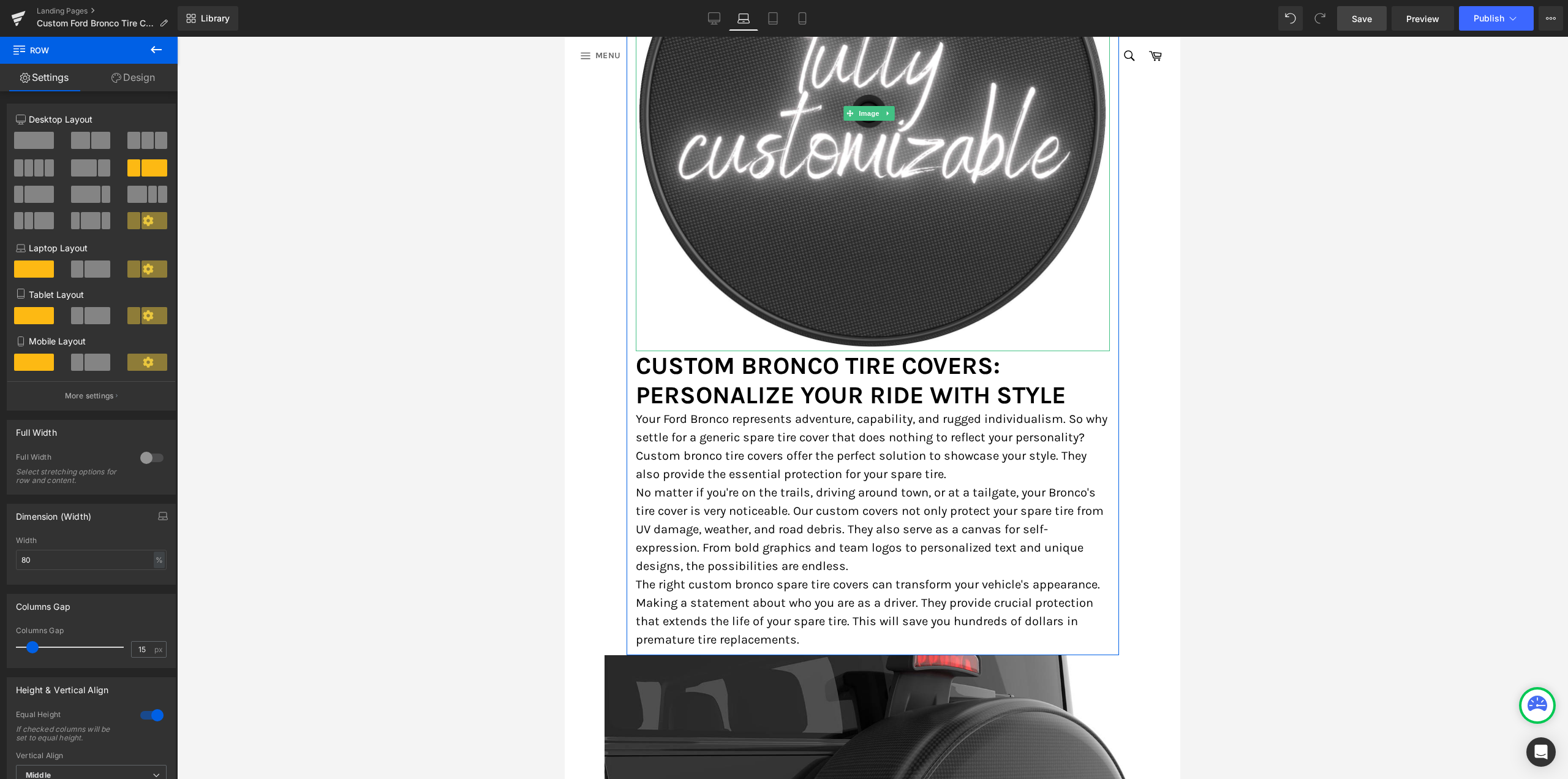
scroll to position [1144, 0]
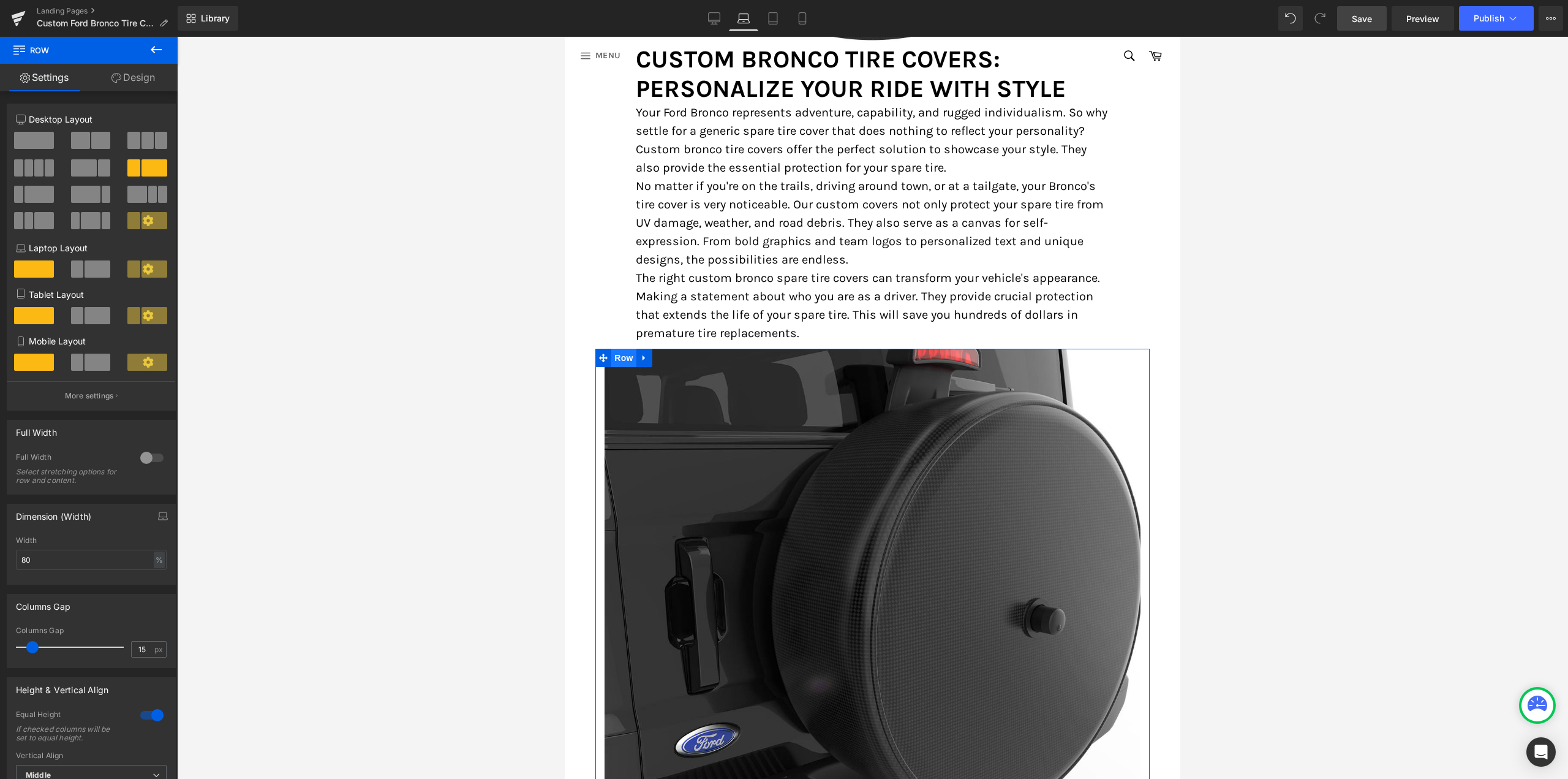
click at [623, 353] on span "Row" at bounding box center [623, 358] width 24 height 19
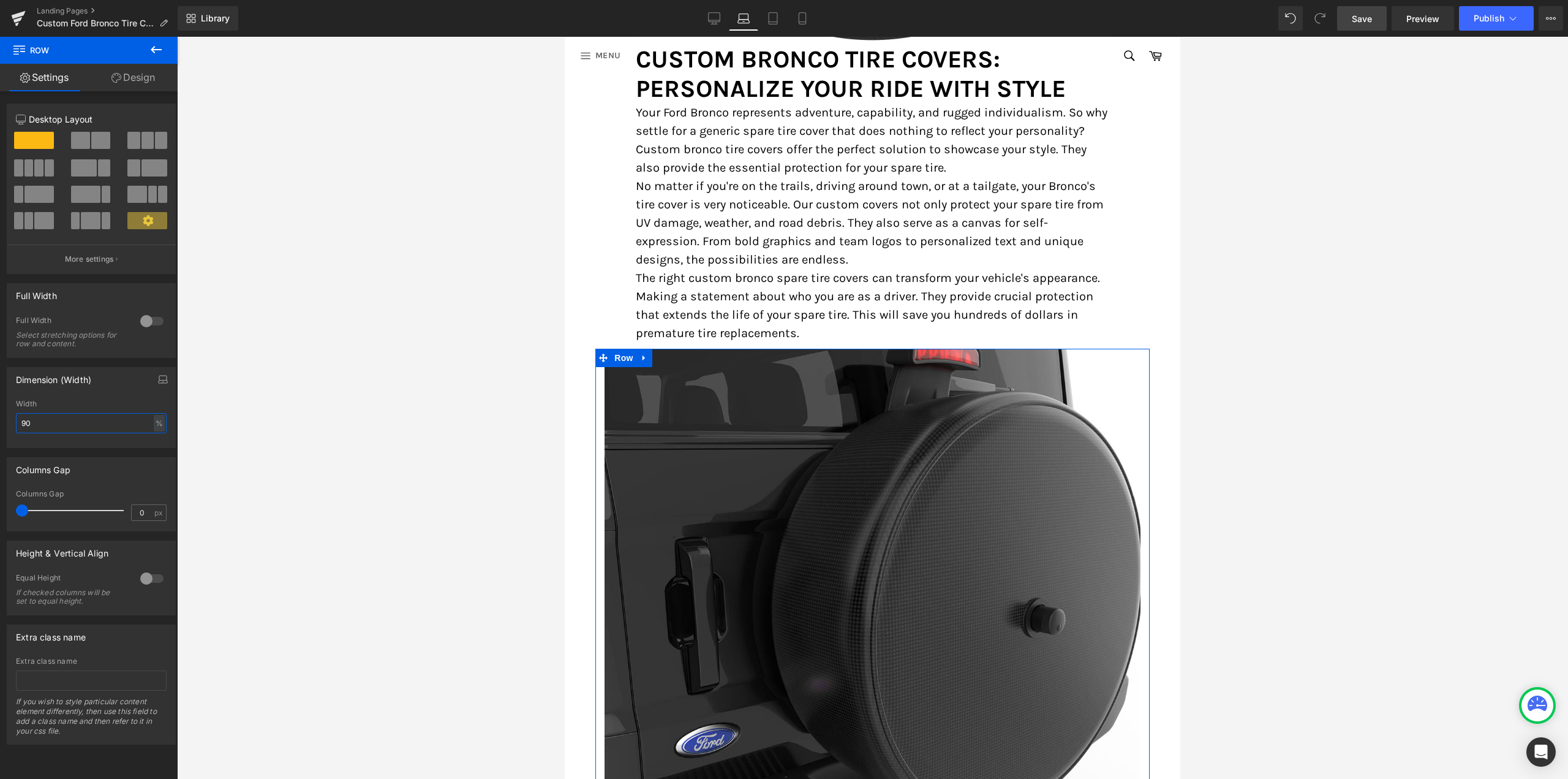
drag, startPoint x: 116, startPoint y: 423, endPoint x: 0, endPoint y: 419, distance: 116.1
click at [0, 419] on div "Dimension (Width) 90% Width 90 % % px" at bounding box center [91, 403] width 183 height 90
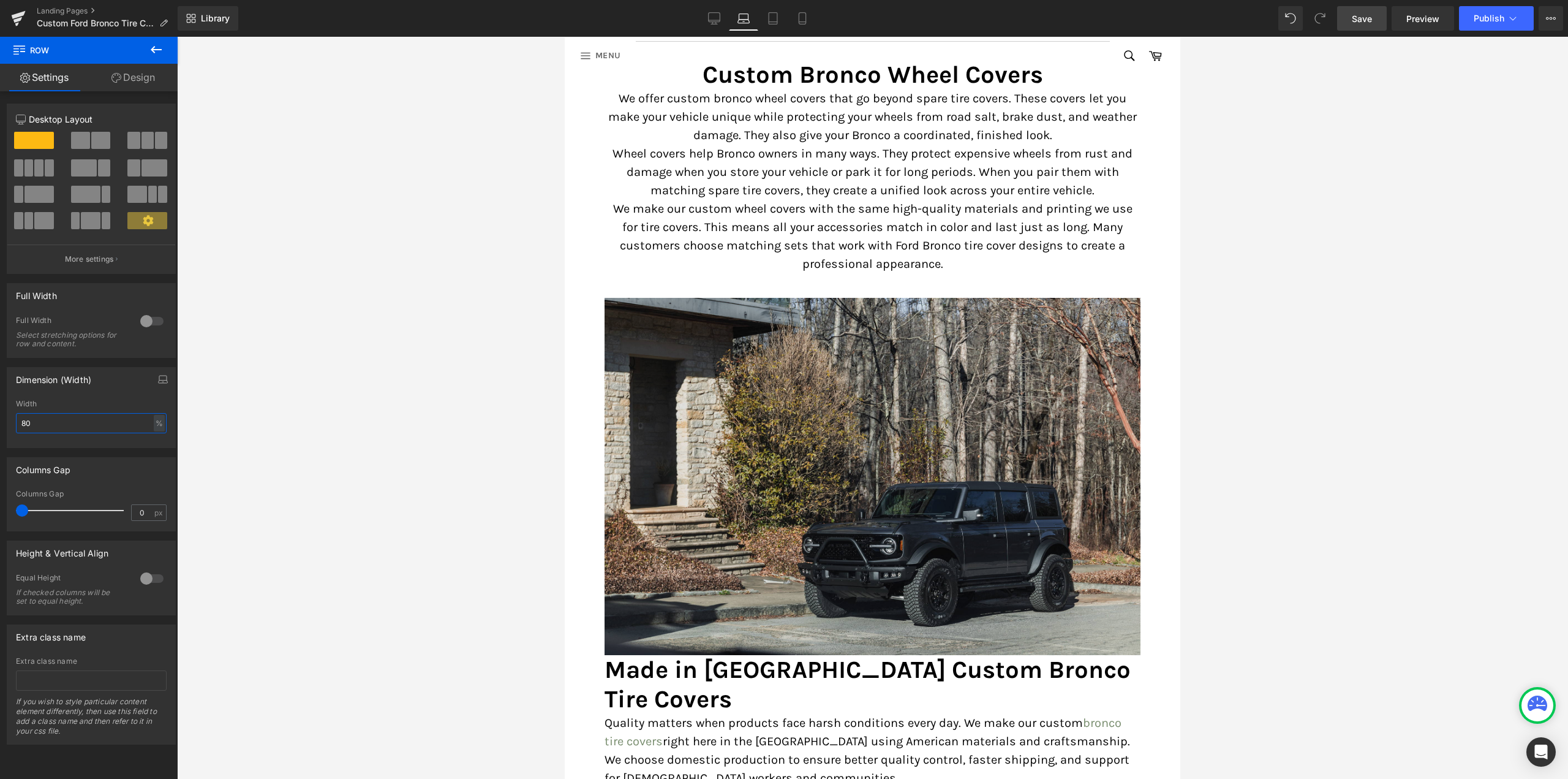
scroll to position [2247, 0]
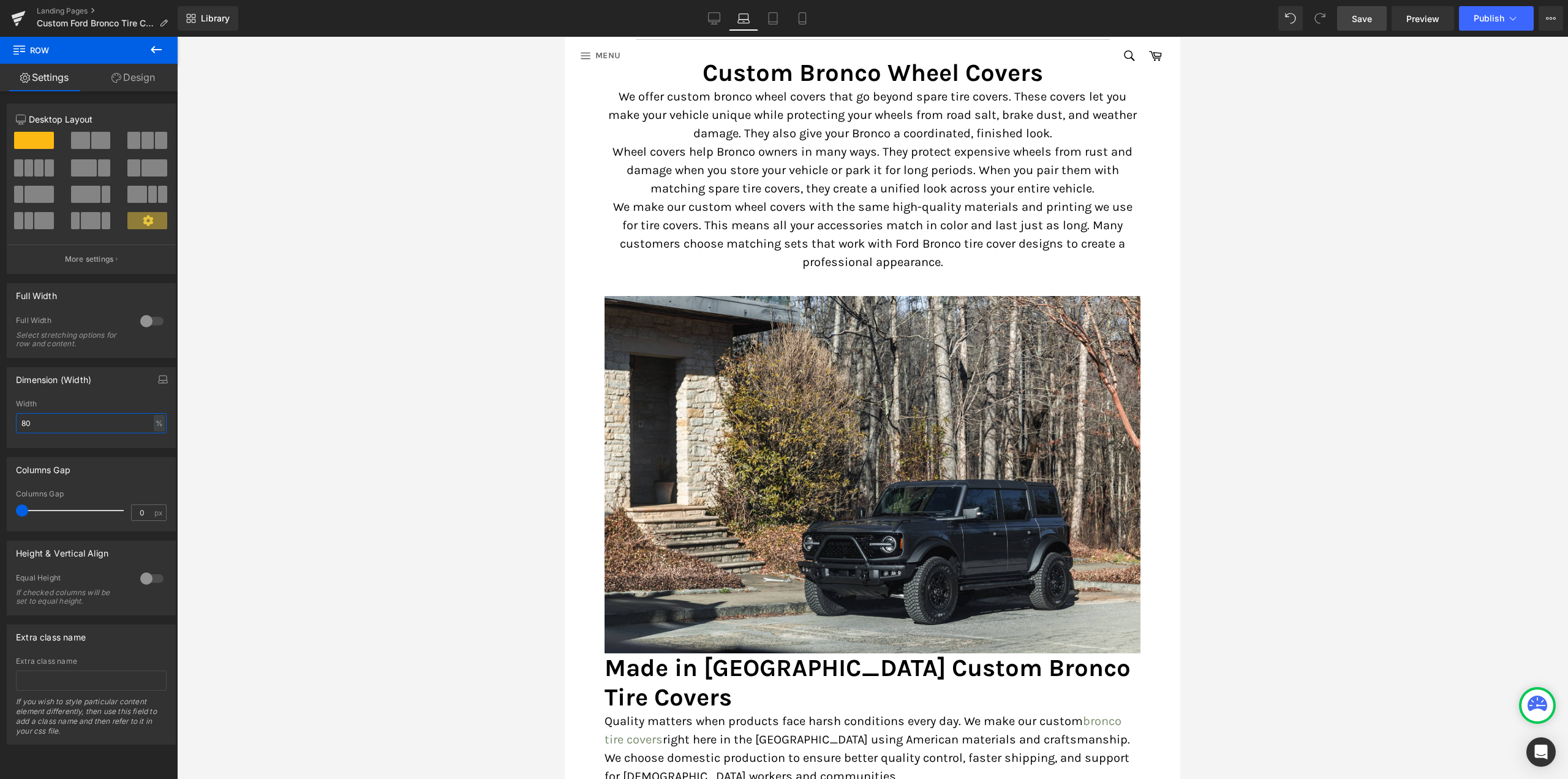
type input "80"
click at [625, 277] on span "Row" at bounding box center [623, 286] width 24 height 19
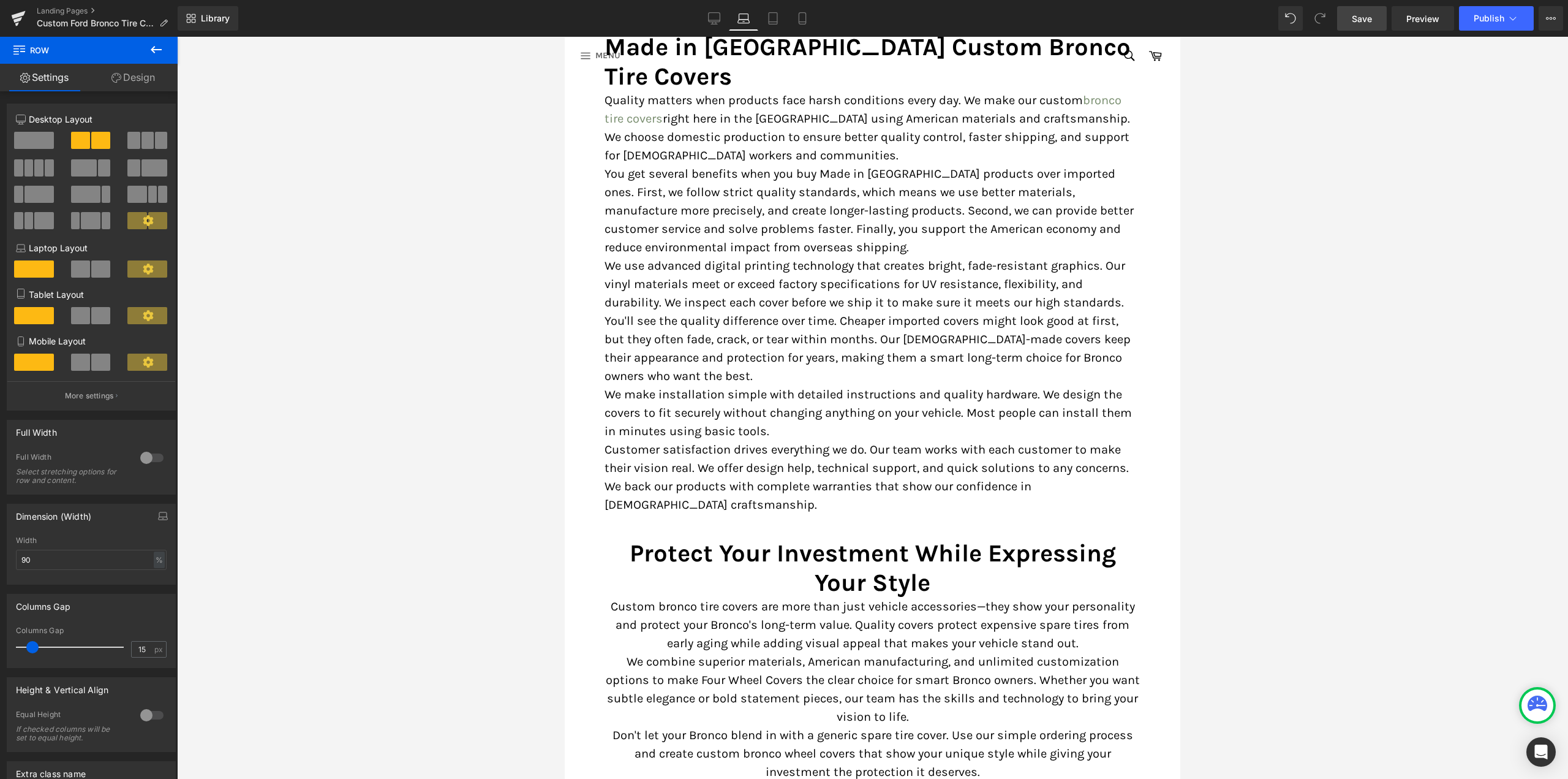
scroll to position [2860, 0]
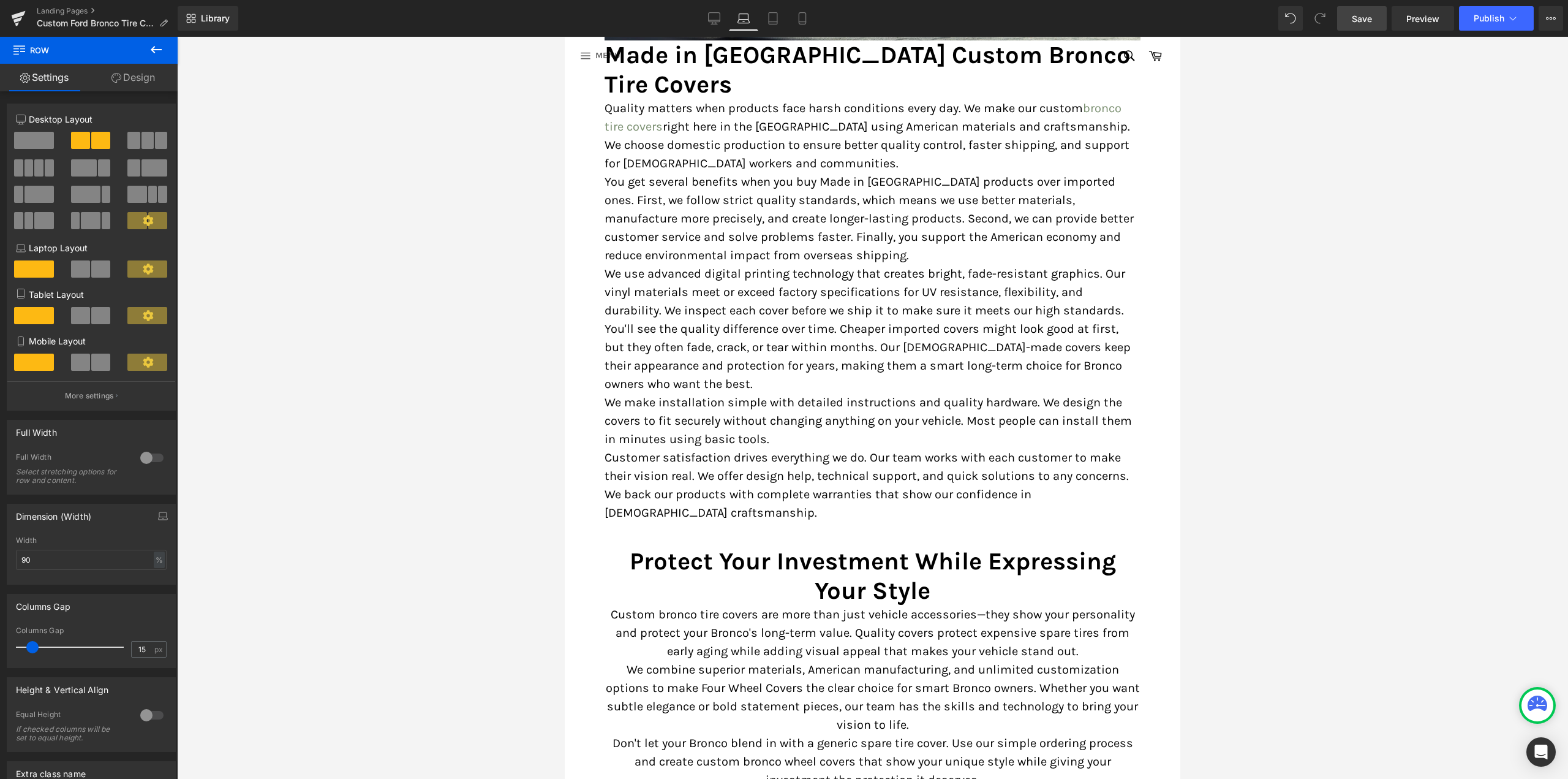
click at [1366, 22] on span "Save" at bounding box center [1361, 19] width 20 height 13
click at [758, 22] on link "Tablet" at bounding box center [759, 19] width 30 height 24
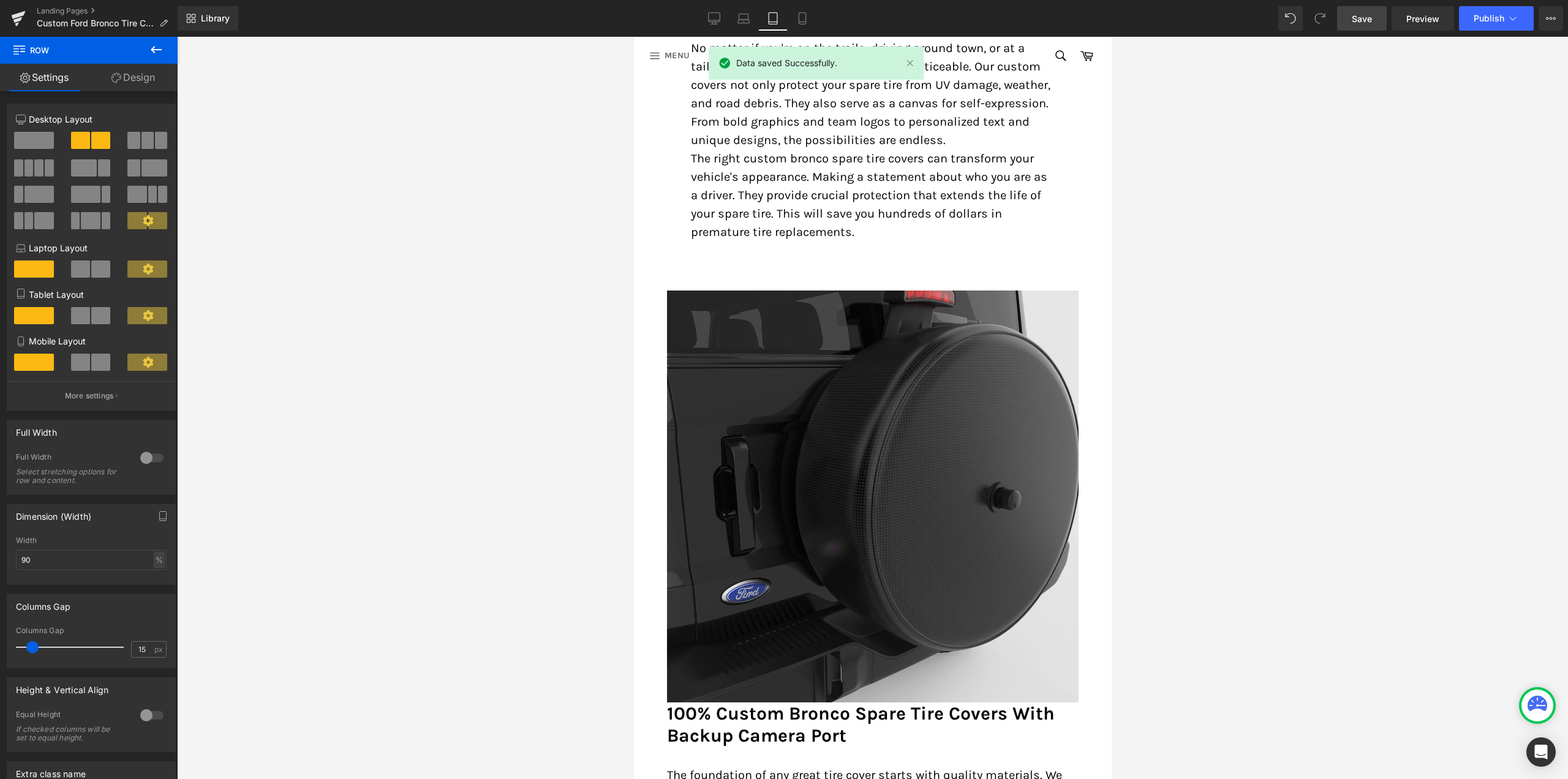
scroll to position [1519, 0]
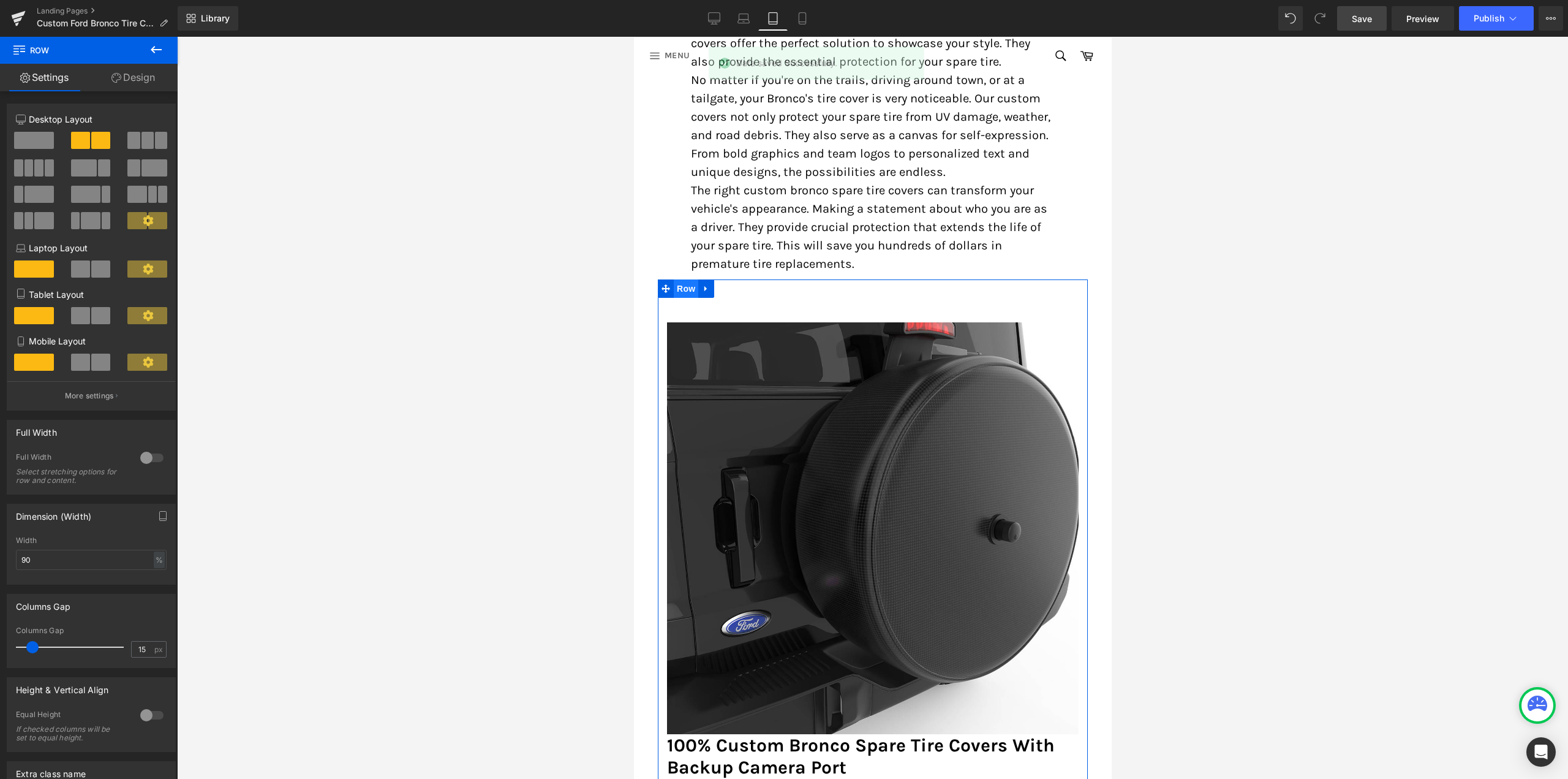
click at [682, 279] on span "Row" at bounding box center [685, 288] width 24 height 19
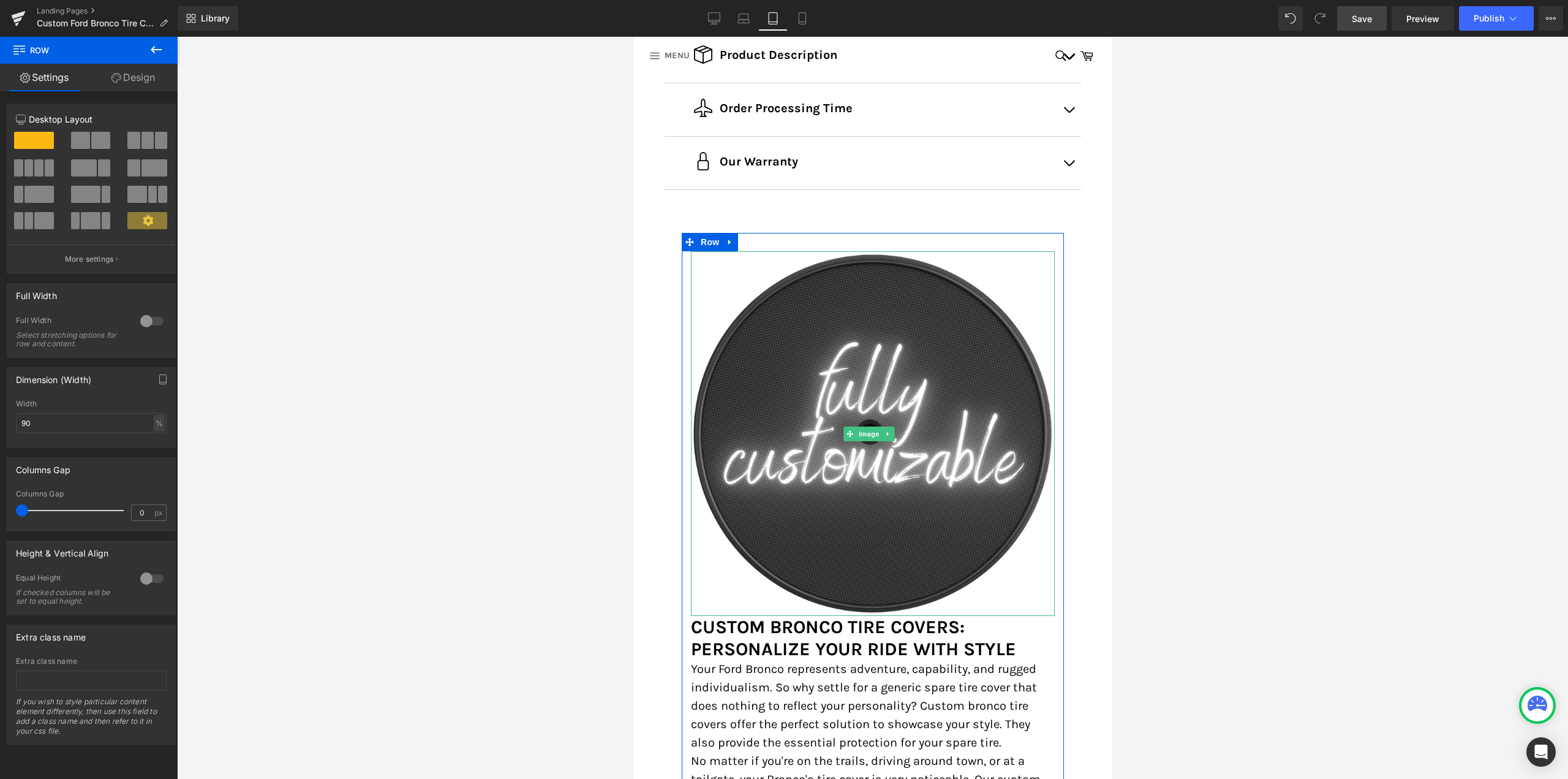
scroll to position [967, 0]
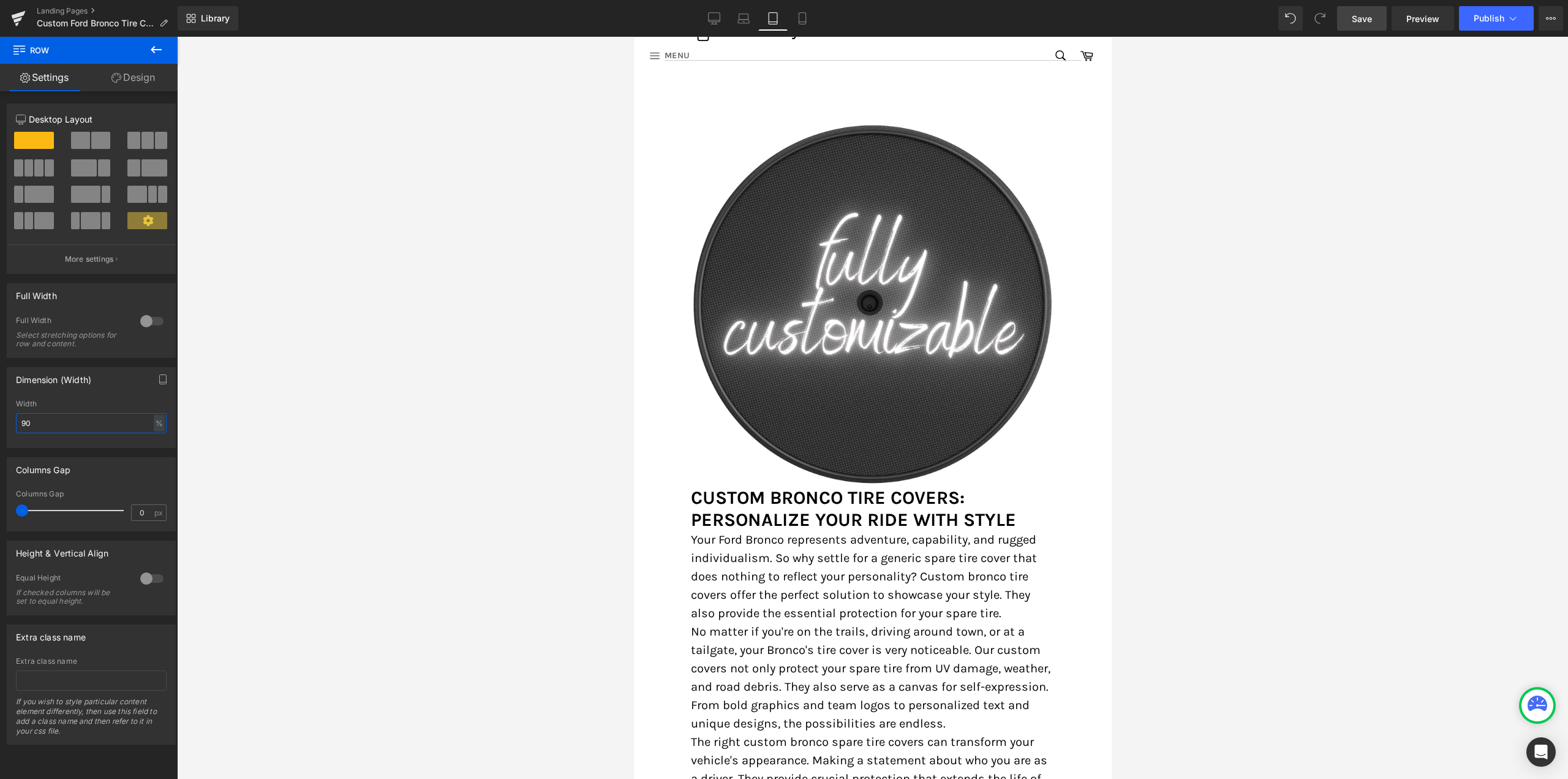
drag, startPoint x: 47, startPoint y: 423, endPoint x: 4, endPoint y: 424, distance: 43.0
click at [4, 425] on div "Dimension (Width) 90% Width 90 % % px" at bounding box center [91, 403] width 183 height 90
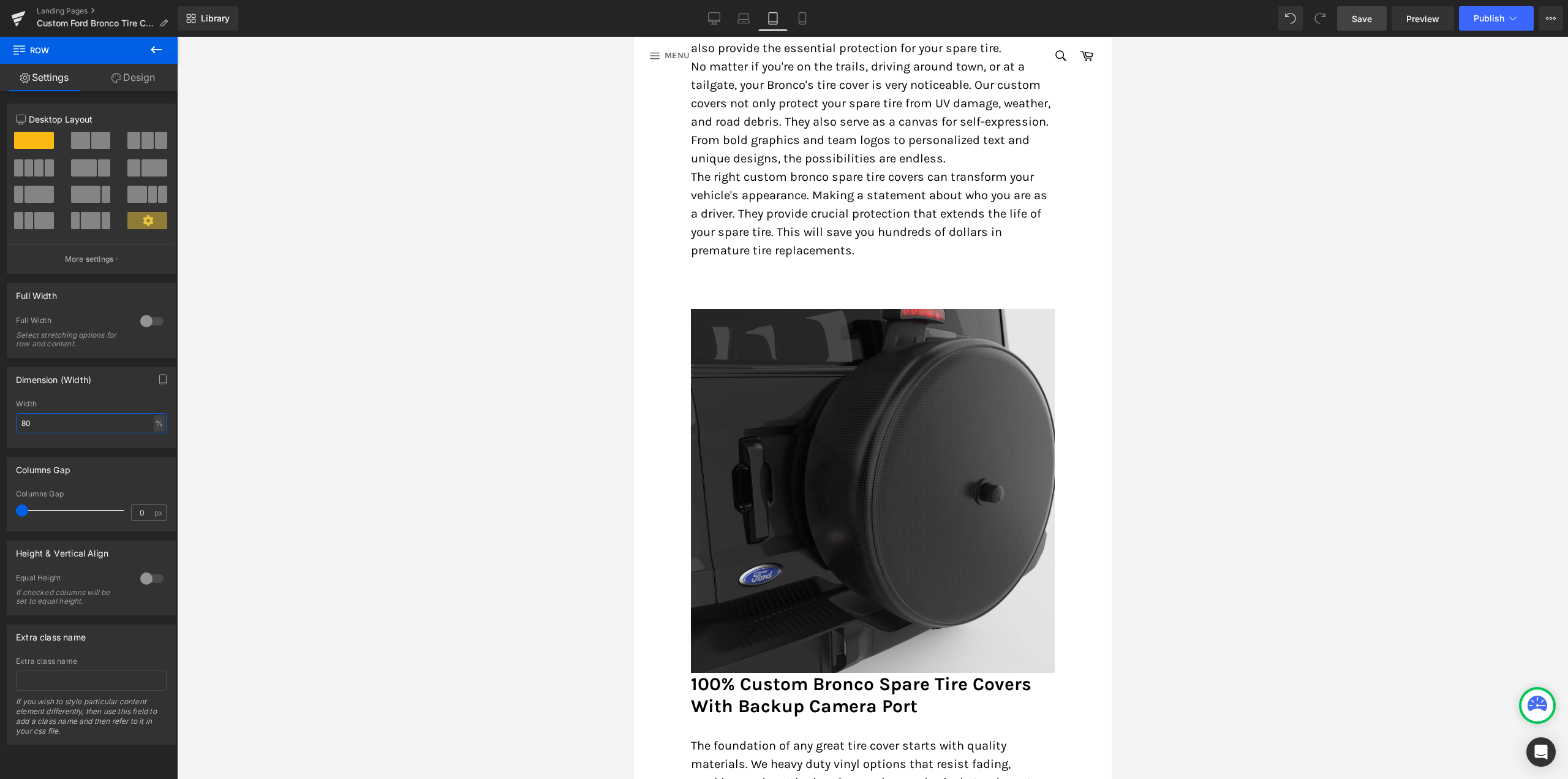
scroll to position [1641, 0]
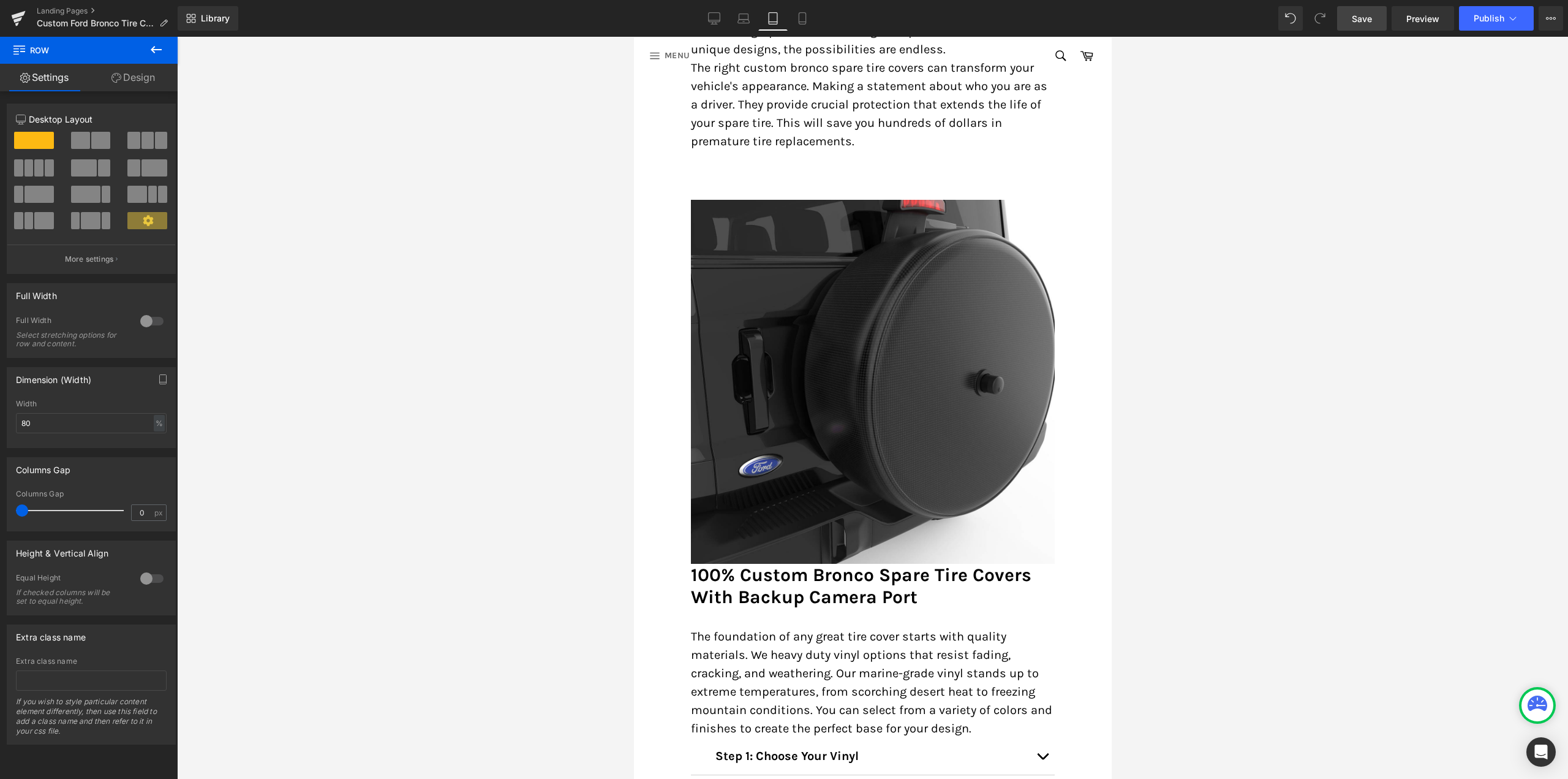
click at [1362, 20] on span "Save" at bounding box center [1361, 19] width 20 height 13
click at [793, 13] on link "Mobile" at bounding box center [802, 19] width 30 height 24
type input "90"
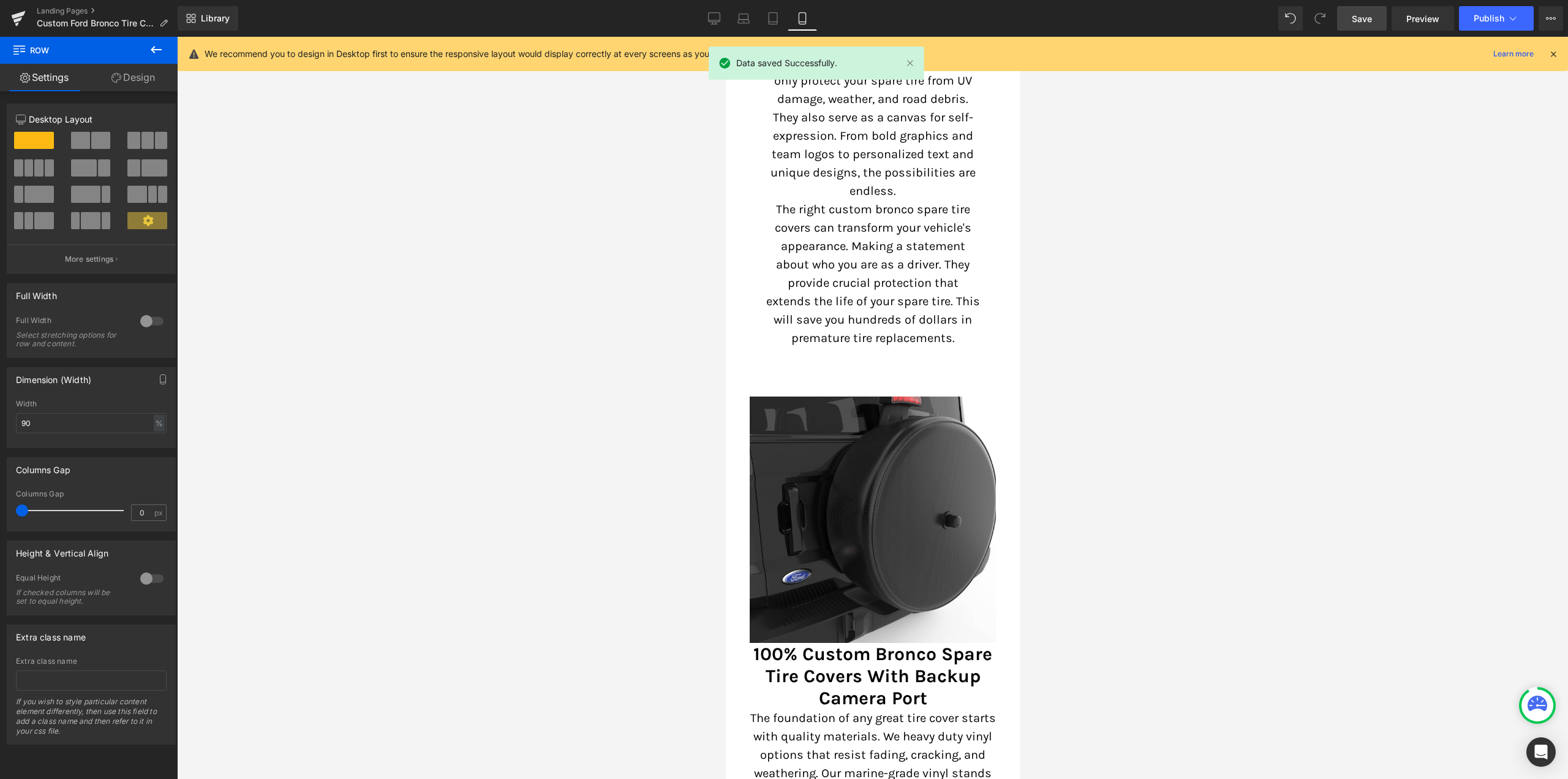
scroll to position [1405, 0]
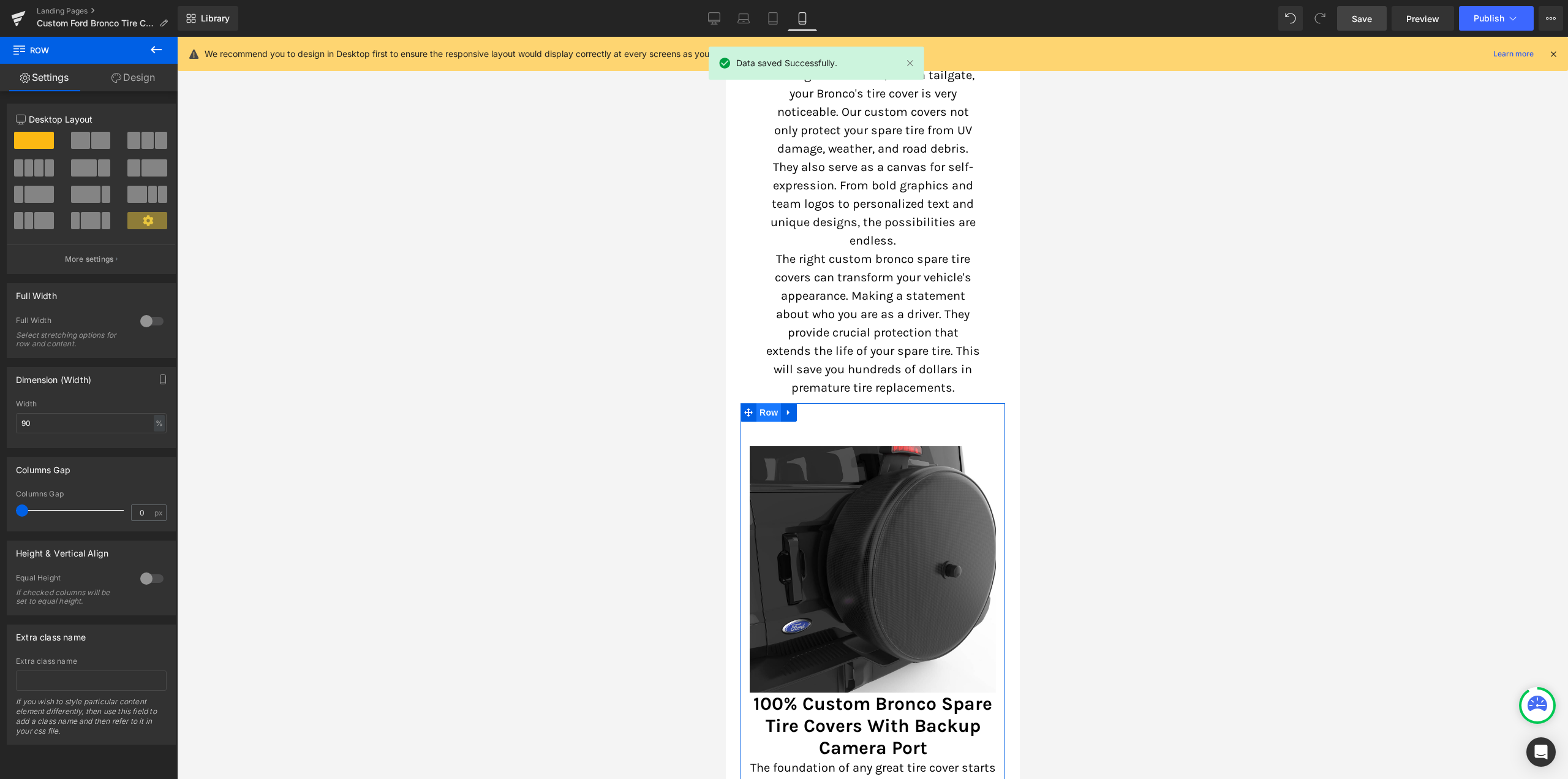
click at [768, 403] on span "Row" at bounding box center [768, 412] width 24 height 19
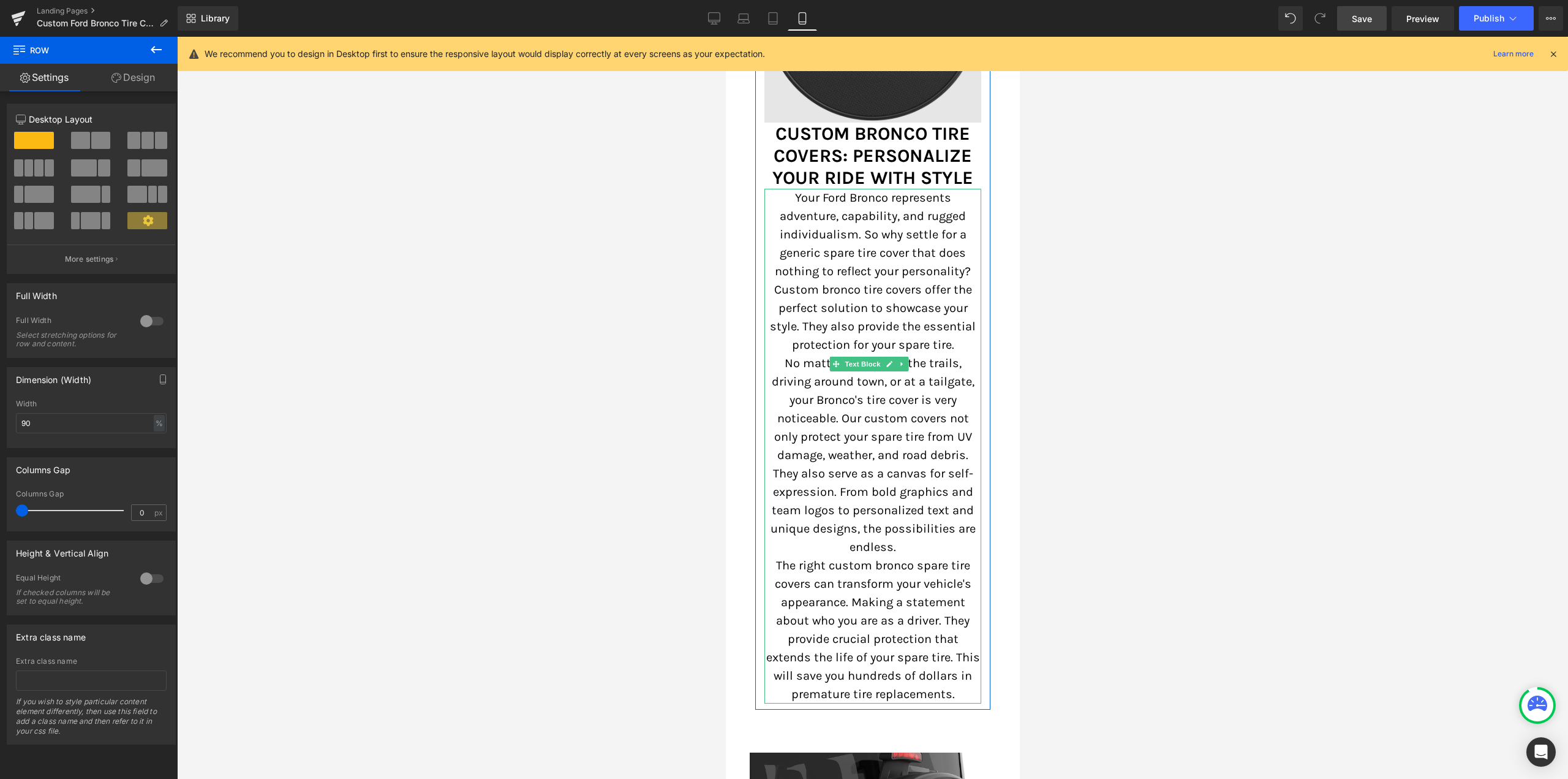
scroll to position [853, 0]
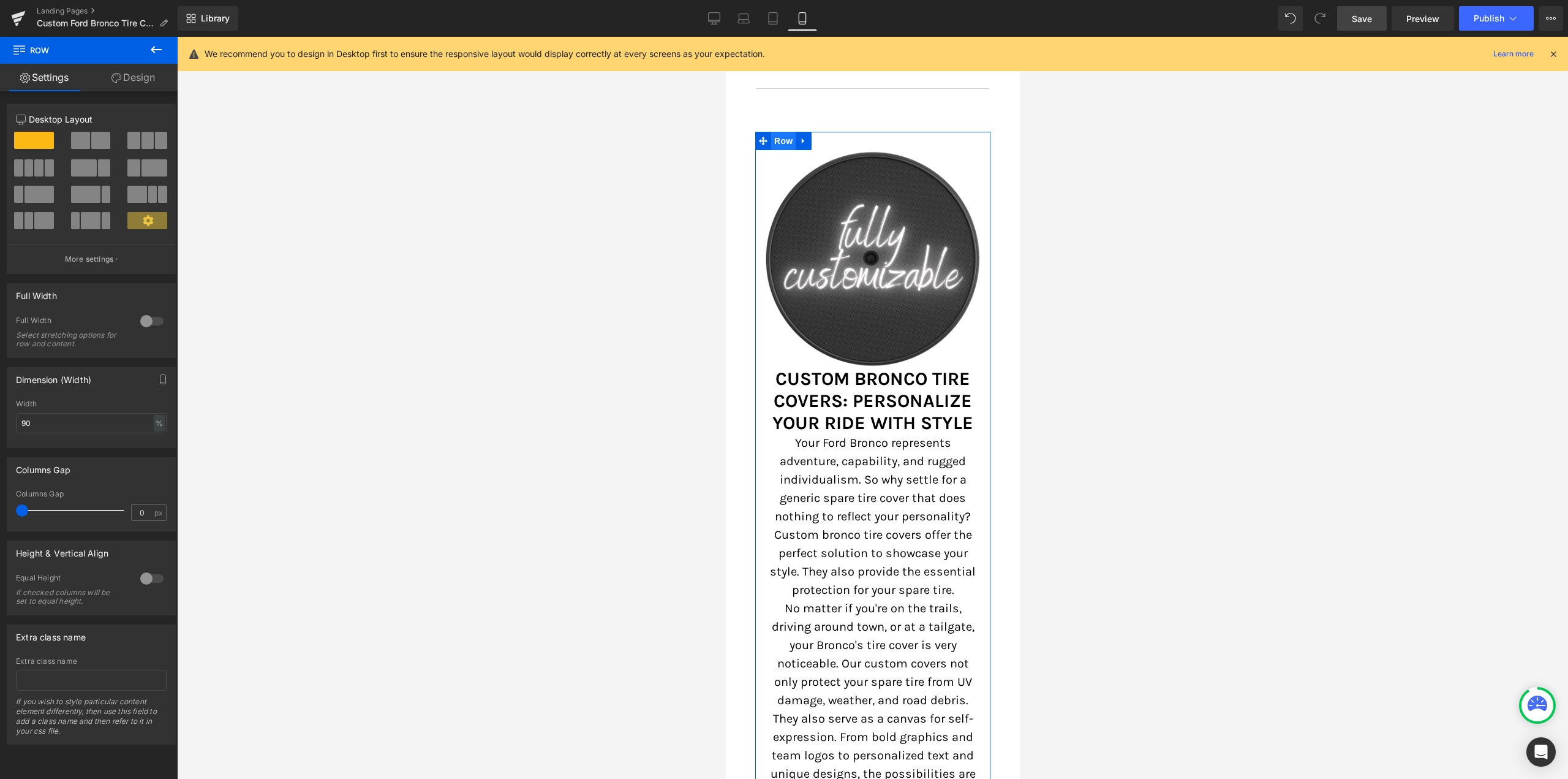
click at [785, 136] on span "Row" at bounding box center [782, 141] width 24 height 19
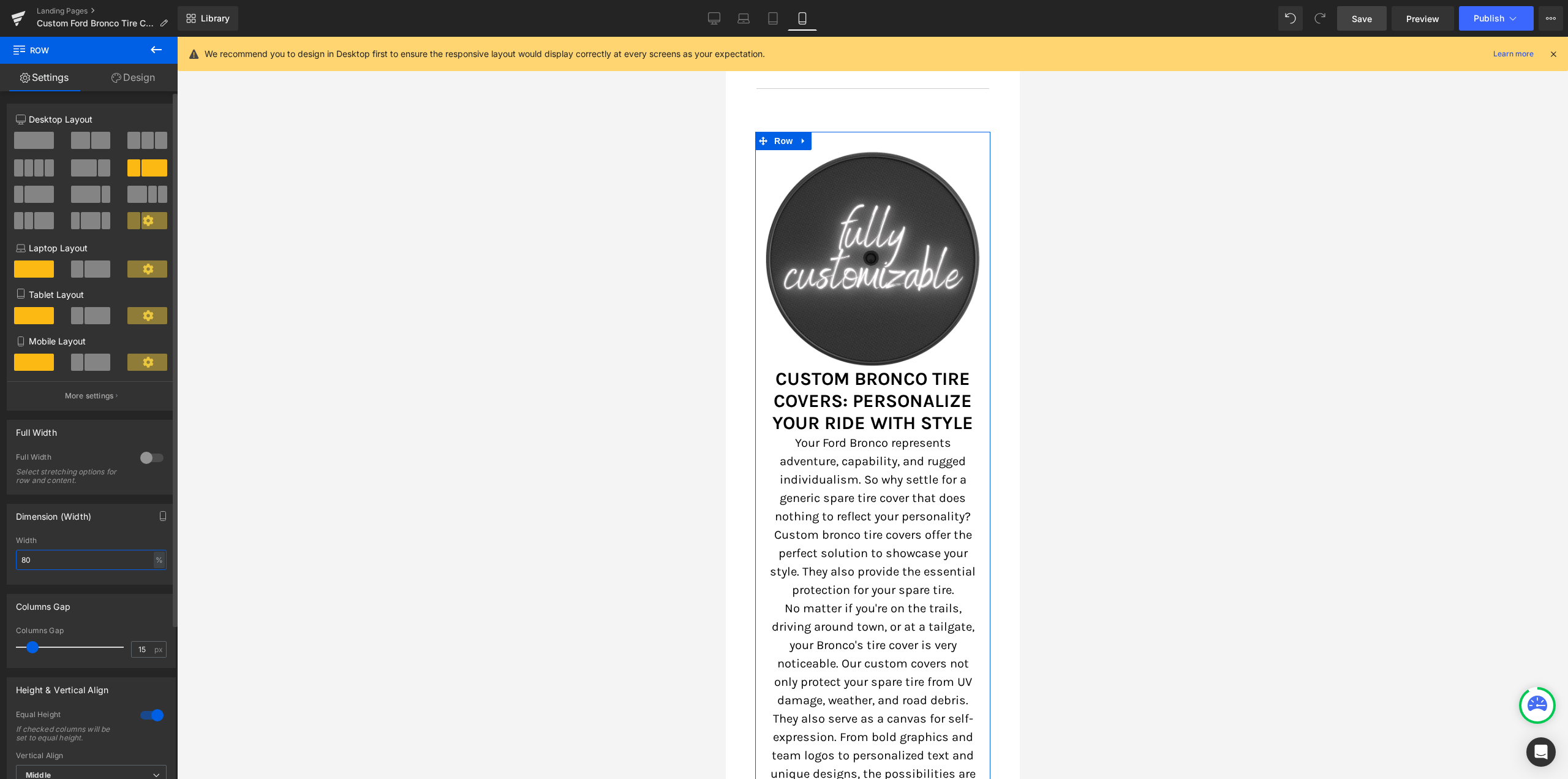
drag, startPoint x: 0, startPoint y: 558, endPoint x: 23, endPoint y: 556, distance: 23.1
click at [0, 556] on div "Dimension (Width) 80% Width 80 % % px" at bounding box center [91, 539] width 183 height 90
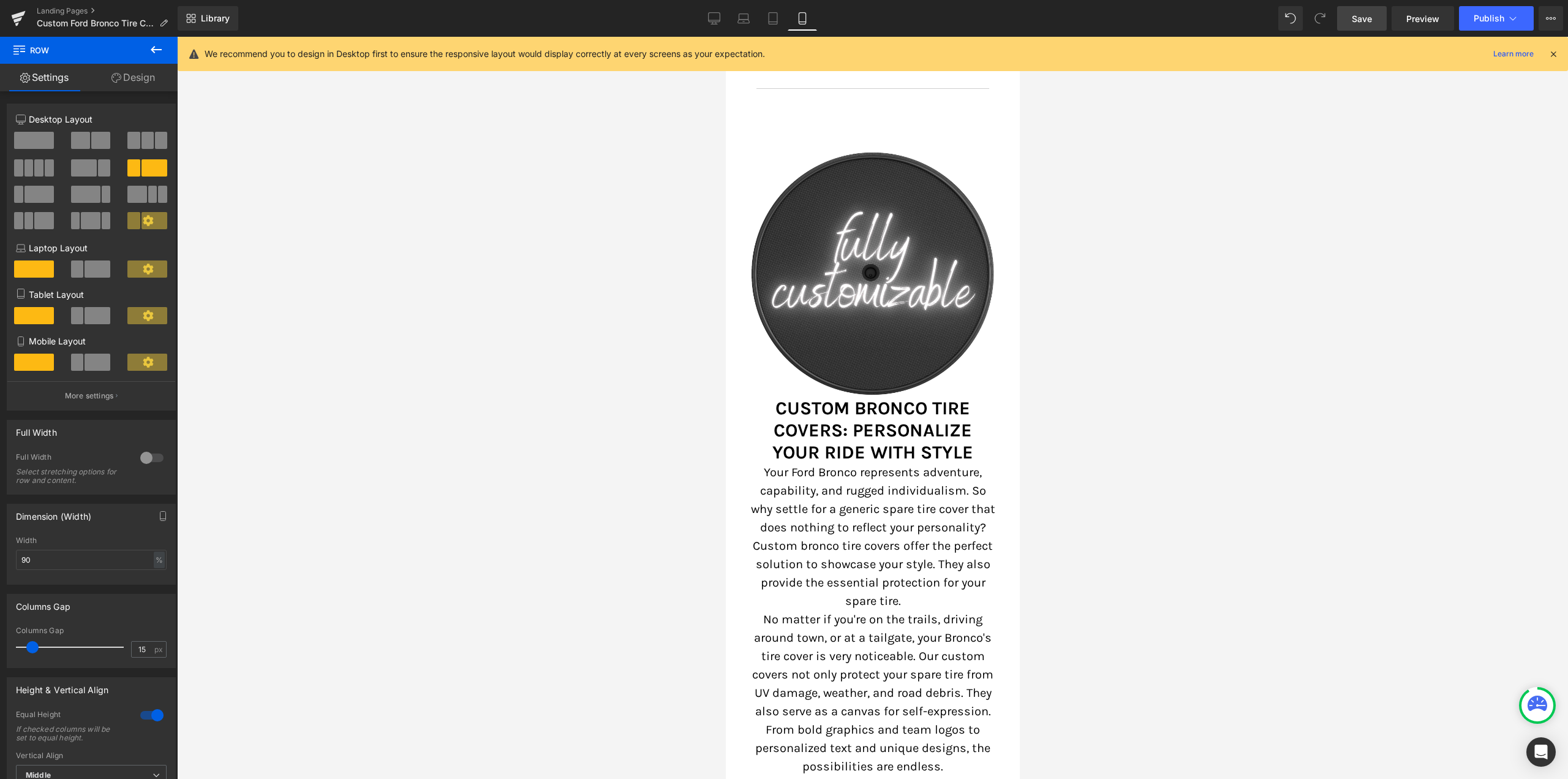
drag, startPoint x: 1369, startPoint y: 17, endPoint x: 92, endPoint y: 322, distance: 1312.9
click at [1369, 17] on span "Save" at bounding box center [1361, 19] width 20 height 13
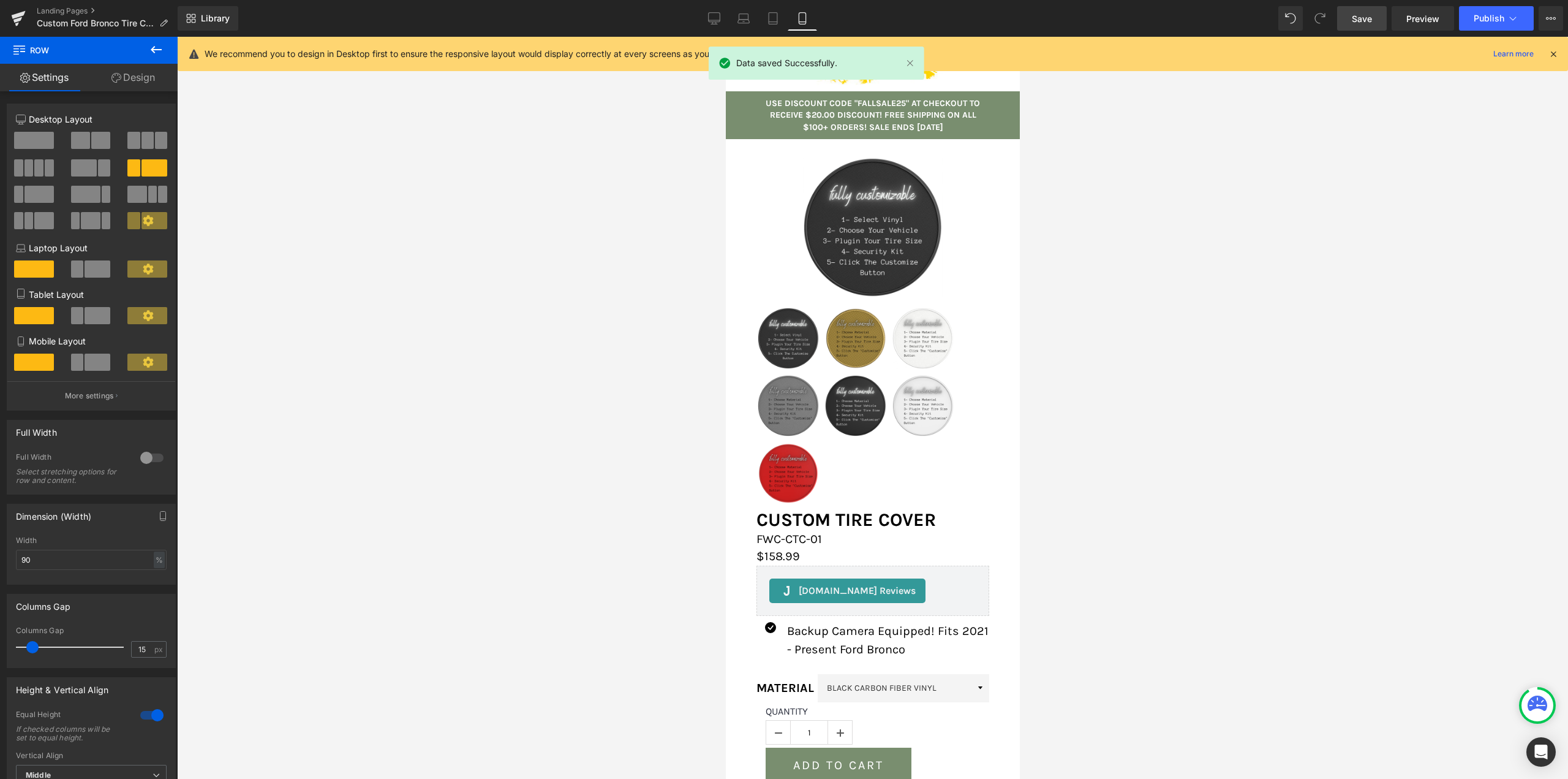
scroll to position [306, 0]
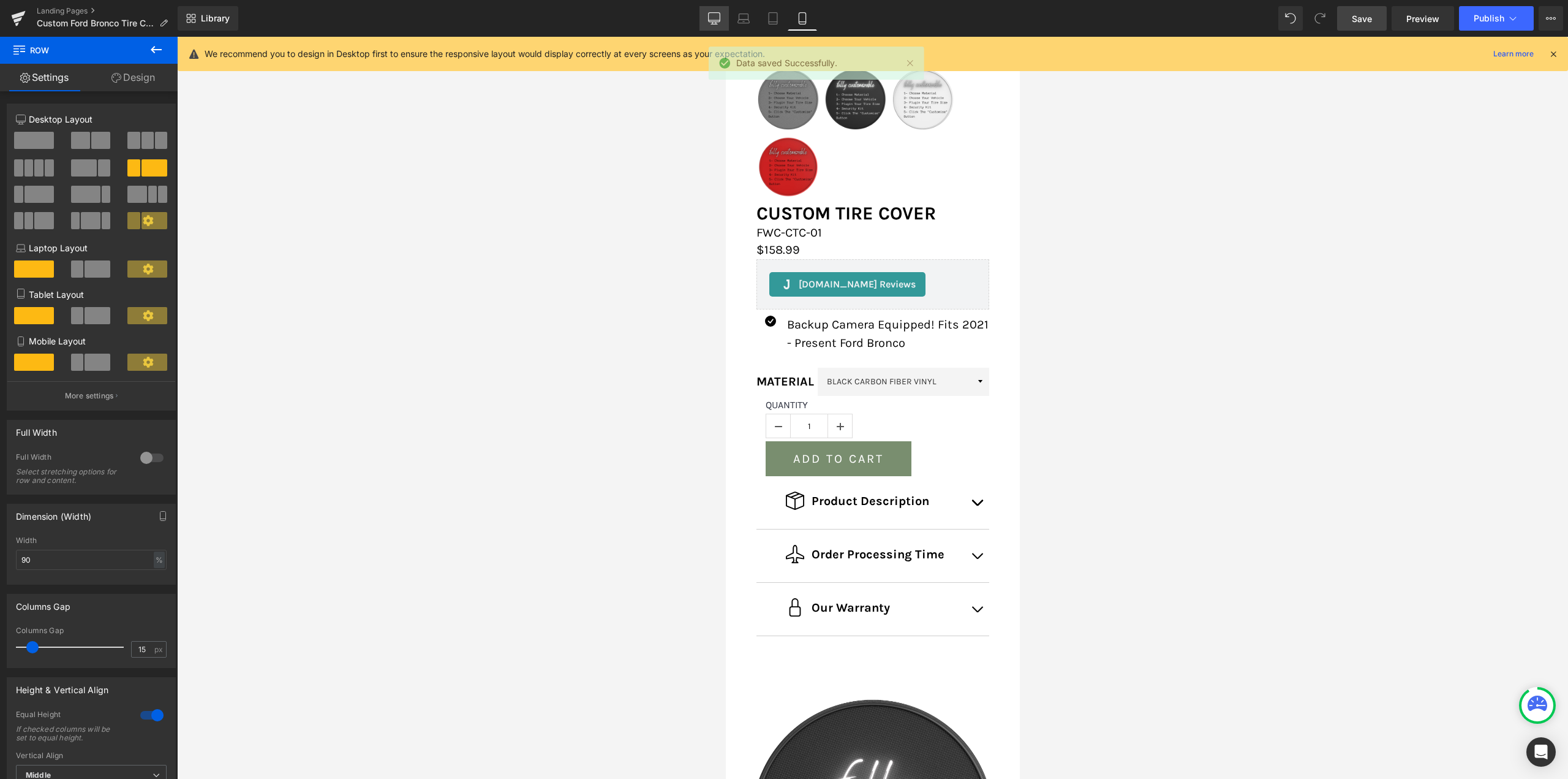
click at [705, 9] on link "Desktop" at bounding box center [714, 19] width 30 height 24
type input "80"
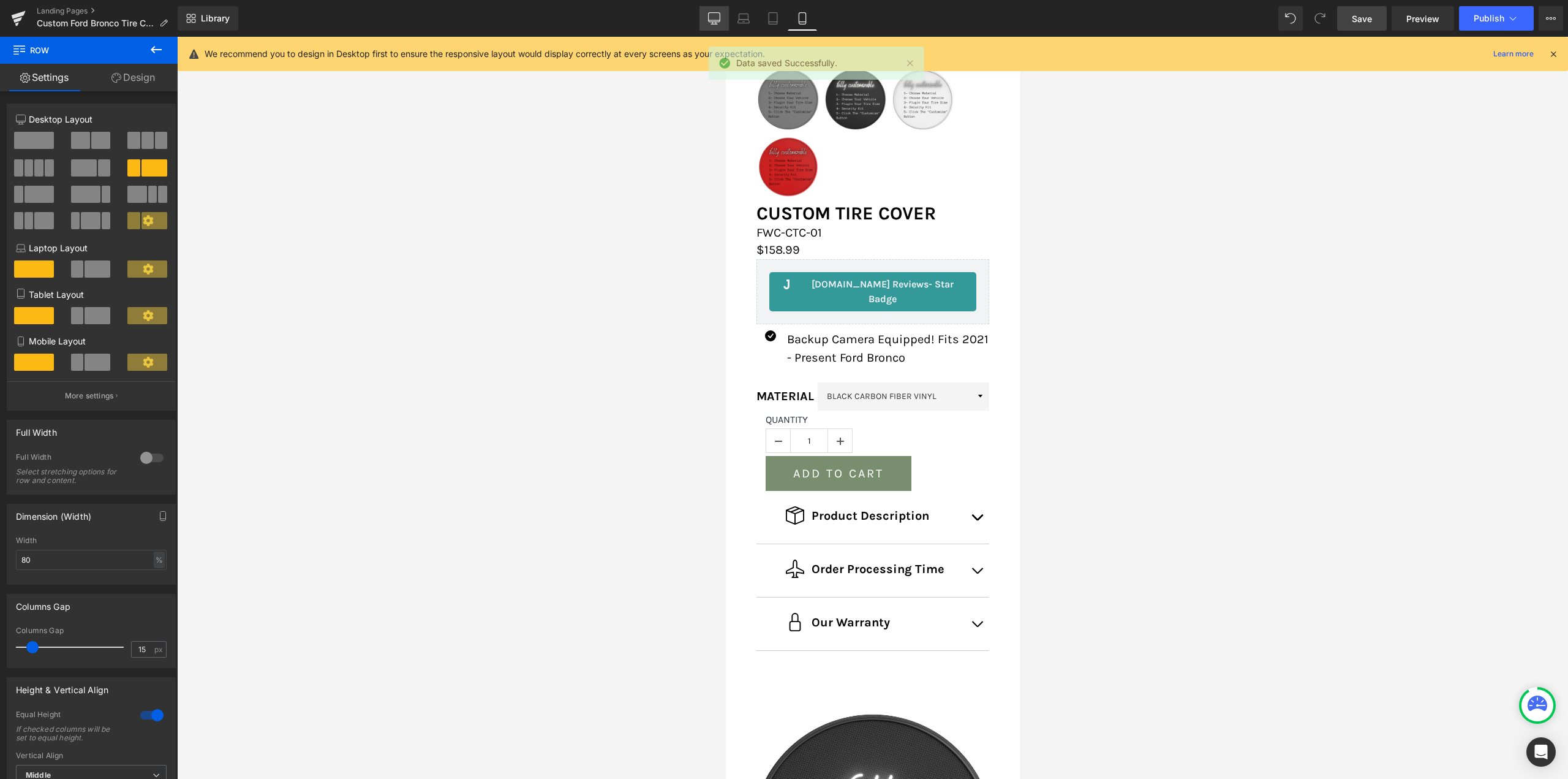
scroll to position [0, 0]
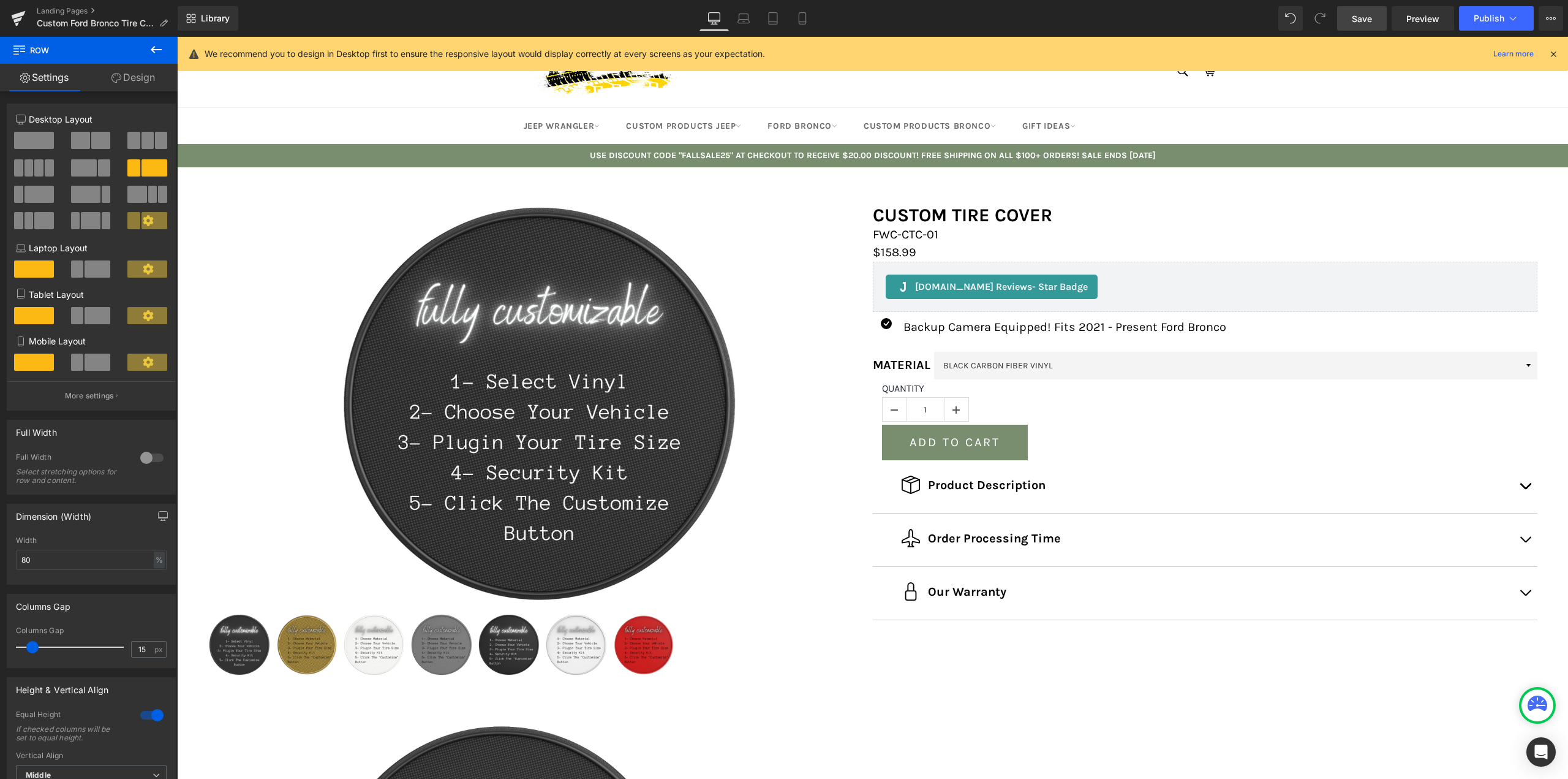
click at [1381, 15] on link "Save" at bounding box center [1361, 19] width 49 height 24
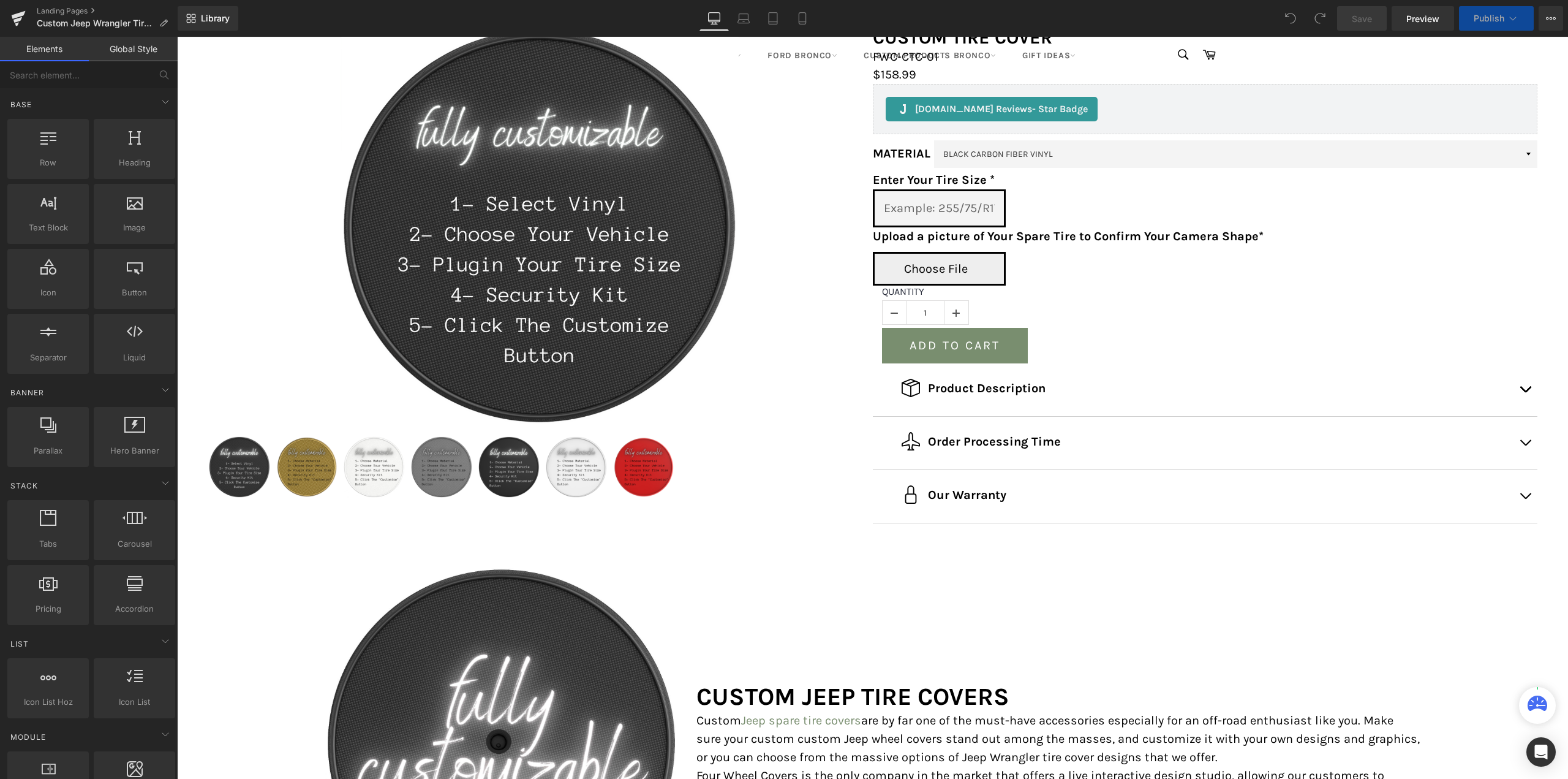
scroll to position [306, 0]
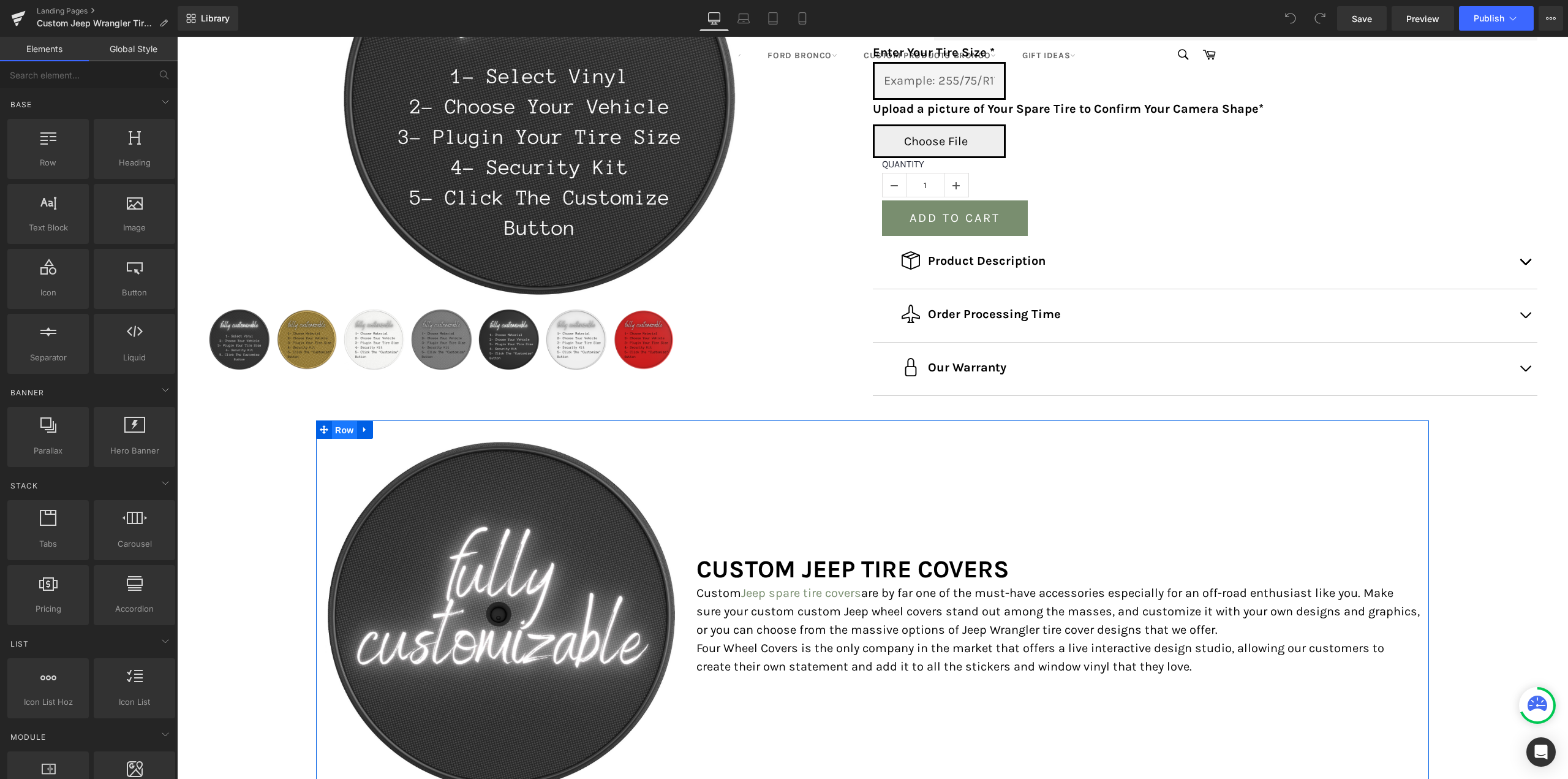
click at [346, 427] on span "Row" at bounding box center [344, 430] width 24 height 19
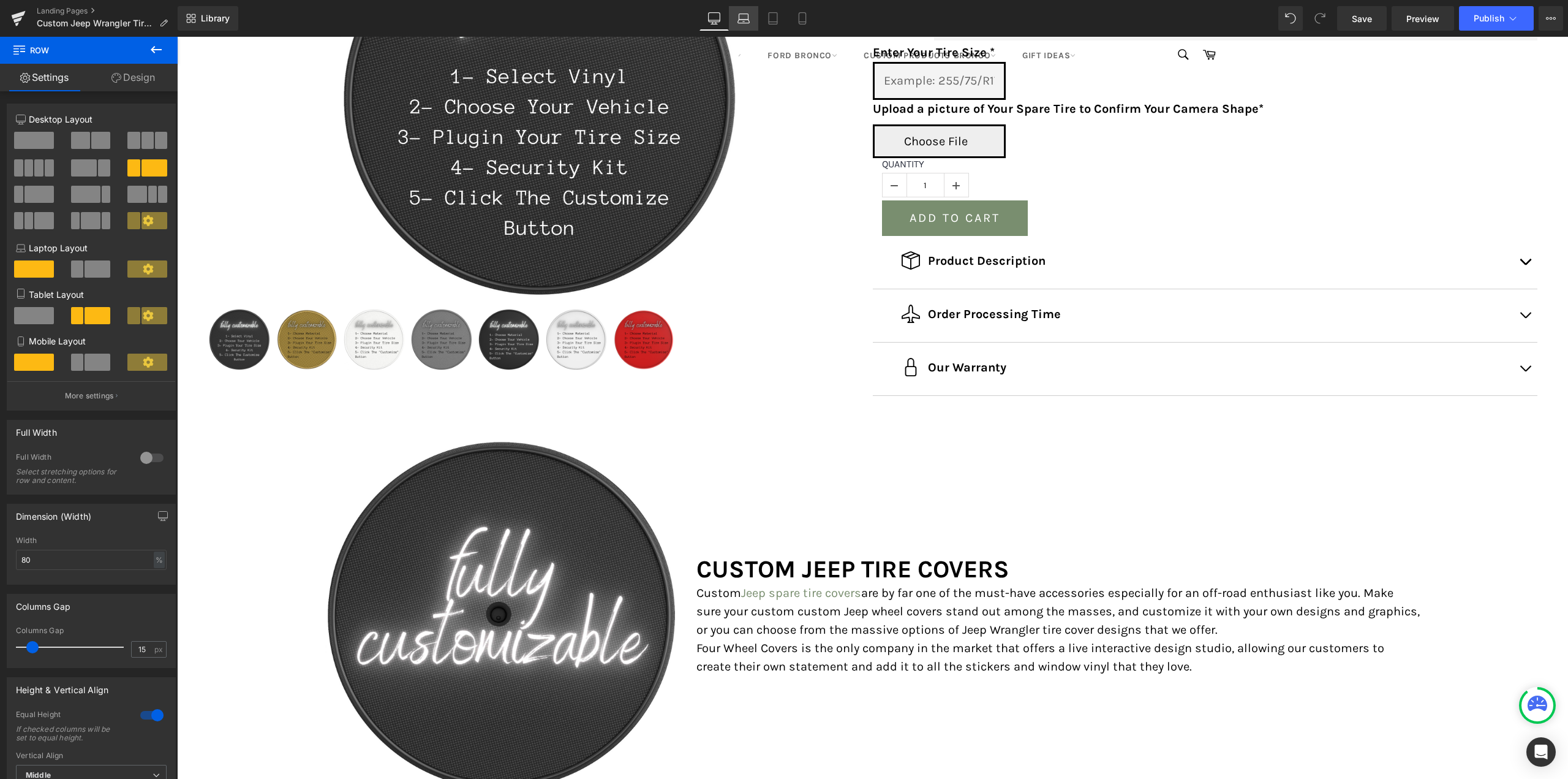
click at [748, 20] on icon at bounding box center [744, 22] width 12 height 4
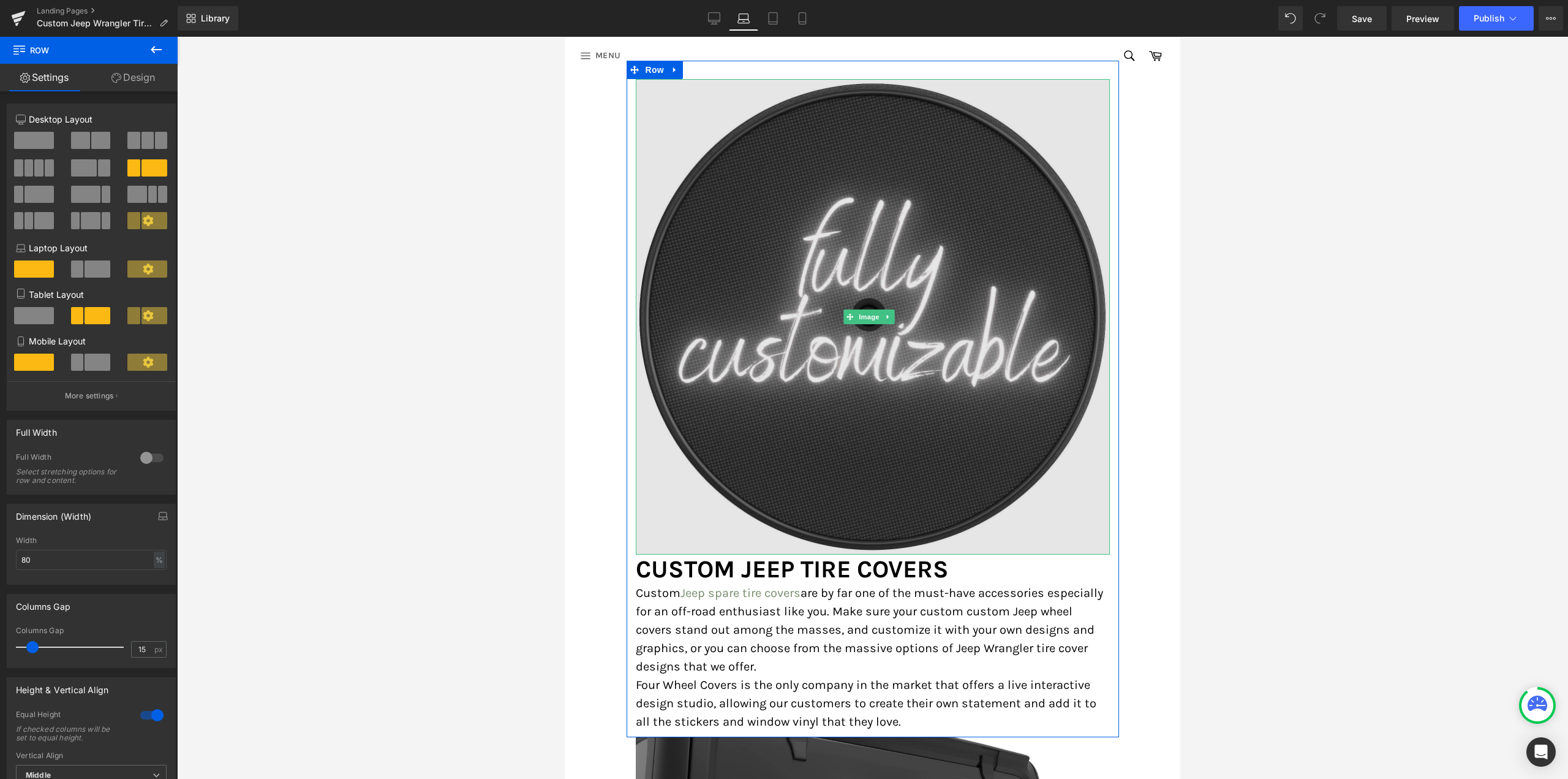
scroll to position [593, 0]
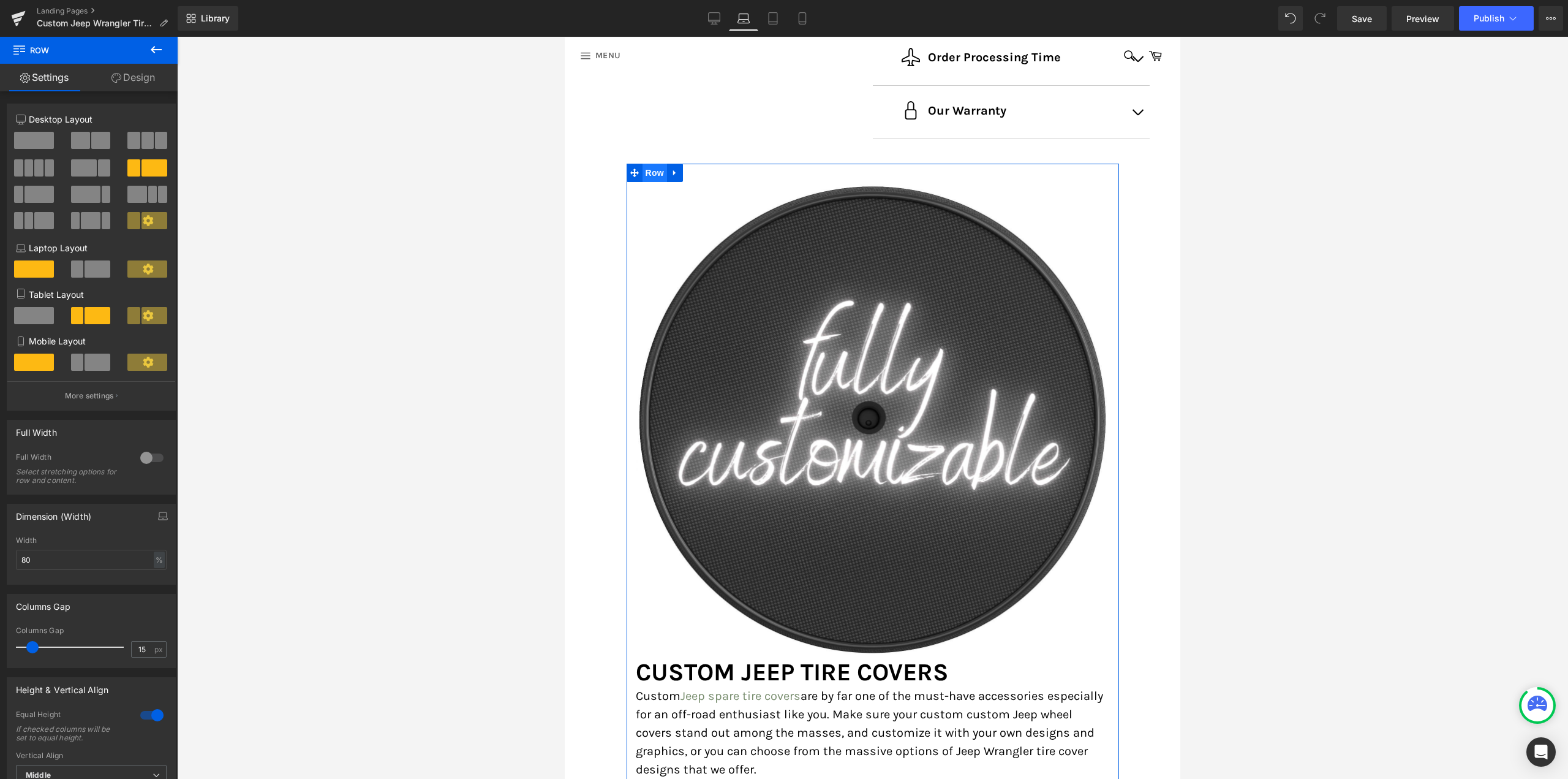
click at [655, 166] on span "Row" at bounding box center [655, 173] width 24 height 19
click at [155, 51] on icon at bounding box center [156, 49] width 15 height 15
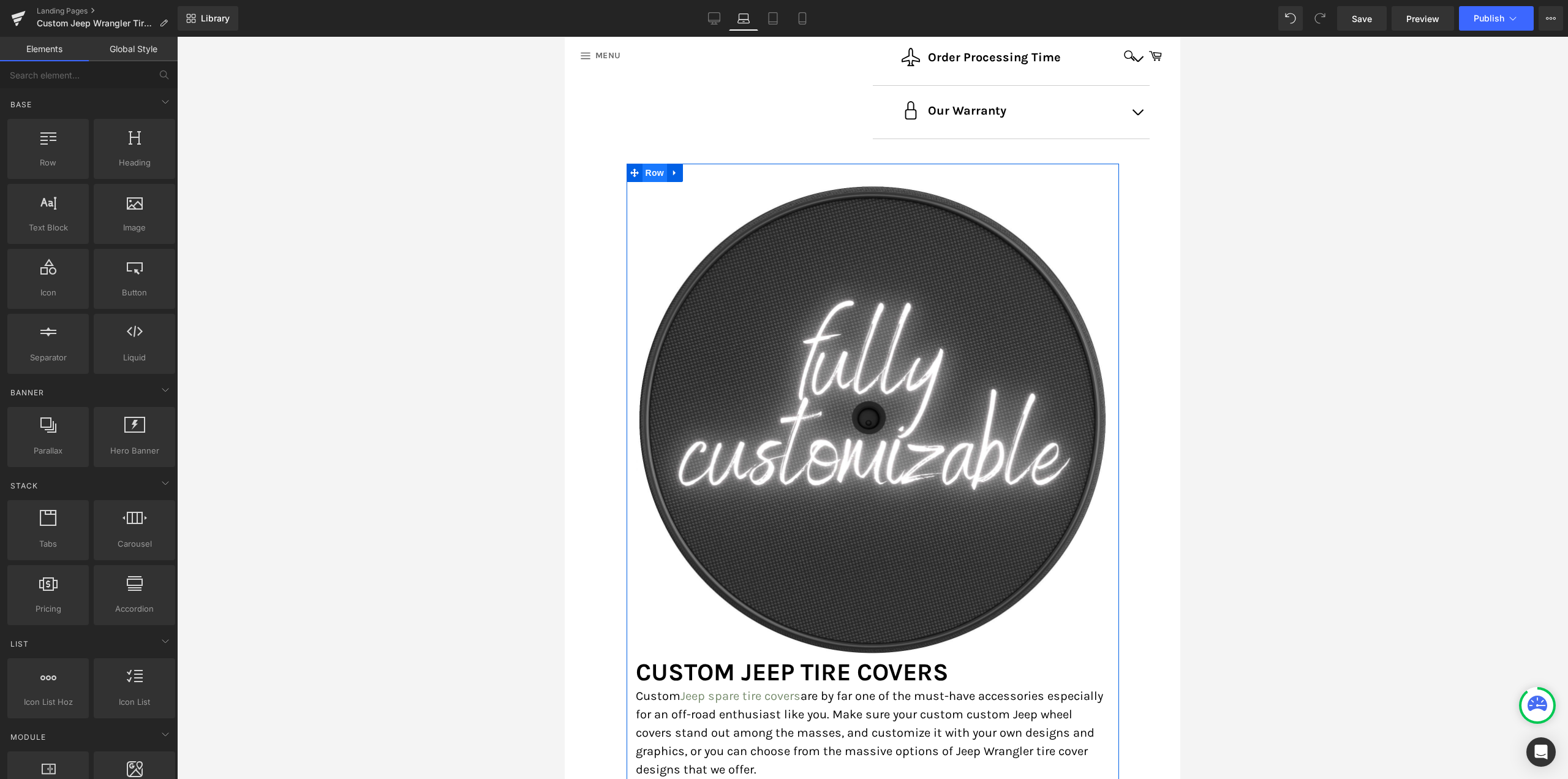
click at [659, 173] on span "Row" at bounding box center [655, 173] width 24 height 19
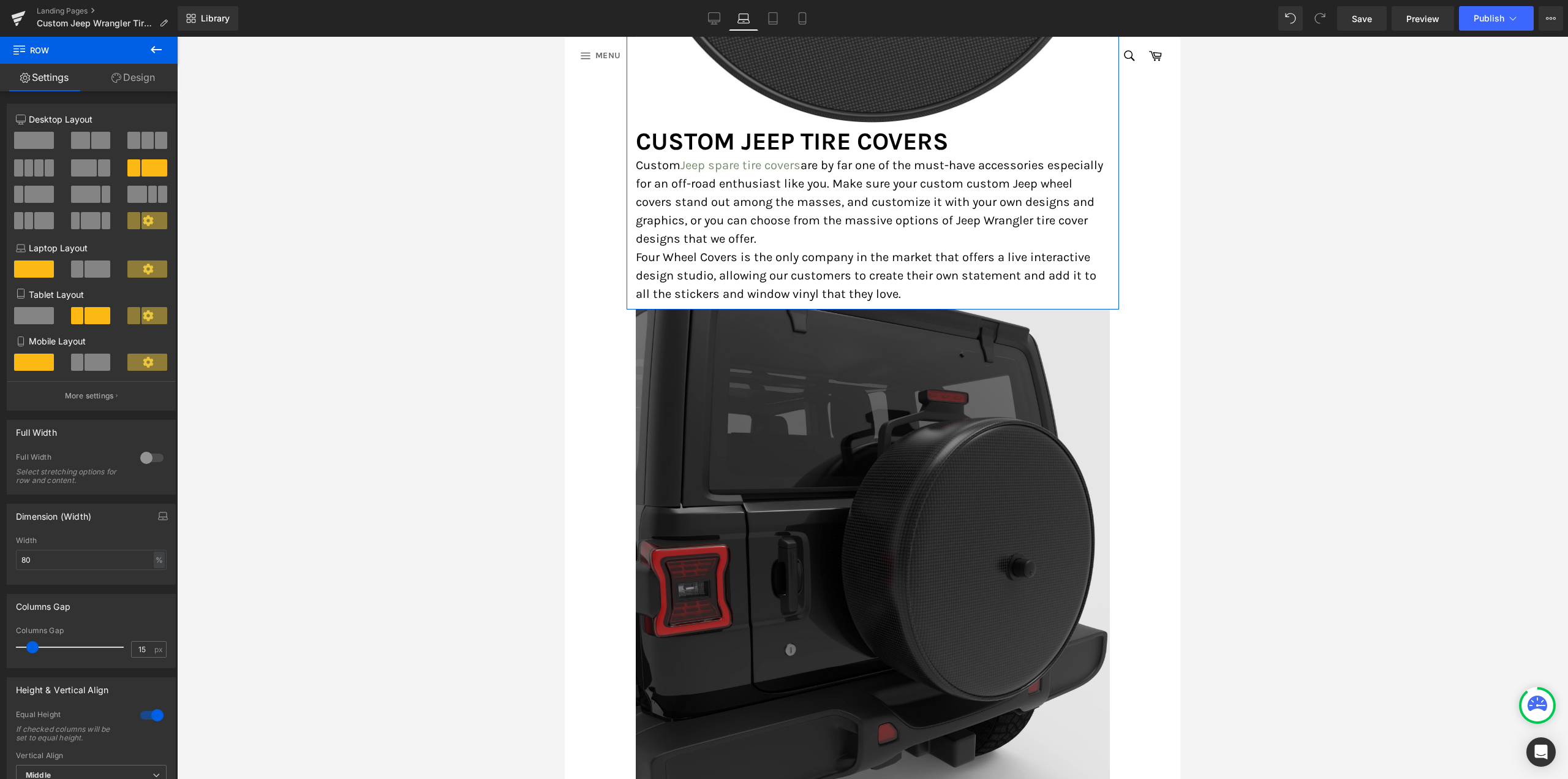
scroll to position [1145, 0]
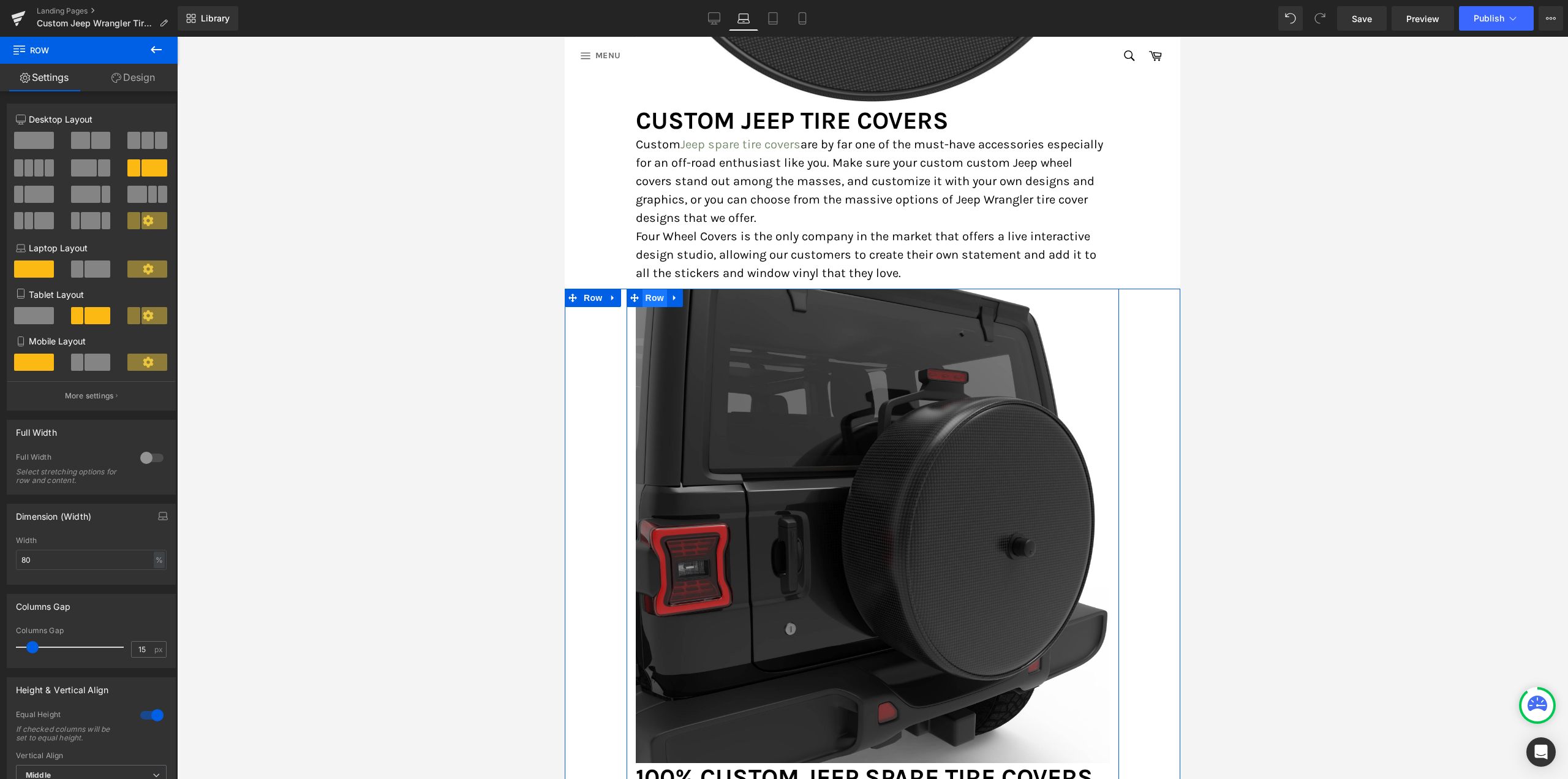
click at [658, 291] on span "Row" at bounding box center [655, 297] width 24 height 19
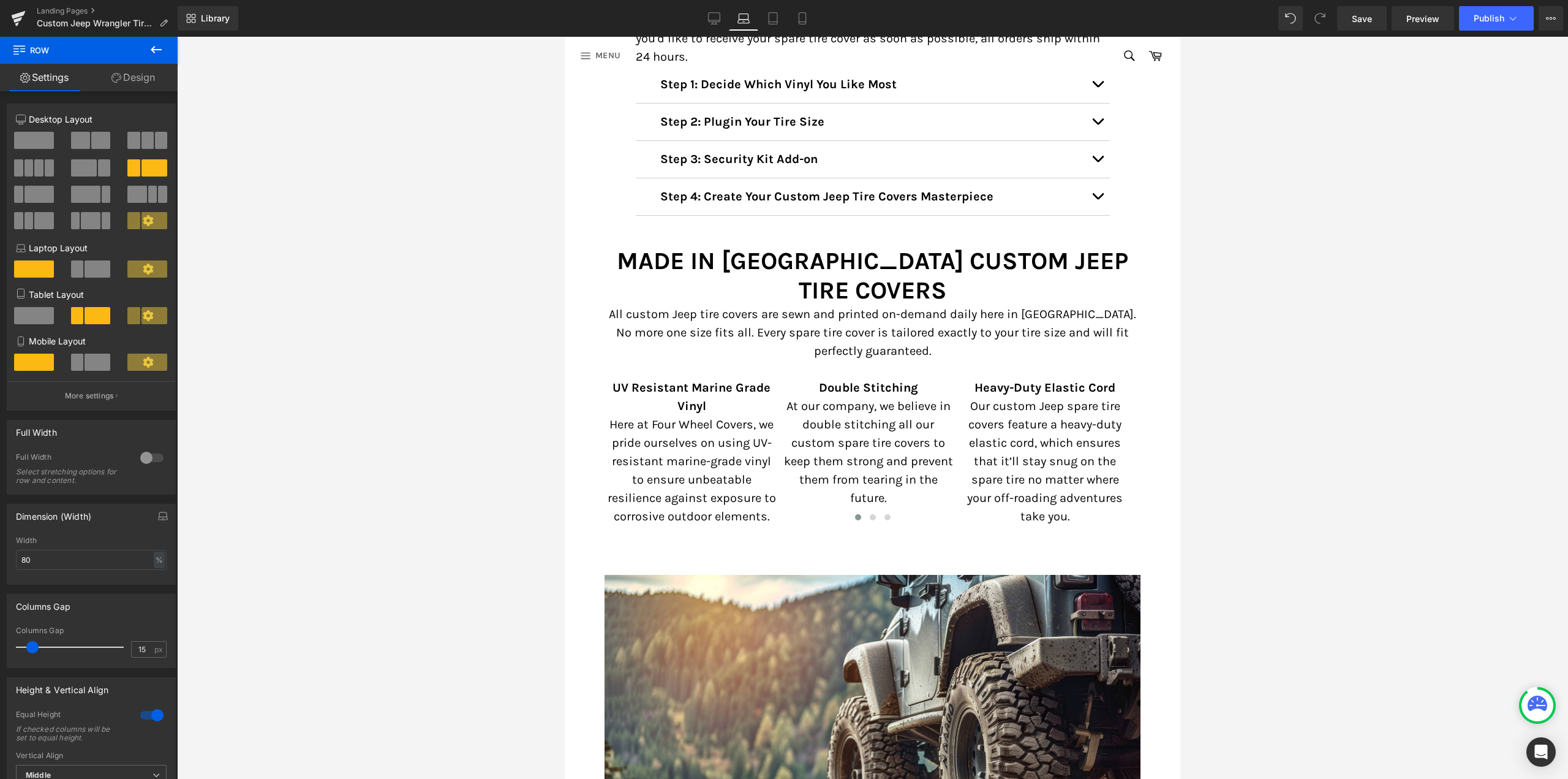
scroll to position [2187, 0]
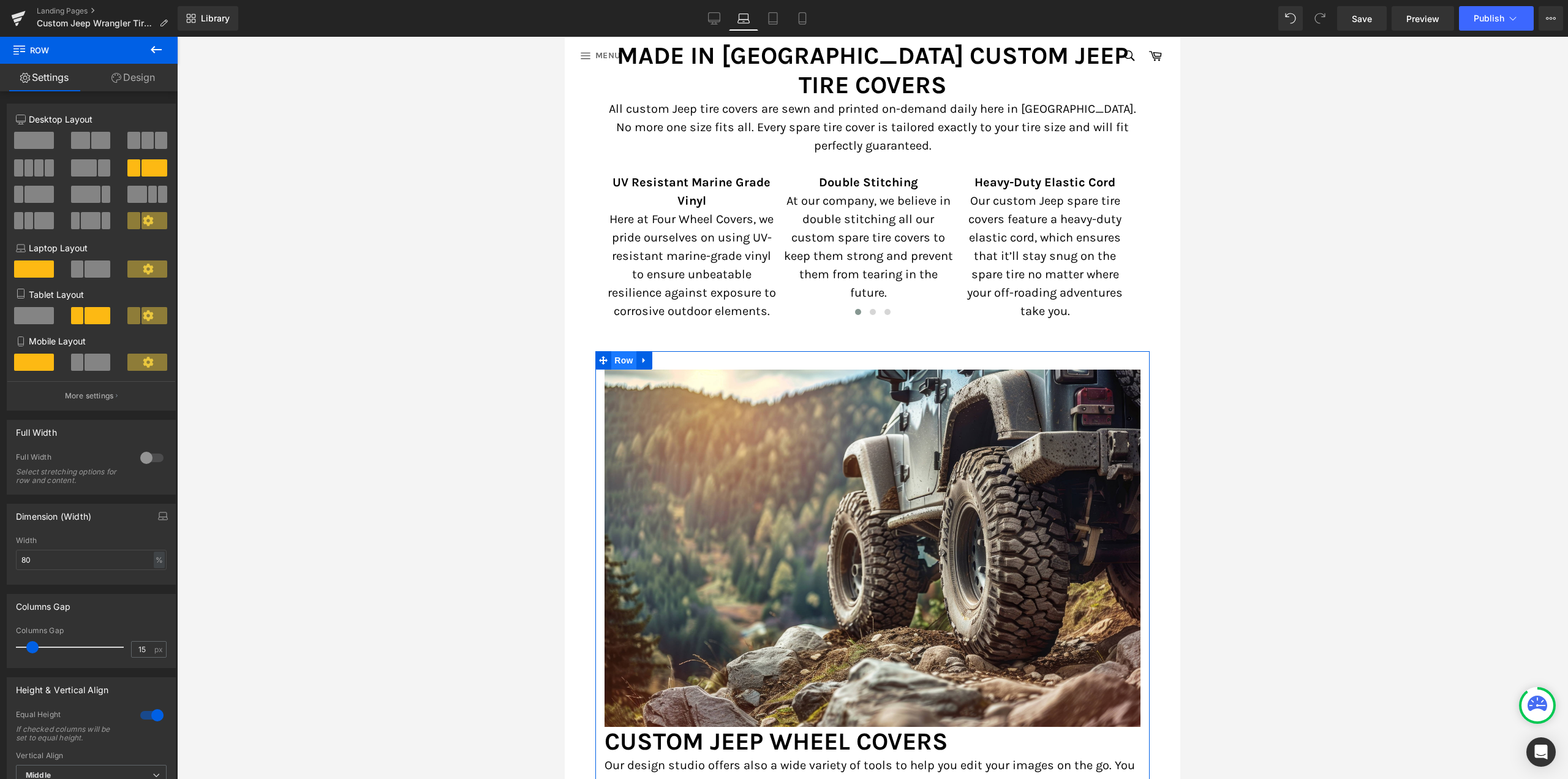
click at [621, 351] on span "Row" at bounding box center [623, 360] width 24 height 19
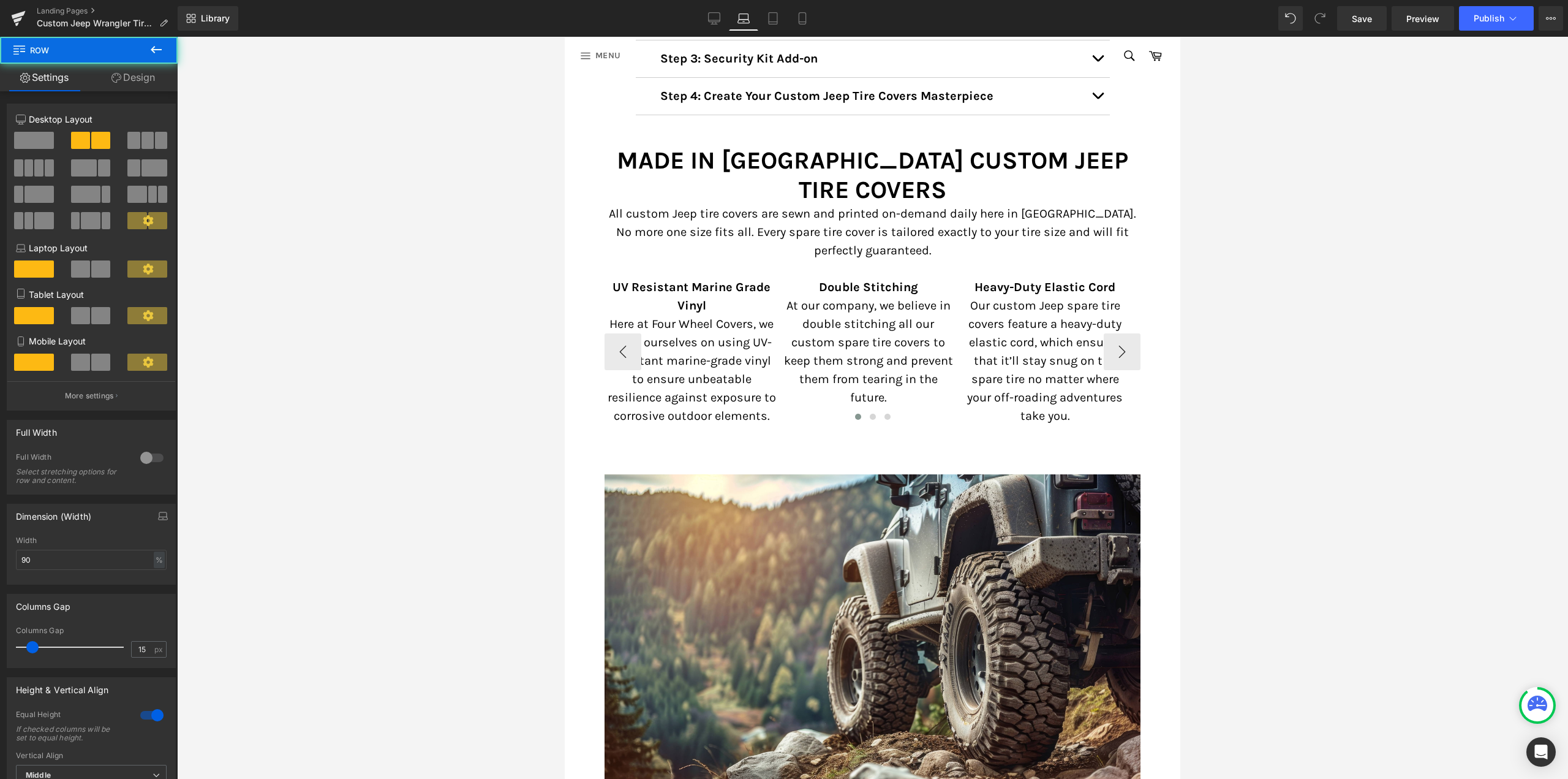
scroll to position [2064, 0]
